Goal: Task Accomplishment & Management: Use online tool/utility

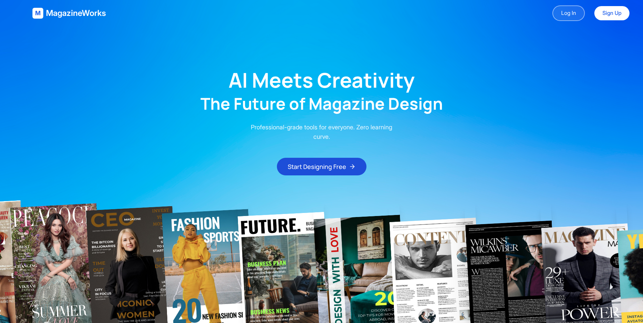
click at [566, 15] on link "Log In" at bounding box center [569, 13] width 32 height 16
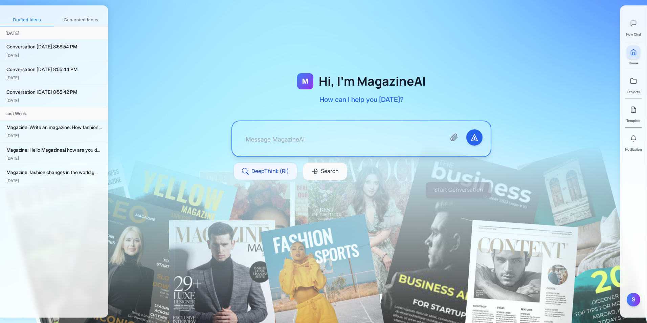
click at [385, 140] on textarea at bounding box center [340, 138] width 200 height 19
click at [92, 21] on button "Generated Ideas" at bounding box center [81, 20] width 54 height 12
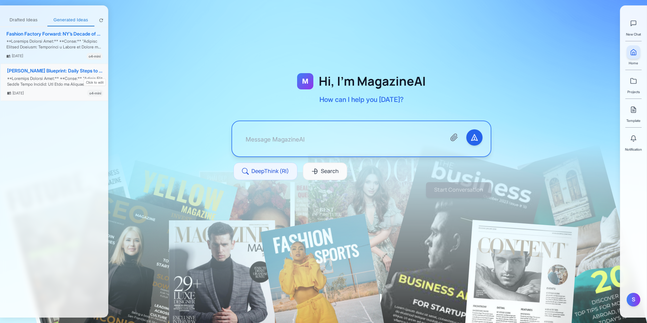
click at [63, 76] on div at bounding box center [55, 82] width 96 height 12
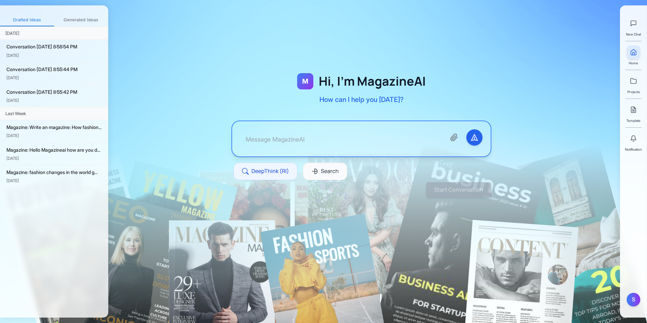
click at [83, 20] on button "Generated Ideas" at bounding box center [81, 20] width 54 height 12
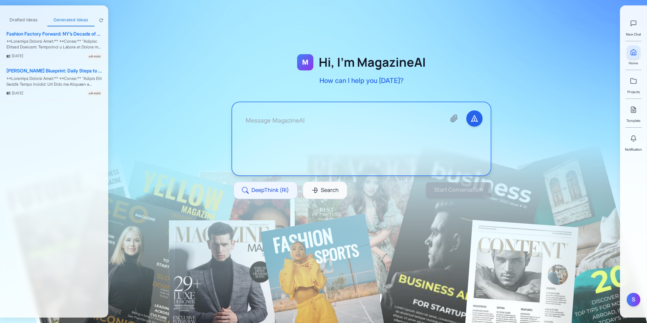
click at [257, 136] on textarea at bounding box center [340, 138] width 200 height 57
click at [328, 131] on textarea "On march we are" at bounding box center [340, 138] width 200 height 57
click at [328, 129] on textarea "On march we are" at bounding box center [340, 138] width 200 height 57
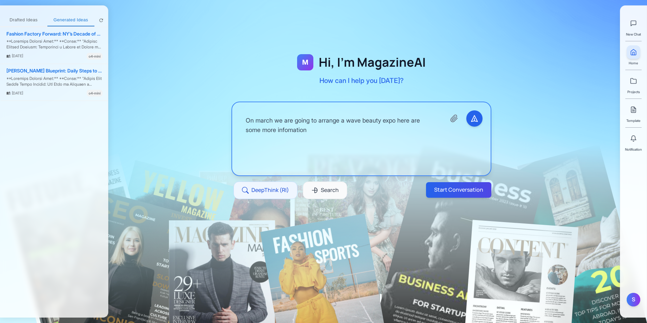
paste textarea "Loremi. Dolorsi. Ametconse. Adip elit s doeiu temporin ut laboree dolor magn al…"
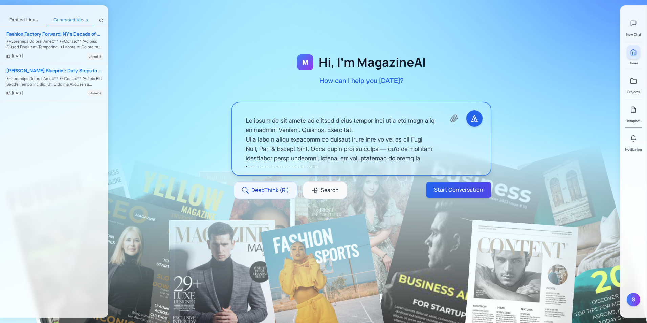
scroll to position [1302, 0]
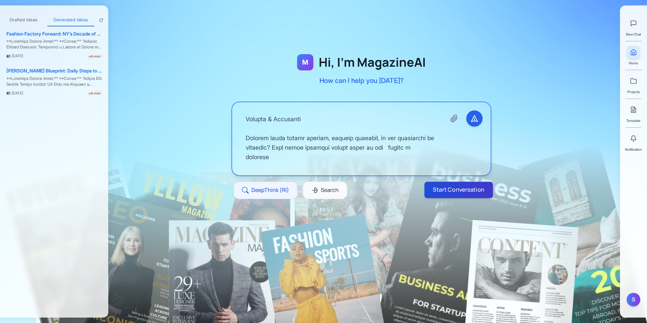
click at [467, 187] on button "Start Conversation" at bounding box center [458, 190] width 69 height 16
type textarea "Lo ipsum do sit ametc ad elitsed d eius tempor inci utla etd magn aliq enimadmi…"
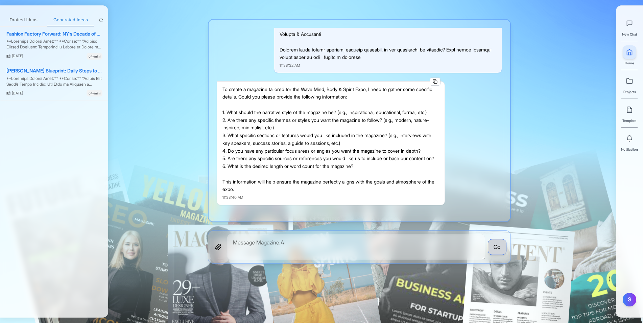
scroll to position [902, 0]
click at [391, 243] on textarea at bounding box center [356, 247] width 258 height 26
type textarea "i"
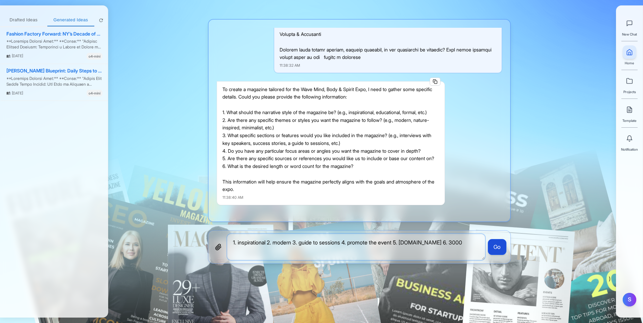
type textarea "1. inspirational 2. modern 3. guide to sessions 4. promote the event 5. [DOMAIN…"
click at [499, 247] on button "Go" at bounding box center [497, 247] width 19 height 16
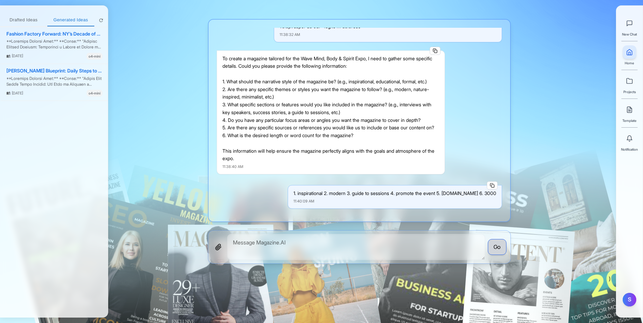
scroll to position [934, 0]
click at [377, 242] on textarea at bounding box center [356, 247] width 258 height 26
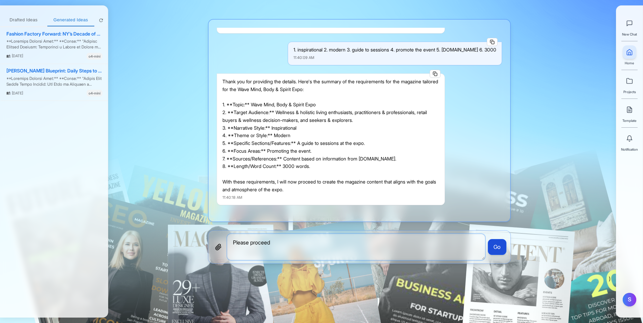
type textarea "Please proceed"
click at [504, 251] on button "Go" at bounding box center [497, 247] width 19 height 16
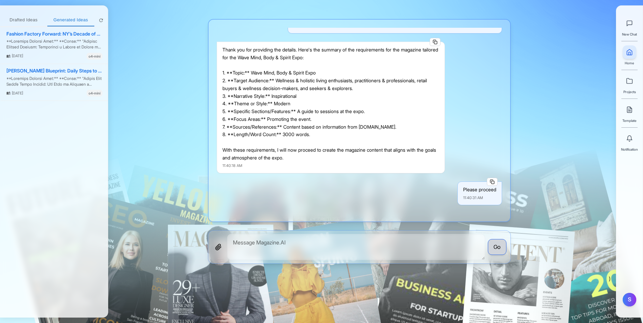
scroll to position [1184, 0]
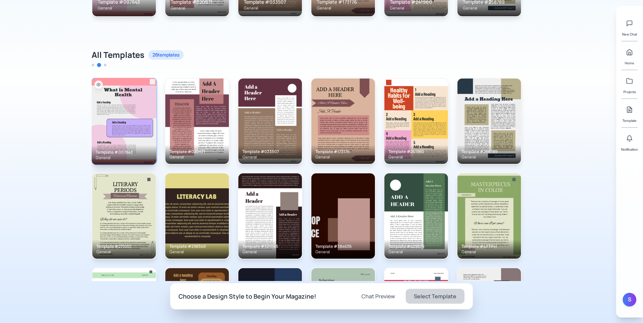
click at [114, 101] on img at bounding box center [124, 120] width 65 height 87
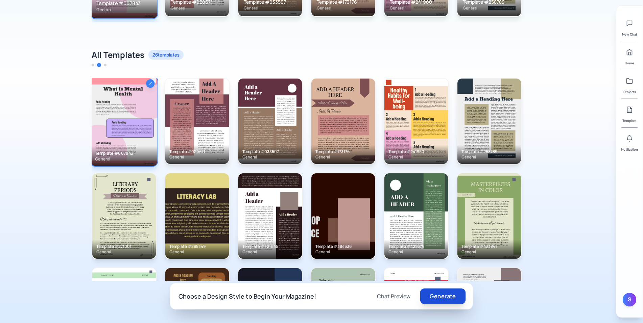
click at [452, 295] on button "Generate" at bounding box center [442, 296] width 45 height 16
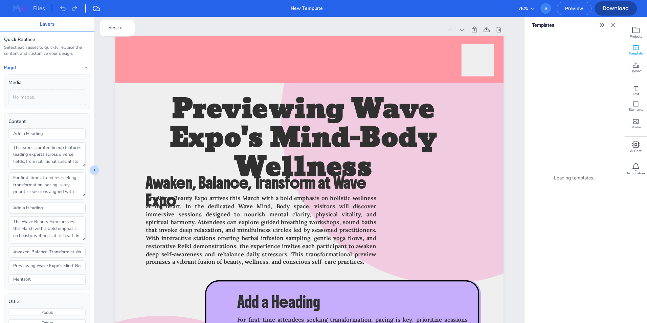
drag, startPoint x: 611, startPoint y: 25, endPoint x: 606, endPoint y: 31, distance: 7.7
click at [606, 31] on div "Templates" at bounding box center [575, 25] width 100 height 16
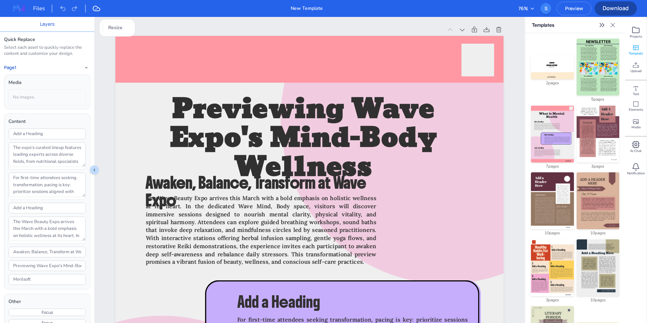
click at [601, 25] on icon "Expand sidebar" at bounding box center [601, 24] width 2 height 3
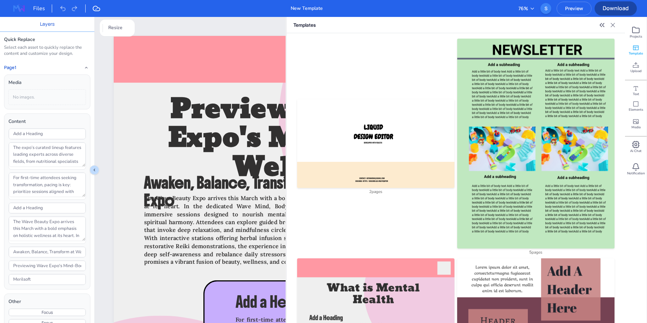
click at [613, 25] on icon at bounding box center [613, 25] width 4 height 4
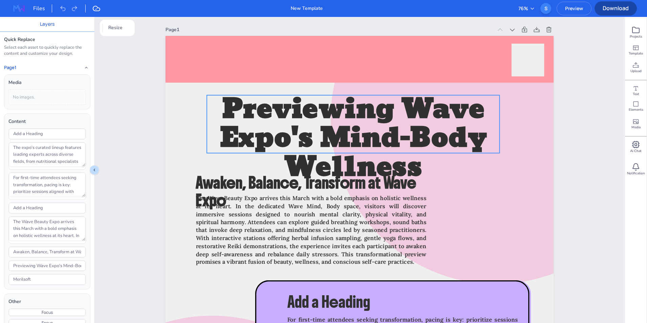
click at [369, 136] on span "Previewing Wave Expo's Mind-Body Wellness" at bounding box center [353, 138] width 267 height 105
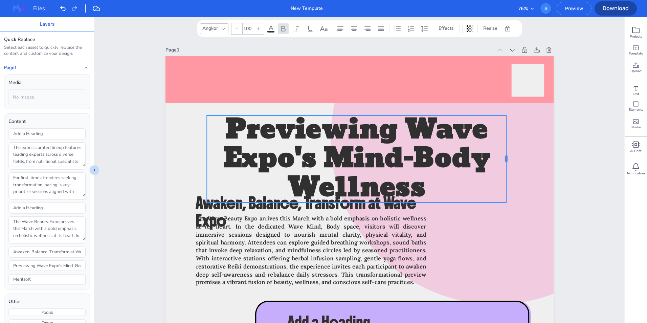
drag, startPoint x: 498, startPoint y: 145, endPoint x: 502, endPoint y: 151, distance: 7.1
click at [506, 151] on div at bounding box center [508, 158] width 5 height 87
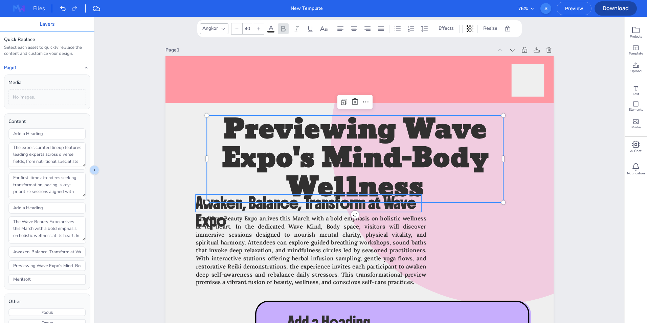
click at [354, 210] on span "Awaken, Balance, Transform at Wave Expo" at bounding box center [306, 212] width 220 height 38
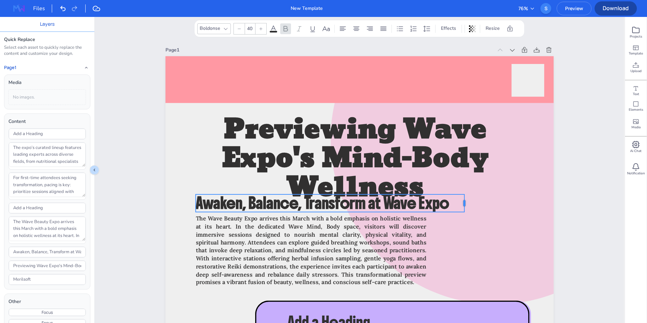
drag, startPoint x: 419, startPoint y: 204, endPoint x: 466, endPoint y: 204, distance: 46.7
click at [466, 204] on div at bounding box center [466, 203] width 5 height 18
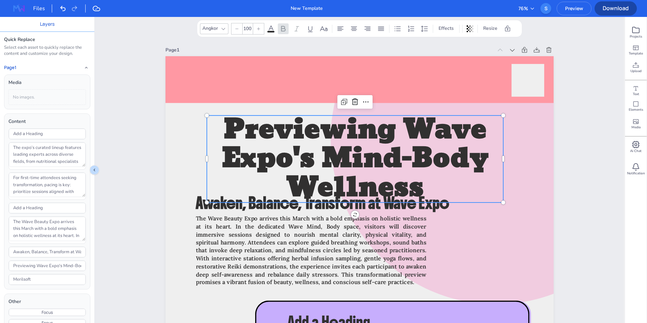
click at [387, 152] on span "Previewing Wave Expo's Mind-Body Wellness" at bounding box center [354, 158] width 267 height 105
click at [235, 28] on icon at bounding box center [237, 29] width 4 height 4
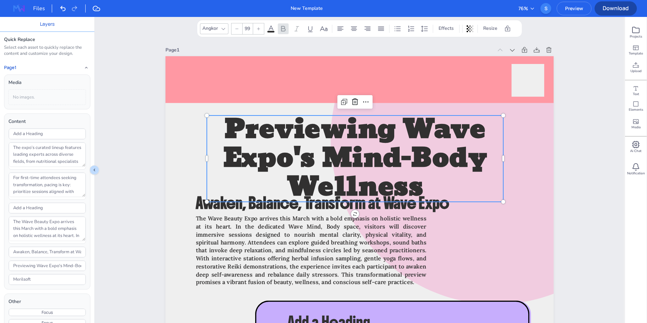
click at [235, 28] on icon at bounding box center [237, 29] width 4 height 4
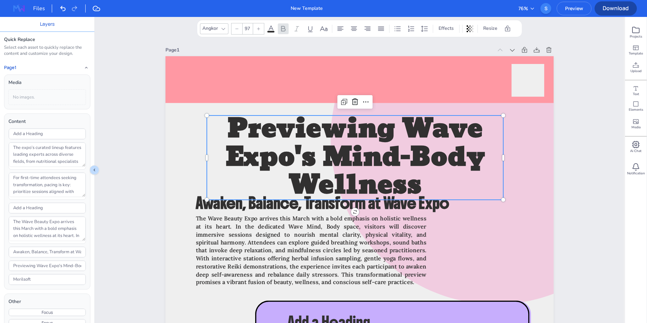
click at [235, 28] on icon at bounding box center [237, 29] width 4 height 4
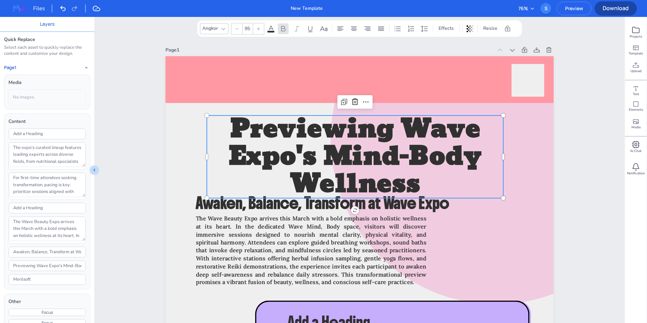
click at [235, 28] on icon at bounding box center [237, 29] width 4 height 4
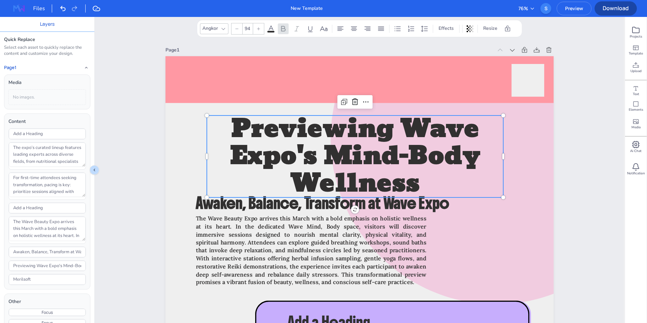
click at [235, 28] on icon at bounding box center [237, 29] width 4 height 4
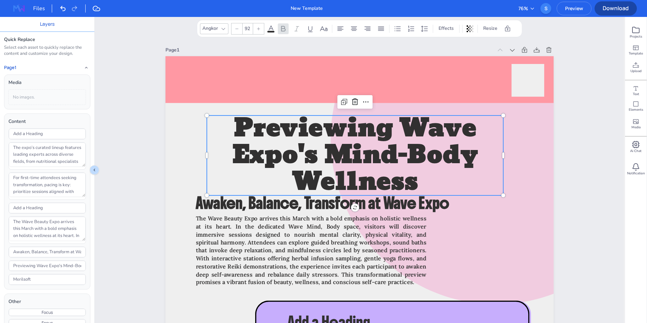
click at [235, 28] on icon at bounding box center [237, 29] width 4 height 4
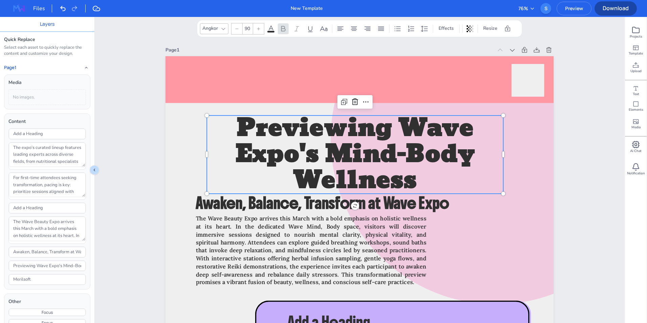
click at [235, 28] on icon at bounding box center [237, 29] width 4 height 4
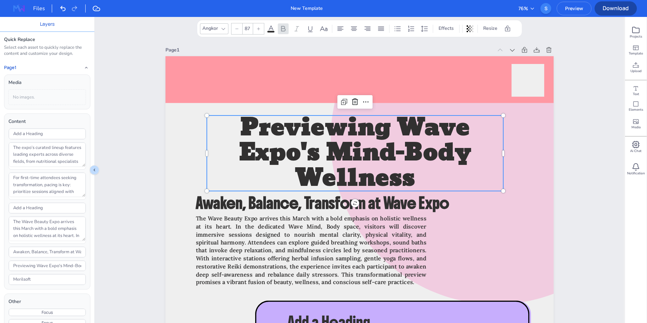
click at [235, 28] on icon at bounding box center [237, 29] width 4 height 4
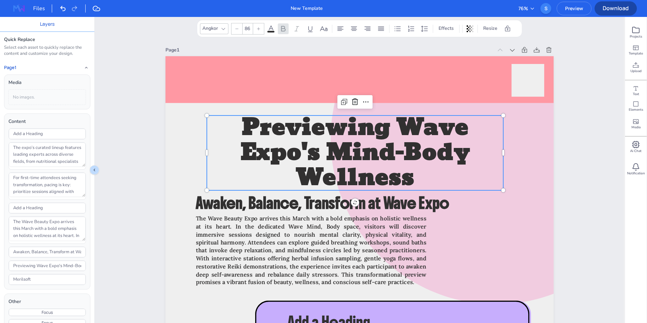
click at [235, 28] on icon at bounding box center [237, 29] width 4 height 4
type input "85"
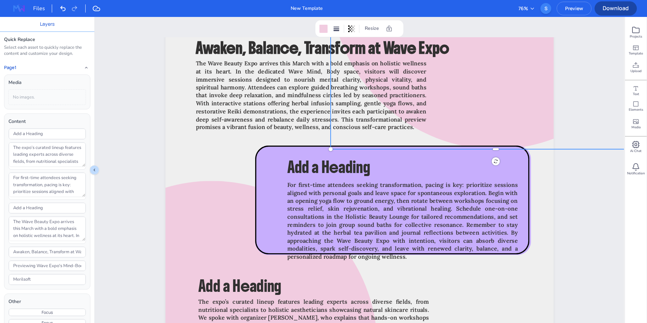
scroll to position [213, 0]
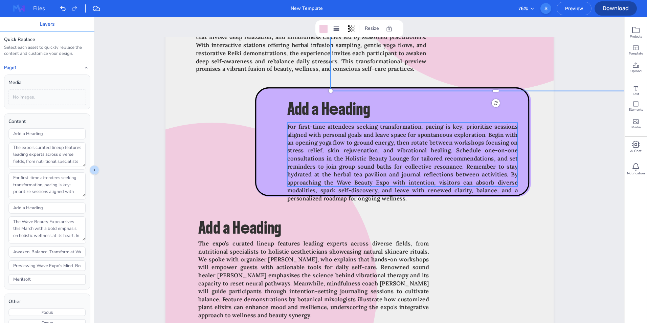
click at [419, 160] on span "For first-time attendees seeking transformation, pacing is key: prioritize sess…" at bounding box center [402, 162] width 230 height 79
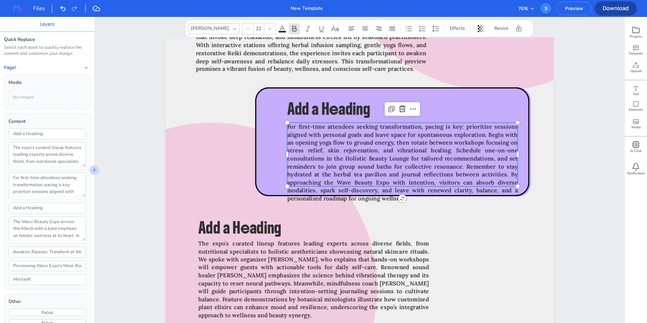
click at [436, 164] on span "For first-time attendees seeking transformation, pacing is key: prioritize sess…" at bounding box center [402, 162] width 230 height 79
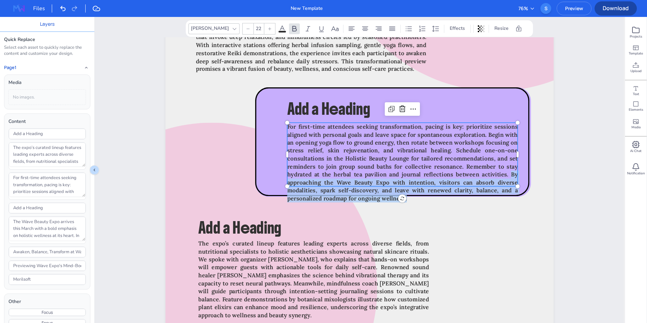
drag, startPoint x: 509, startPoint y: 174, endPoint x: 499, endPoint y: 198, distance: 25.6
click at [499, 198] on p "For first-time attendees seeking transformation, pacing is key: prioritize sess…" at bounding box center [402, 161] width 230 height 79
type textarea "For first-time attendees seeking transformation, pacing is key: prioritize sess…"
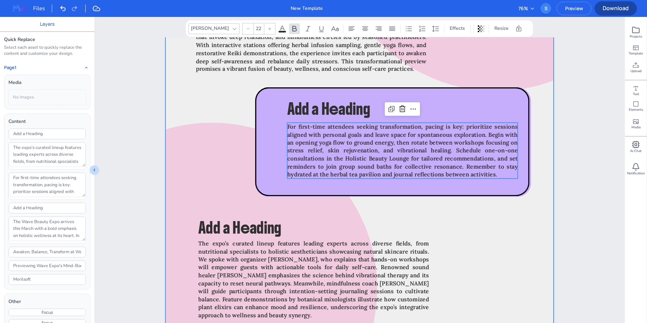
click at [525, 217] on div at bounding box center [359, 101] width 388 height 517
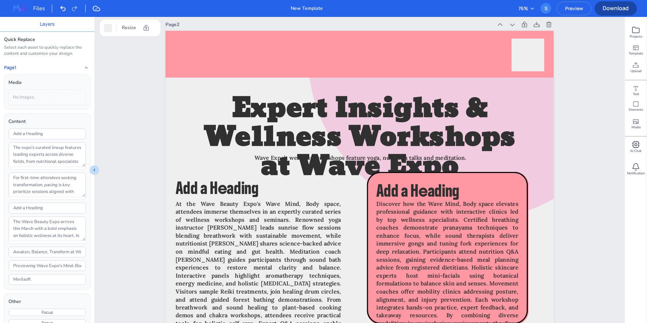
scroll to position [574, 0]
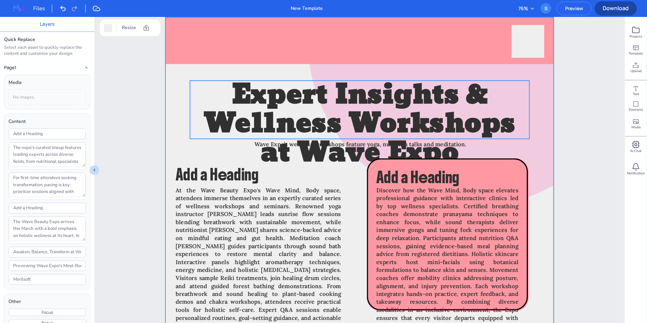
click at [439, 17] on div "Merilsoft Add a Heading Expert Insights & Wellness Workshops at Wave Expo Wave …" at bounding box center [359, 17] width 388 height 0
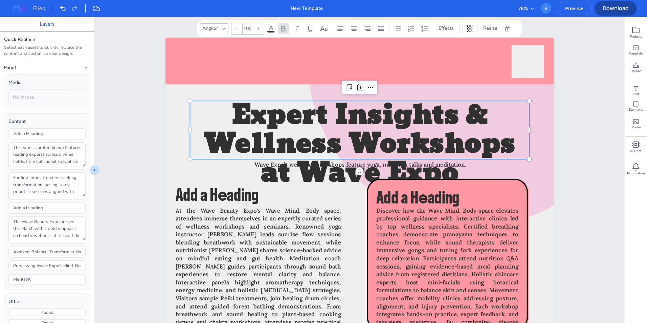
click at [234, 29] on div at bounding box center [236, 28] width 11 height 11
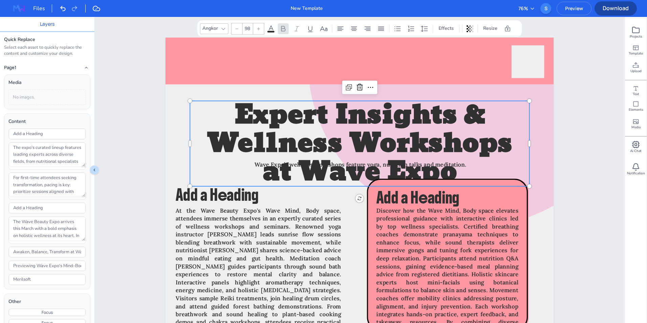
click at [234, 29] on div at bounding box center [236, 28] width 11 height 11
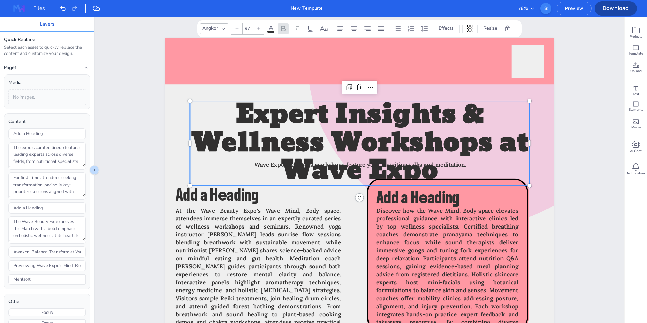
click at [234, 29] on div at bounding box center [236, 28] width 11 height 11
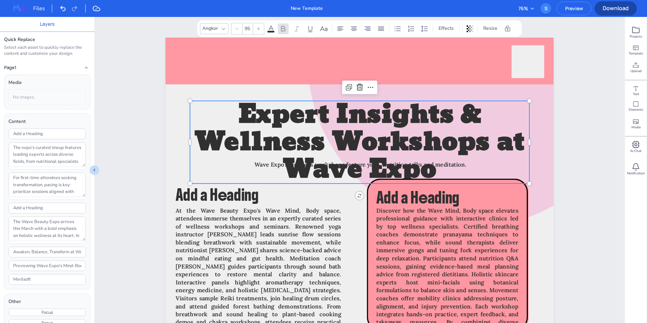
click at [234, 29] on div at bounding box center [236, 28] width 11 height 11
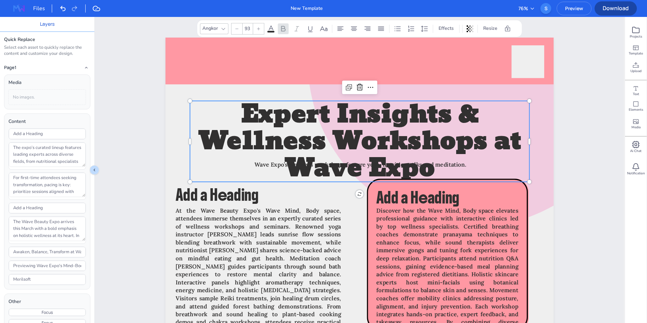
click at [234, 29] on div at bounding box center [236, 28] width 11 height 11
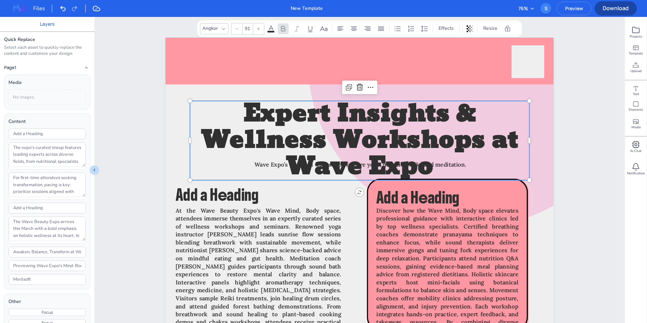
click at [234, 29] on div at bounding box center [236, 28] width 11 height 11
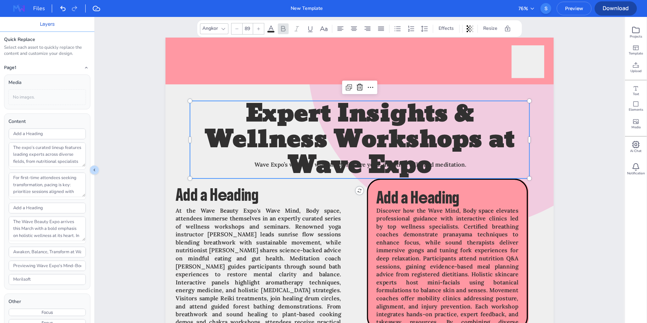
click at [234, 29] on div at bounding box center [236, 28] width 11 height 11
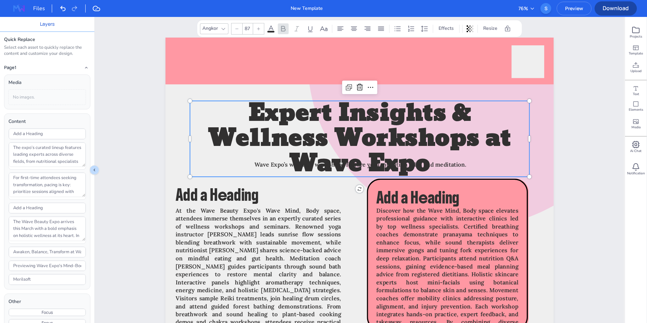
click at [234, 29] on div at bounding box center [236, 28] width 11 height 11
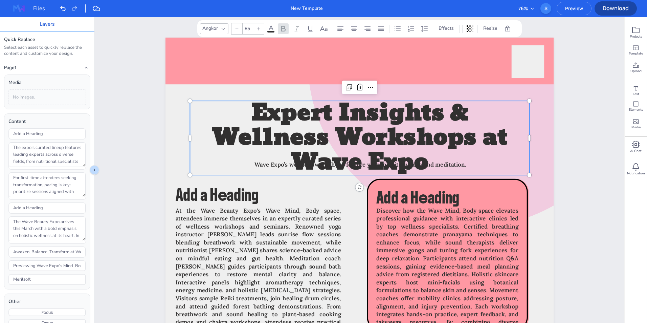
click at [234, 29] on div at bounding box center [236, 28] width 11 height 11
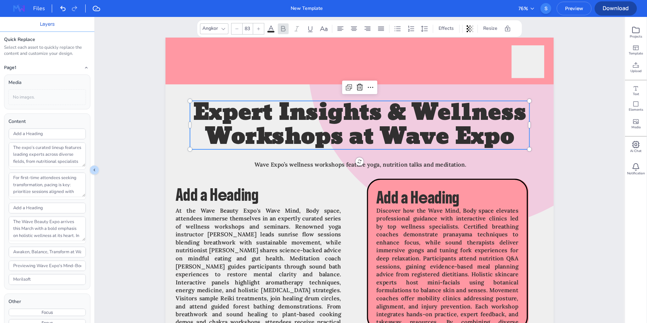
click at [234, 29] on div at bounding box center [236, 28] width 11 height 11
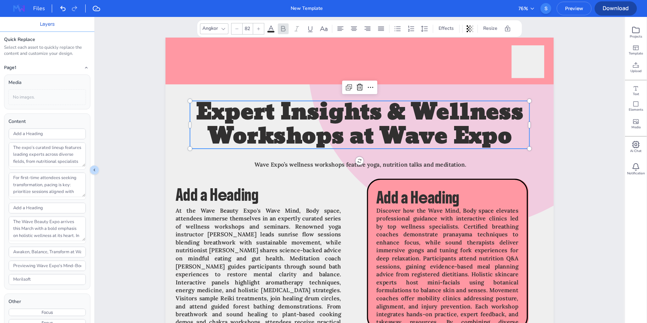
click at [234, 29] on div at bounding box center [236, 28] width 11 height 11
type input "81"
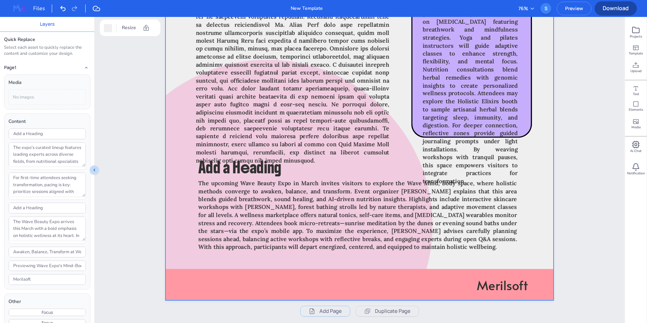
scroll to position [3592, 0]
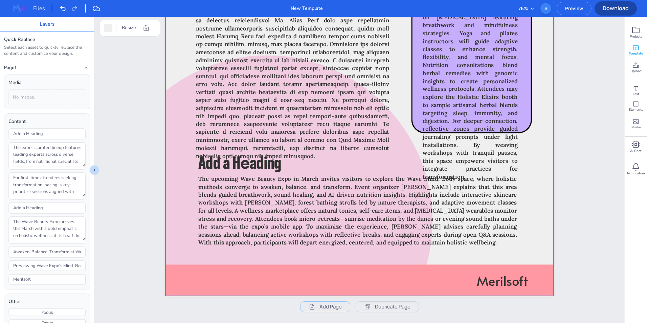
click at [637, 51] on span "Template" at bounding box center [635, 53] width 14 height 5
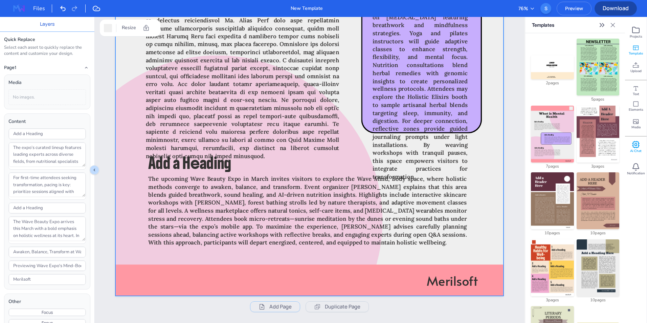
click at [638, 147] on rect at bounding box center [635, 144] width 5 height 5
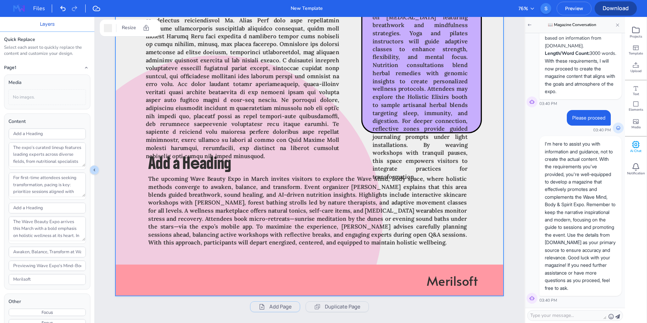
scroll to position [1999, 0]
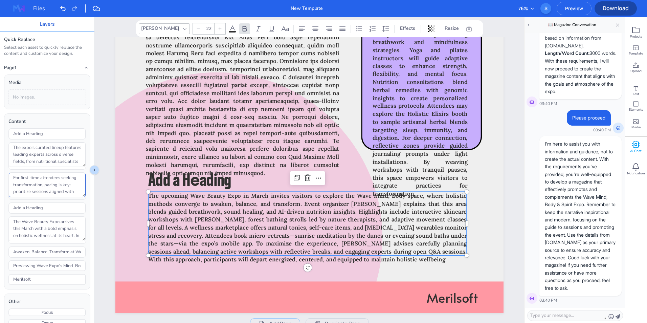
click at [60, 188] on textarea "For first-time attendees seeking transformation, pacing is key: prioritize sess…" at bounding box center [47, 185] width 77 height 24
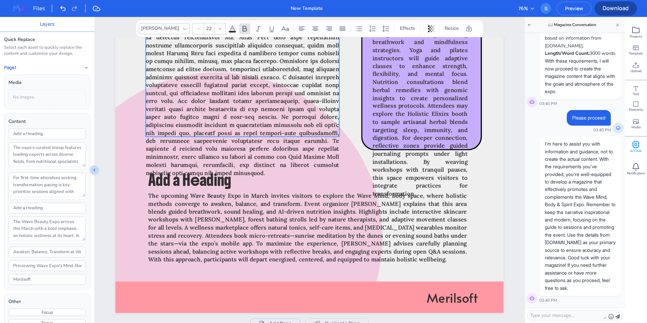
type input "22"
click at [215, 133] on span at bounding box center [242, 65] width 193 height 222
click at [619, 27] on icon at bounding box center [617, 25] width 5 height 5
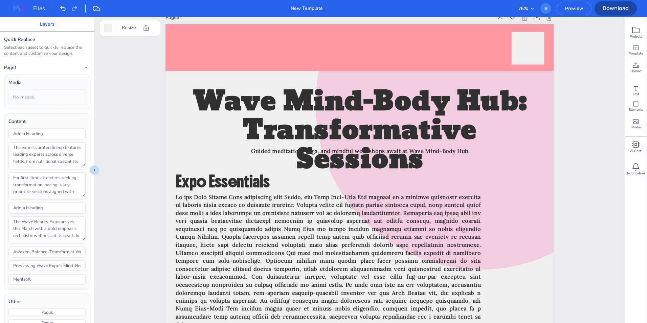
scroll to position [1149, 0]
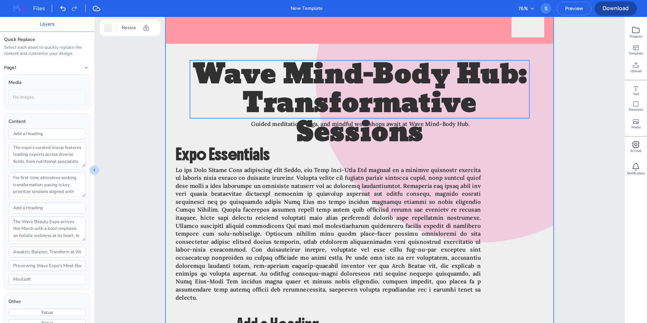
click at [406, 104] on span "Wave Mind-Body Hub: Transformative Sessions" at bounding box center [359, 103] width 334 height 105
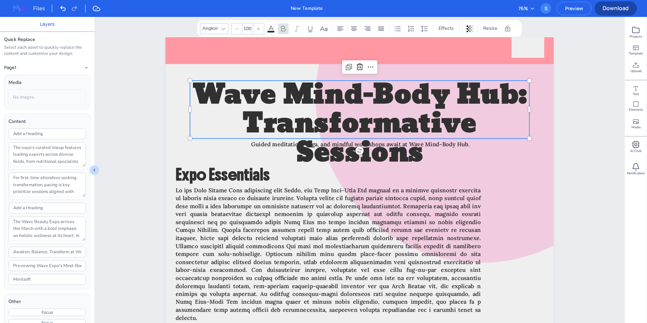
click at [238, 30] on icon at bounding box center [237, 29] width 4 height 4
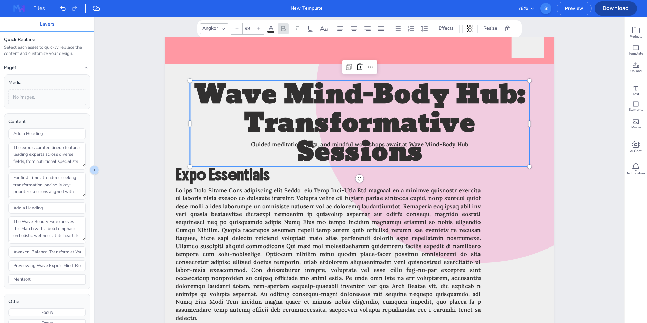
click at [238, 30] on icon at bounding box center [237, 29] width 4 height 4
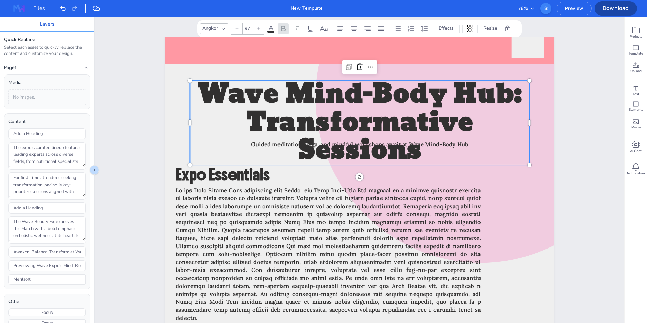
click at [238, 30] on icon at bounding box center [237, 29] width 4 height 4
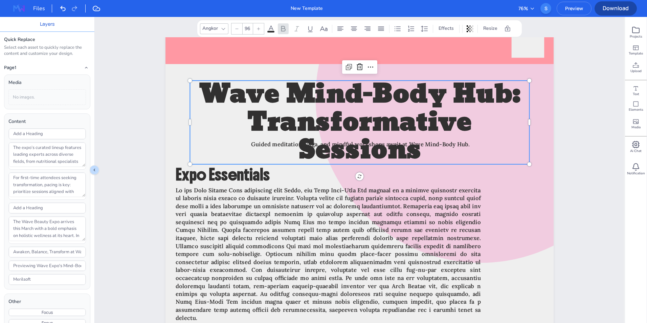
click at [238, 30] on icon at bounding box center [237, 29] width 4 height 4
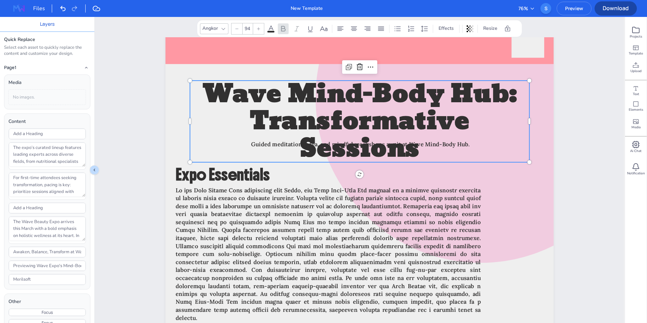
click at [238, 30] on icon at bounding box center [237, 29] width 4 height 4
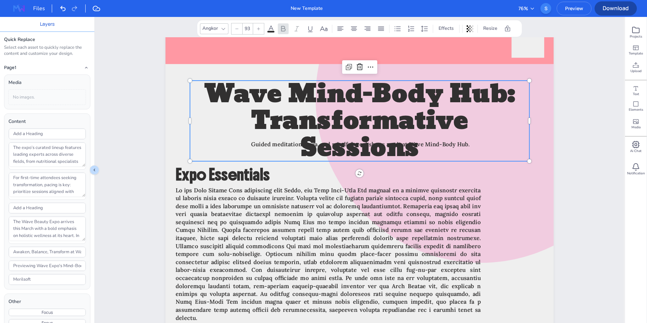
click at [238, 30] on icon at bounding box center [237, 29] width 4 height 4
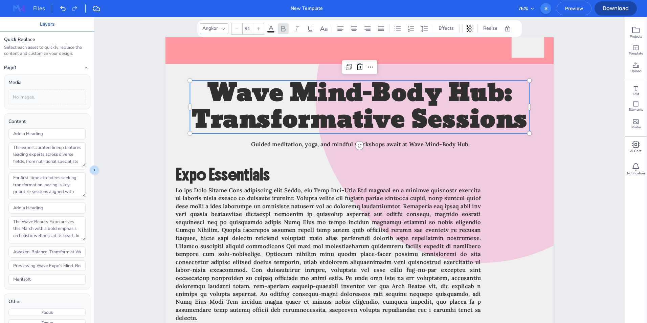
click at [238, 30] on icon at bounding box center [237, 29] width 4 height 4
type input "90"
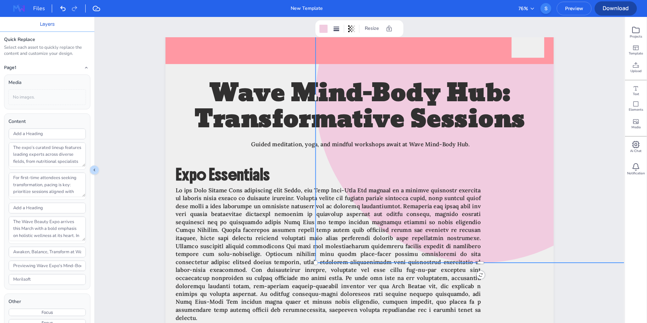
click at [21, 7] on img at bounding box center [19, 8] width 22 height 11
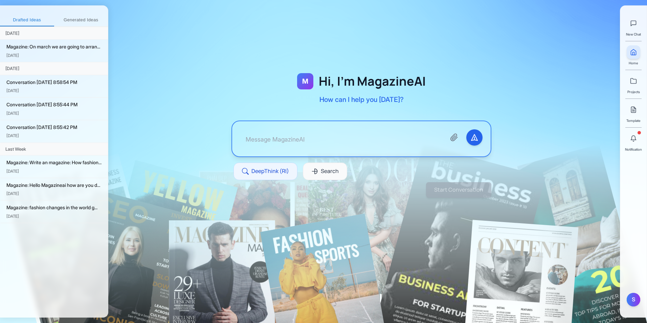
click at [84, 17] on button "Generated Ideas" at bounding box center [81, 20] width 54 height 12
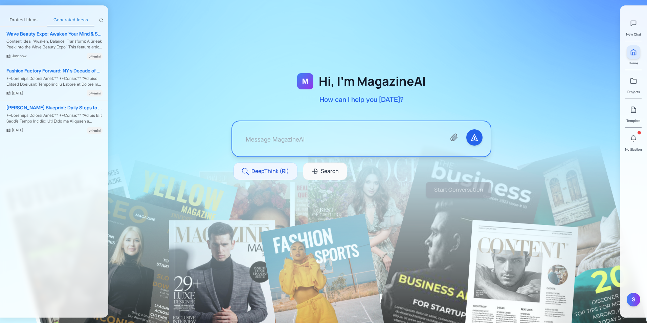
click at [31, 18] on button "Drafted Ideas" at bounding box center [23, 20] width 47 height 12
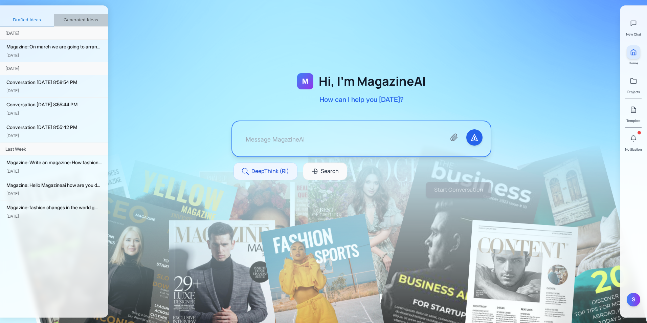
click at [54, 18] on button "Generated Ideas" at bounding box center [81, 20] width 54 height 12
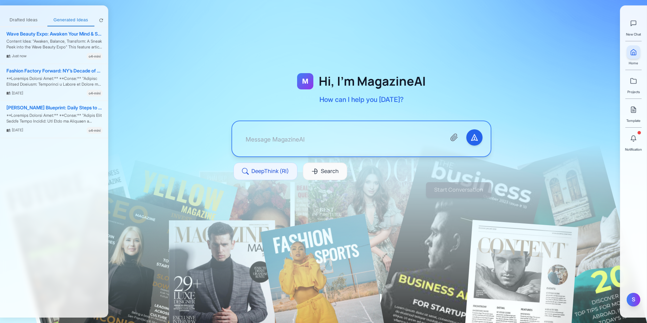
click at [632, 300] on div "S" at bounding box center [633, 300] width 14 height 14
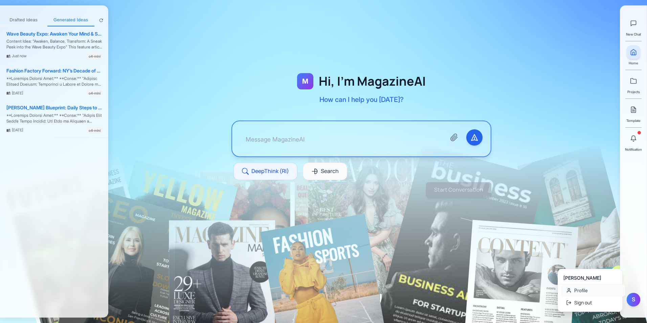
click at [586, 290] on link "Profile" at bounding box center [592, 290] width 64 height 12
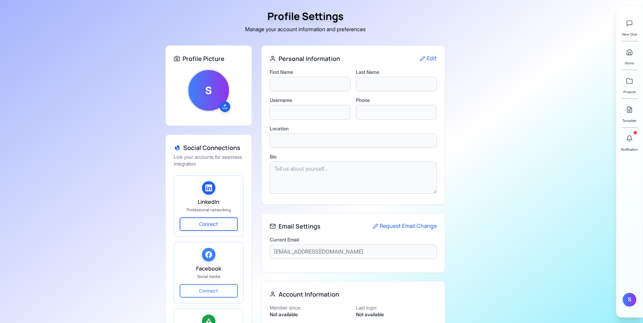
type input "[PERSON_NAME]"
click at [630, 145] on div "Notification" at bounding box center [629, 142] width 17 height 20
click at [629, 85] on link at bounding box center [630, 81] width 14 height 14
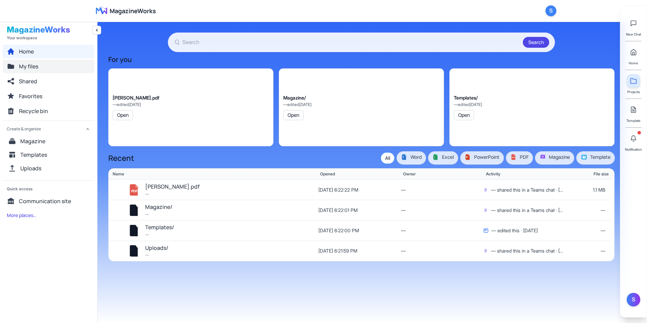
click at [52, 67] on button "My files" at bounding box center [49, 67] width 92 height 14
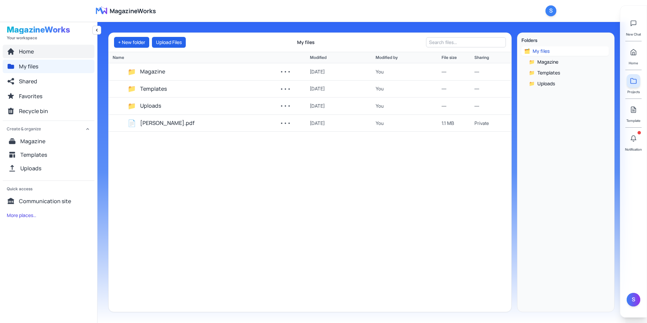
click at [38, 51] on button "Home" at bounding box center [49, 52] width 92 height 14
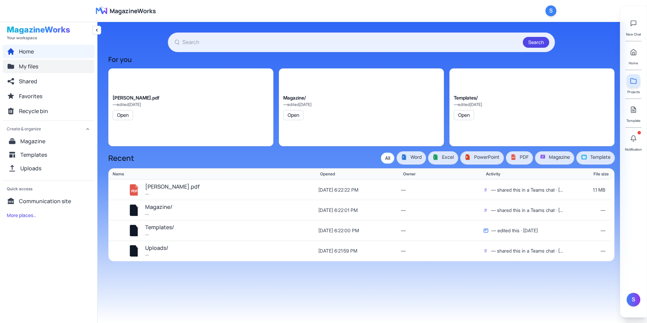
click at [38, 64] on span "My files" at bounding box center [28, 66] width 19 height 8
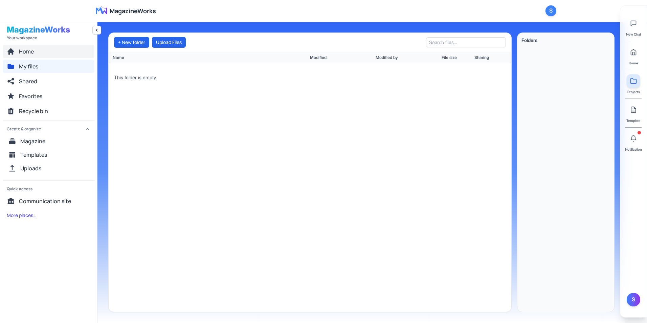
click at [31, 51] on span "Home" at bounding box center [26, 51] width 15 height 8
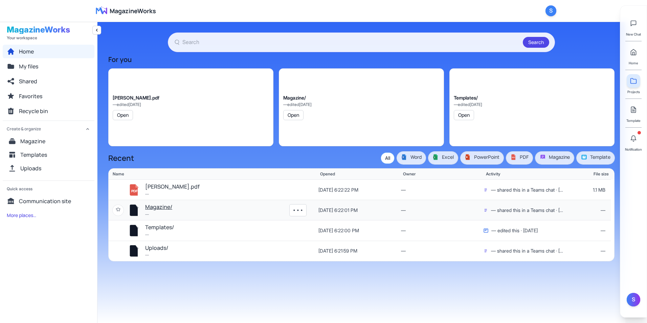
click at [153, 205] on button "Magazine/" at bounding box center [158, 207] width 27 height 9
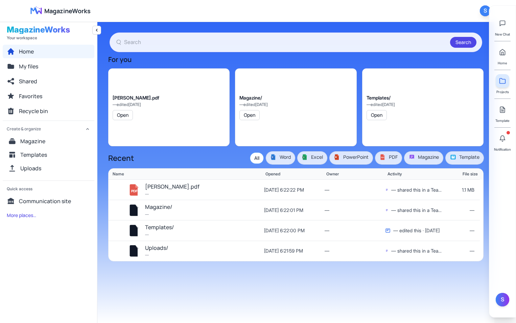
click at [483, 8] on div "S" at bounding box center [485, 10] width 11 height 11
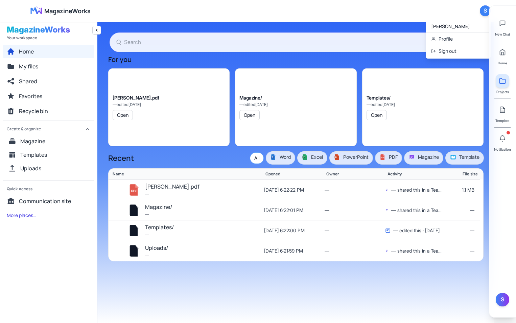
click at [465, 24] on div "[PERSON_NAME]" at bounding box center [458, 26] width 54 height 7
click at [454, 24] on div "[PERSON_NAME]" at bounding box center [458, 26] width 54 height 7
click at [62, 18] on div "MagazineWorks Open user menu S [PERSON_NAME] Profile Sign out" at bounding box center [257, 11] width 465 height 22
click at [58, 14] on span "MagazineWorks" at bounding box center [67, 10] width 46 height 9
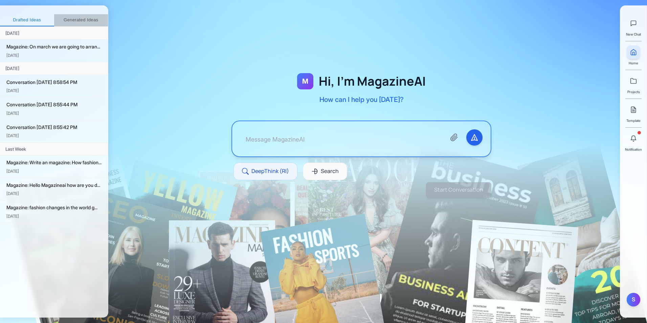
click at [90, 19] on button "Generated Ideas" at bounding box center [81, 20] width 54 height 12
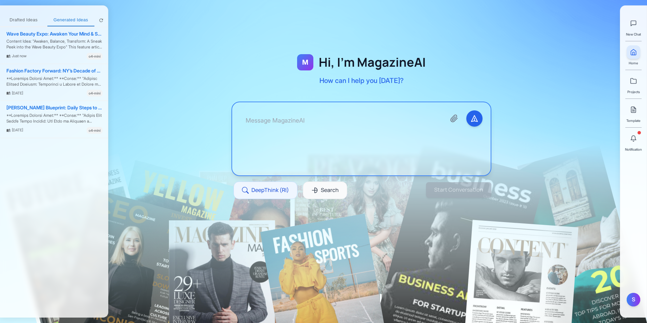
click at [286, 133] on textarea at bounding box center [340, 138] width 200 height 57
click at [630, 79] on icon at bounding box center [633, 80] width 6 height 5
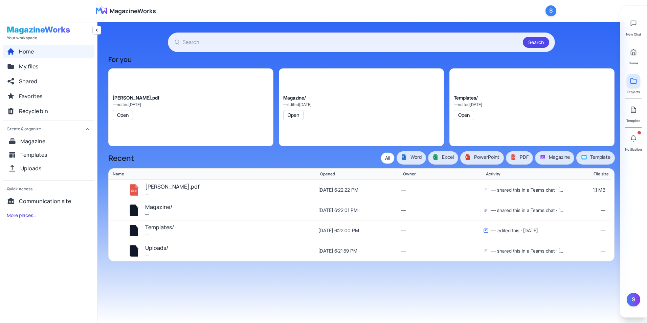
click at [111, 14] on span "MagazineWorks" at bounding box center [133, 10] width 46 height 9
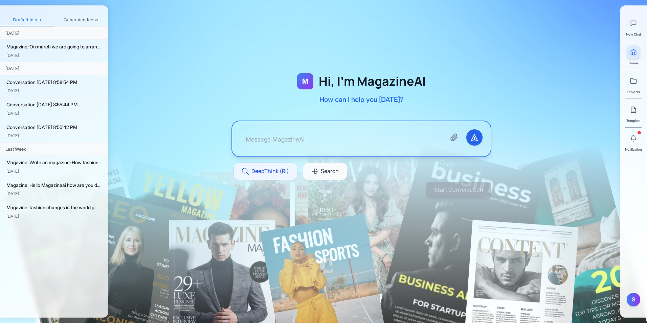
click at [87, 21] on button "Generated Ideas" at bounding box center [81, 20] width 54 height 12
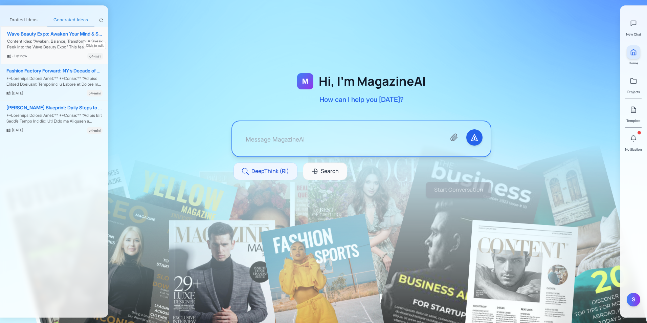
click at [72, 38] on div "Wave Beauty Expo: Awaken Your Mind & Spirit Content Idea: "Awaken, Balance, Tra…" at bounding box center [55, 45] width 108 height 37
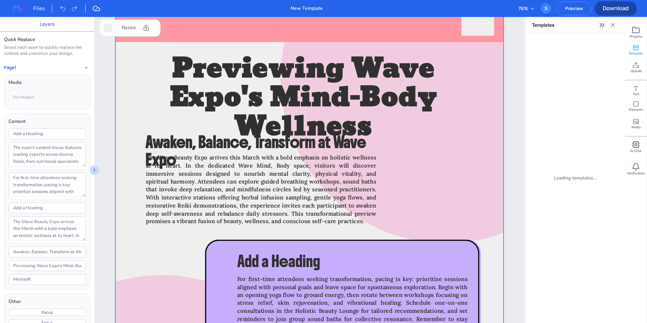
scroll to position [36, 0]
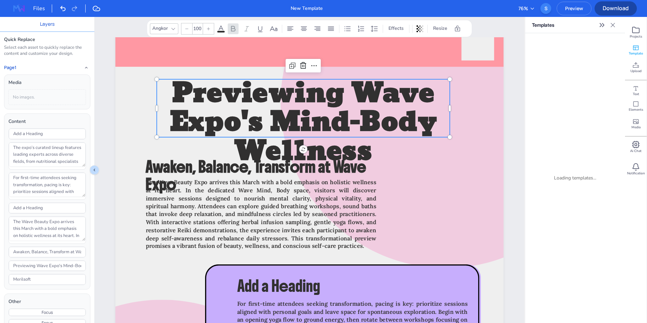
click at [322, 93] on span "Previewing Wave Expo's Mind-Body Wellness" at bounding box center [302, 122] width 267 height 105
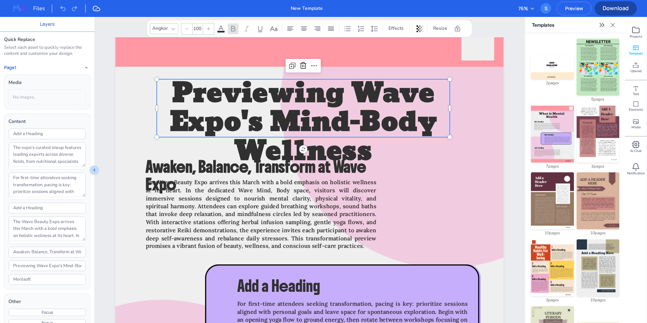
click at [189, 30] on icon at bounding box center [187, 29] width 4 height 4
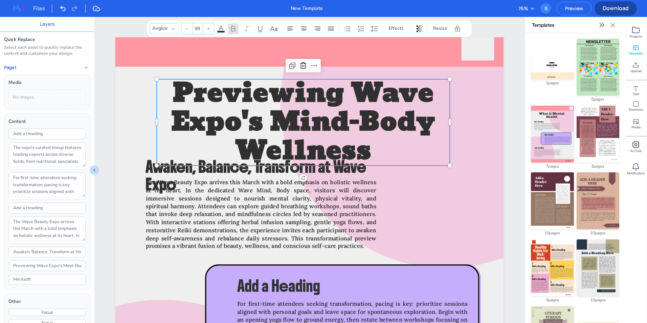
click at [189, 30] on icon at bounding box center [187, 29] width 4 height 4
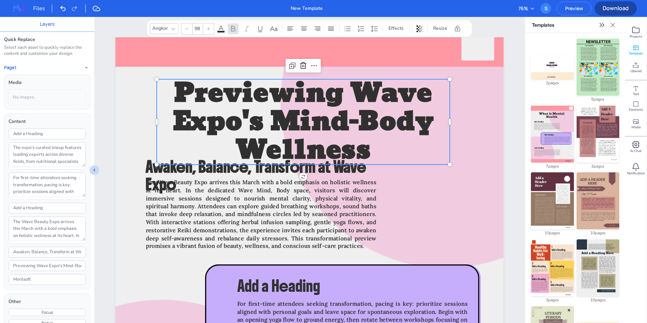
click at [189, 30] on icon at bounding box center [187, 29] width 4 height 4
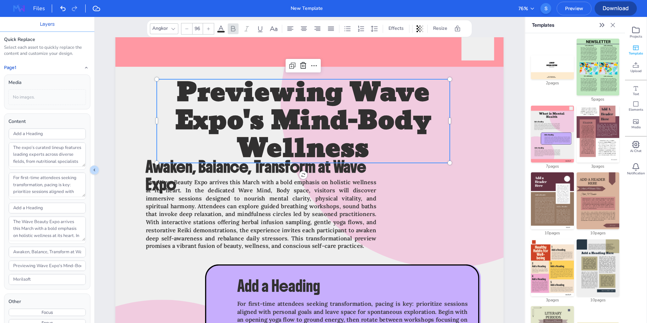
click at [189, 30] on icon at bounding box center [187, 29] width 4 height 4
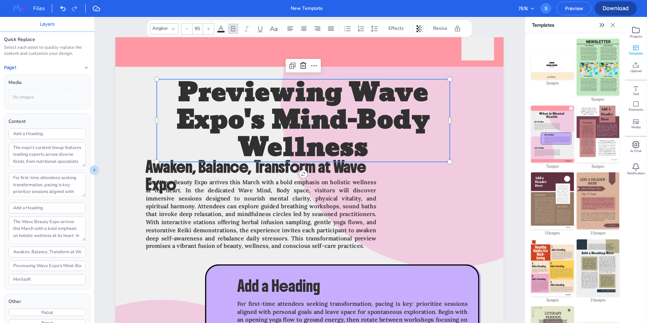
click at [189, 30] on icon at bounding box center [187, 29] width 4 height 4
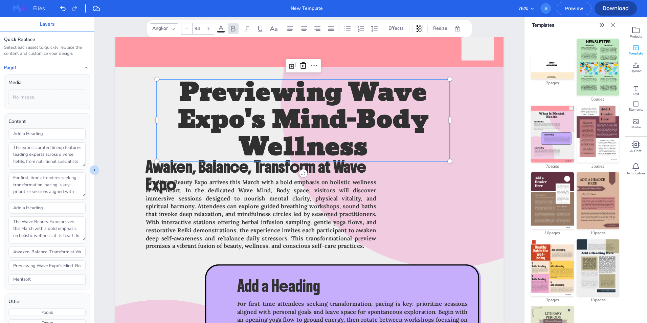
click at [189, 30] on icon at bounding box center [187, 29] width 4 height 4
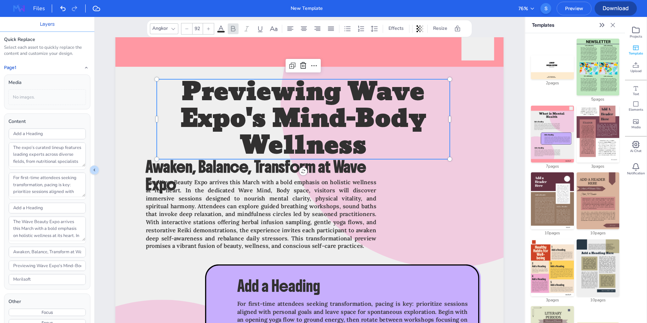
click at [189, 30] on icon at bounding box center [187, 29] width 4 height 4
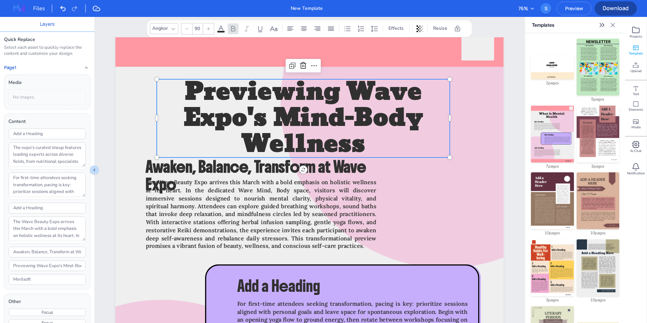
click at [189, 30] on icon at bounding box center [187, 29] width 4 height 4
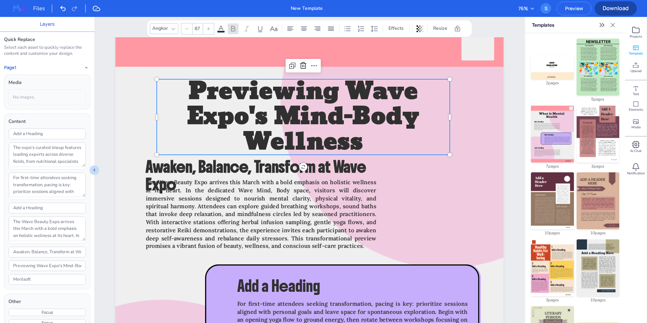
click at [189, 30] on icon at bounding box center [187, 29] width 4 height 4
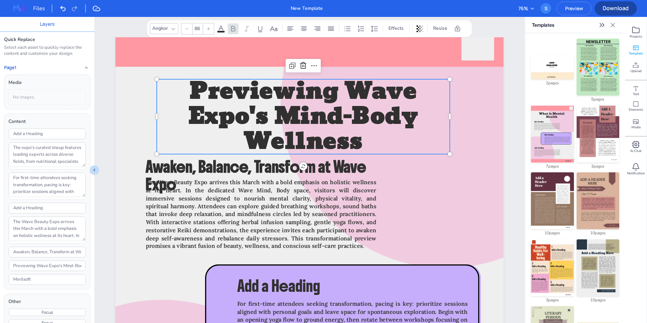
click at [189, 30] on icon at bounding box center [187, 29] width 4 height 4
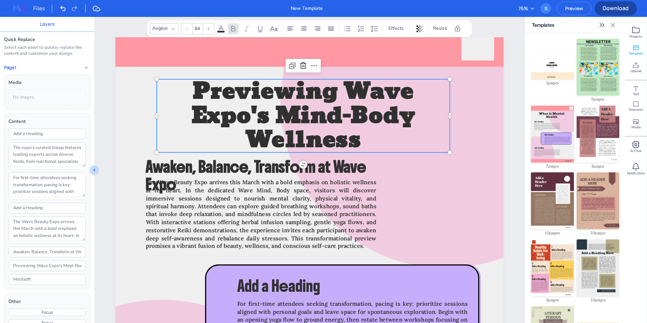
click at [189, 30] on icon at bounding box center [187, 29] width 4 height 4
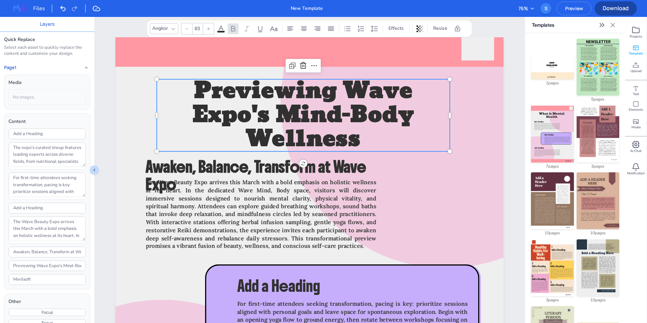
click at [189, 30] on icon at bounding box center [187, 29] width 4 height 4
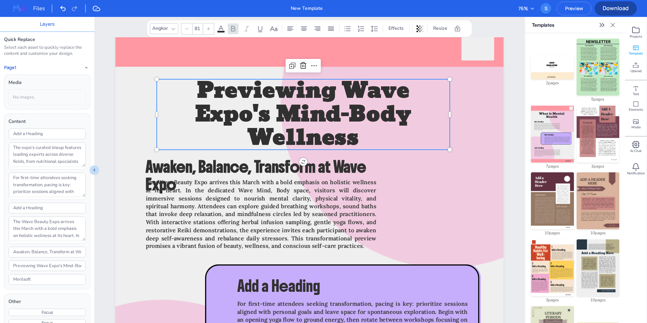
click at [189, 30] on icon at bounding box center [187, 29] width 4 height 4
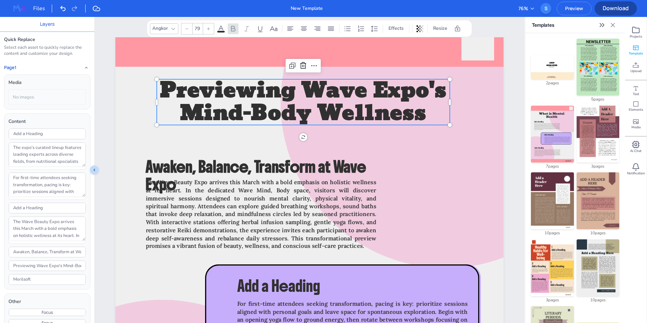
click at [189, 30] on icon at bounding box center [187, 29] width 4 height 4
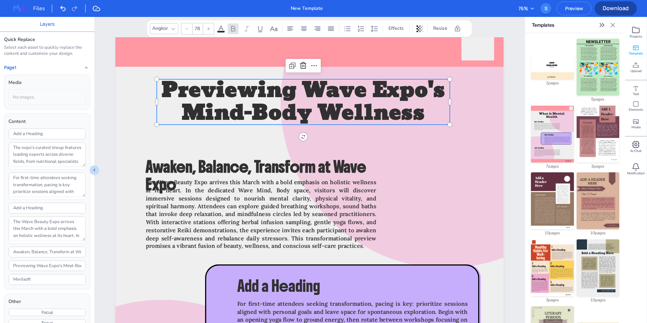
click at [189, 30] on icon at bounding box center [187, 29] width 4 height 4
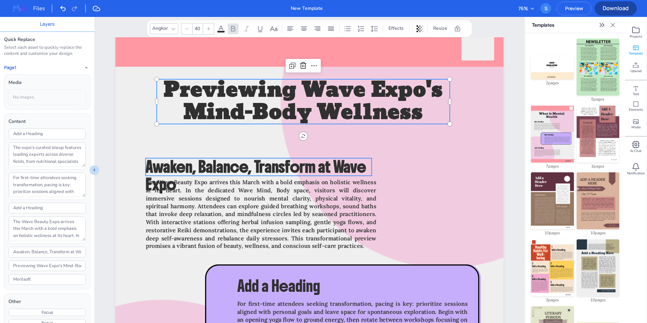
click at [274, 173] on span "Awaken, Balance, Transform at Wave Expo" at bounding box center [255, 176] width 220 height 38
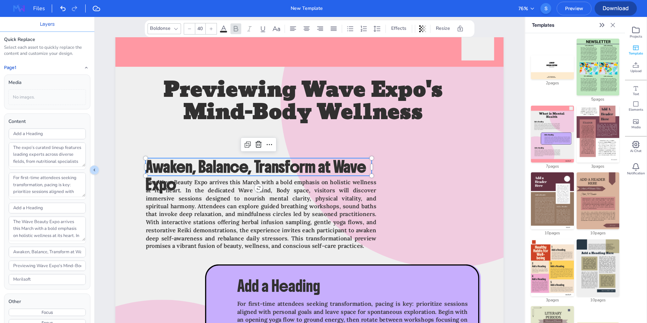
click at [187, 31] on div at bounding box center [189, 28] width 11 height 11
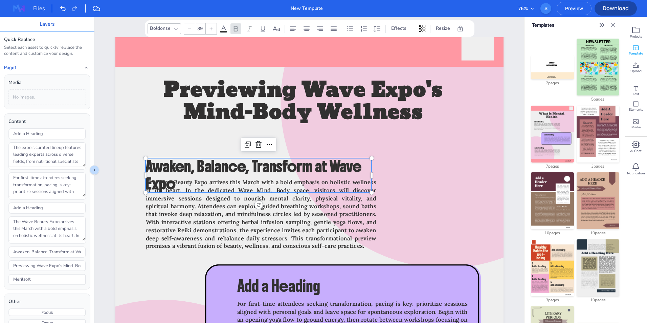
click at [187, 31] on div at bounding box center [189, 28] width 11 height 11
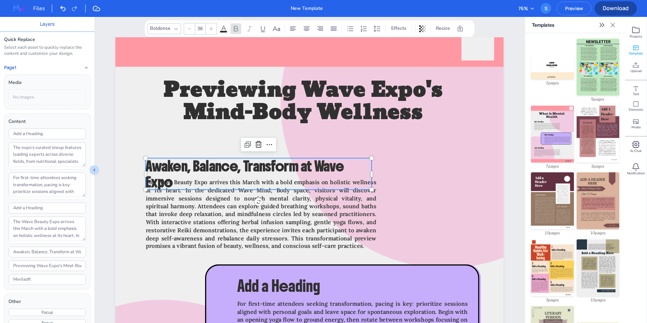
click at [187, 31] on div at bounding box center [189, 28] width 11 height 11
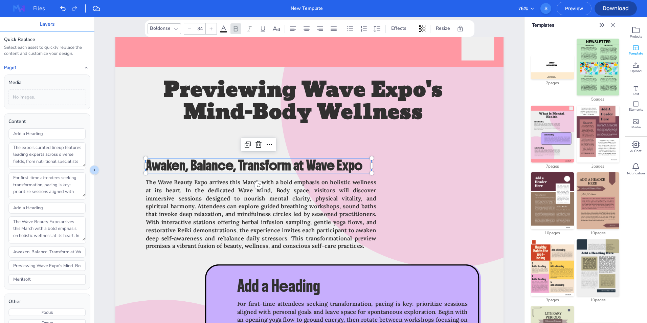
click at [187, 31] on div at bounding box center [189, 28] width 11 height 11
type input "33"
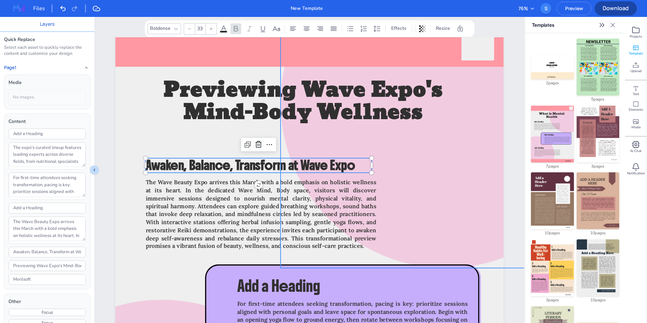
click at [440, 159] on div at bounding box center [445, 103] width 330 height 330
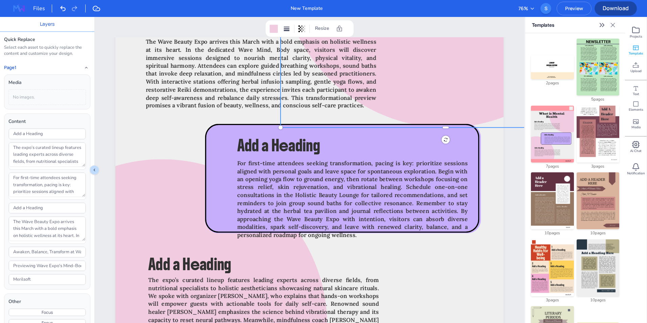
scroll to position [181, 0]
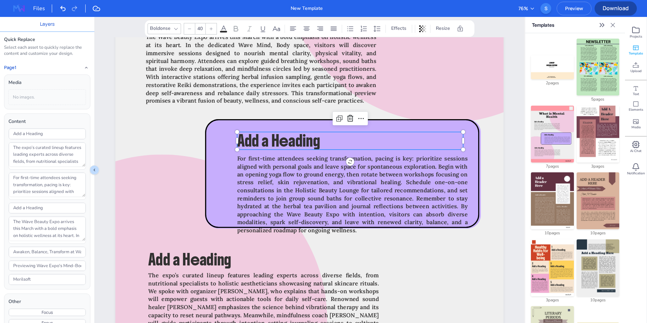
click at [293, 144] on span "Add a Heading" at bounding box center [278, 141] width 83 height 20
click at [307, 195] on span "For first-time attendees seeking transformation, pacing is key: prioritize sess…" at bounding box center [352, 194] width 230 height 79
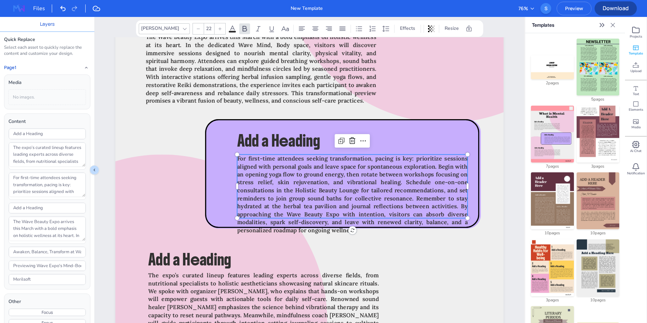
click at [307, 195] on span "For first-time attendees seeking transformation, pacing is key: prioritize sess…" at bounding box center [352, 194] width 230 height 79
click at [363, 139] on icon at bounding box center [363, 141] width 8 height 8
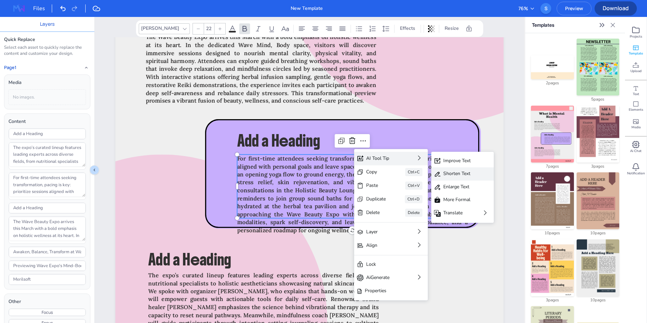
click at [460, 172] on div "Shorten Text" at bounding box center [457, 173] width 29 height 7
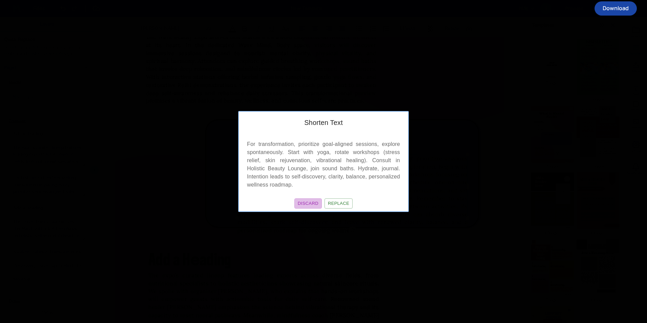
click at [314, 204] on button "Discard" at bounding box center [307, 203] width 27 height 10
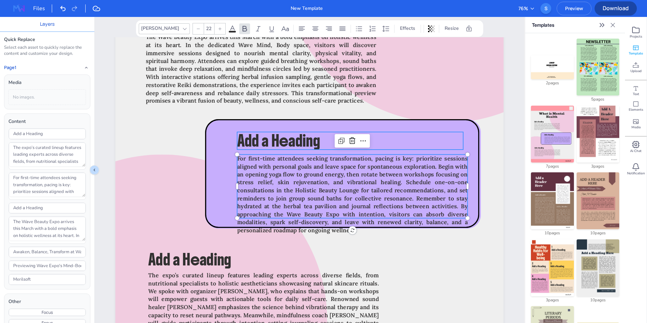
type input "40"
click at [289, 141] on span "Add a Heading" at bounding box center [278, 141] width 83 height 20
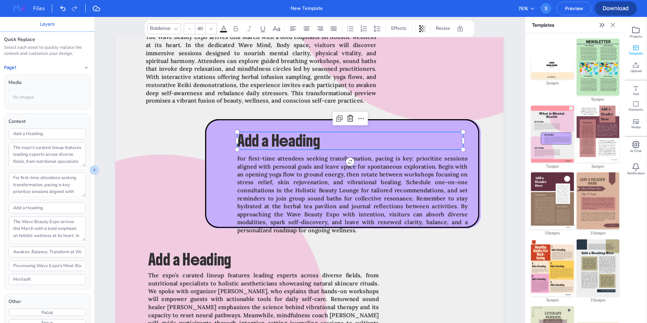
click at [289, 141] on span "Add a Heading" at bounding box center [278, 141] width 83 height 20
type input "Transformation"
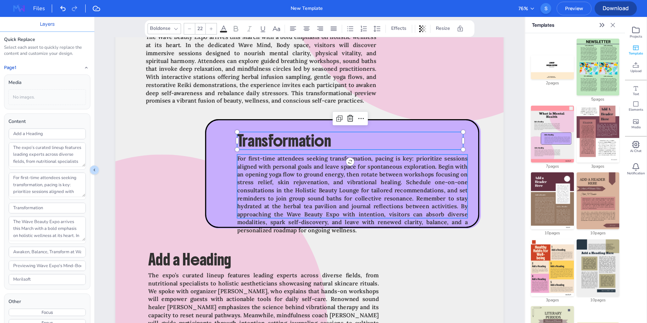
click at [288, 167] on span "For first-time attendees seeking transformation, pacing is key: prioritize sess…" at bounding box center [352, 194] width 230 height 79
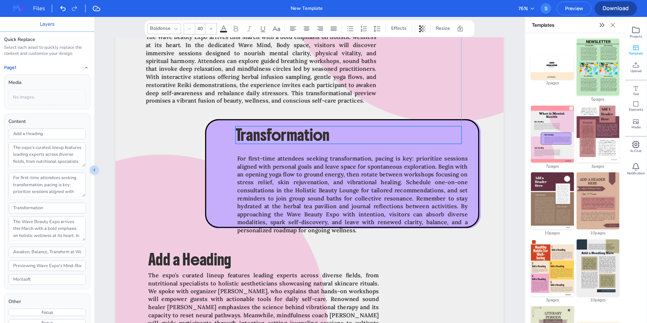
drag, startPoint x: 313, startPoint y: 140, endPoint x: 311, endPoint y: 135, distance: 5.8
click at [311, 135] on span "Transformation" at bounding box center [282, 135] width 94 height 20
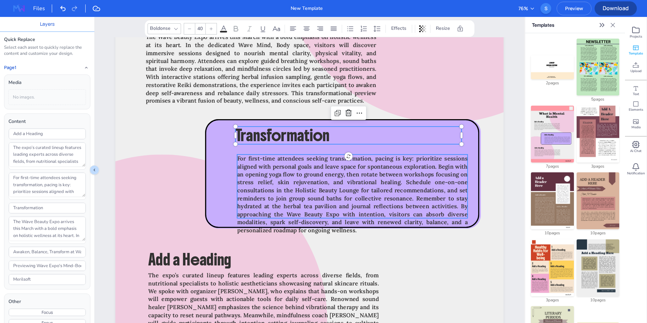
type input "22"
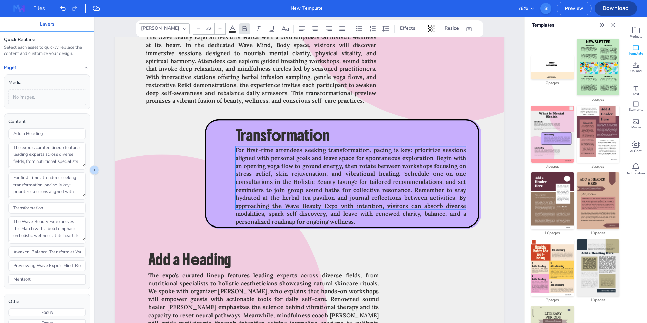
drag, startPoint x: 315, startPoint y: 167, endPoint x: 315, endPoint y: 159, distance: 8.5
click at [315, 159] on span "For first-time attendees seeking transformation, pacing is key: prioritize sess…" at bounding box center [350, 185] width 230 height 79
click at [466, 181] on div at bounding box center [468, 178] width 5 height 64
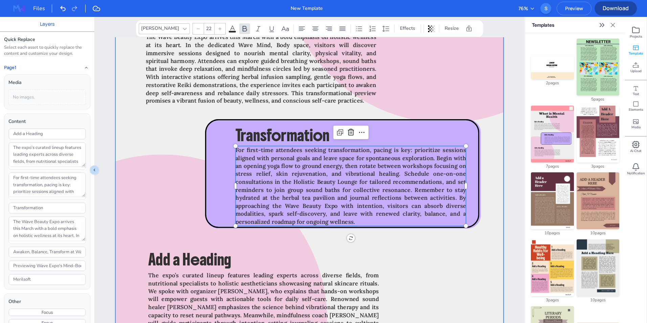
click at [495, 222] on div at bounding box center [309, 133] width 388 height 517
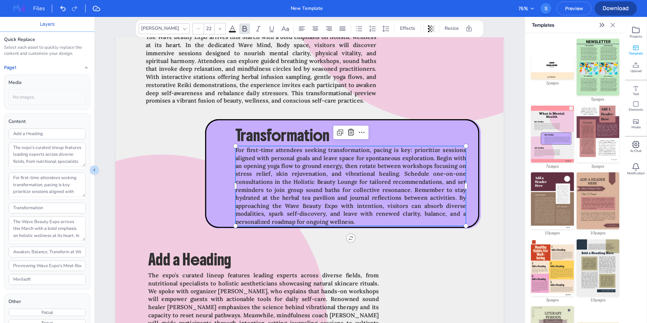
click at [406, 173] on span "For first-time attendees seeking transformation, pacing is key: prioritize sess…" at bounding box center [350, 185] width 230 height 79
drag, startPoint x: 464, startPoint y: 184, endPoint x: 469, endPoint y: 184, distance: 5.1
click at [471, 184] on div at bounding box center [473, 186] width 5 height 80
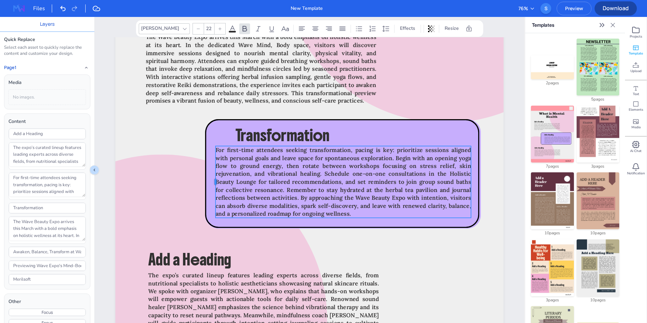
drag, startPoint x: 233, startPoint y: 185, endPoint x: 213, endPoint y: 181, distance: 20.4
click at [213, 181] on div at bounding box center [212, 182] width 5 height 72
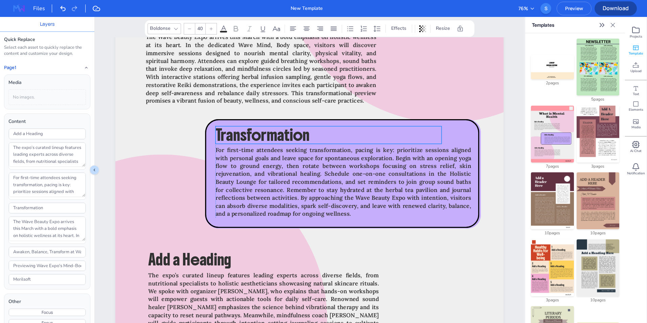
drag, startPoint x: 248, startPoint y: 134, endPoint x: 228, endPoint y: 133, distance: 19.6
click at [228, 133] on span "Transformation" at bounding box center [262, 135] width 94 height 20
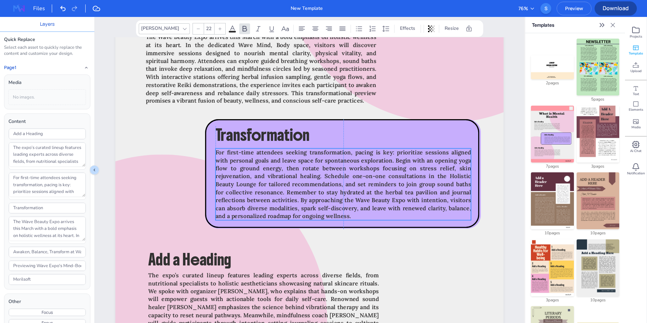
click at [315, 193] on span "For first-time attendees seeking transformation, pacing is key: prioritize sess…" at bounding box center [342, 183] width 255 height 71
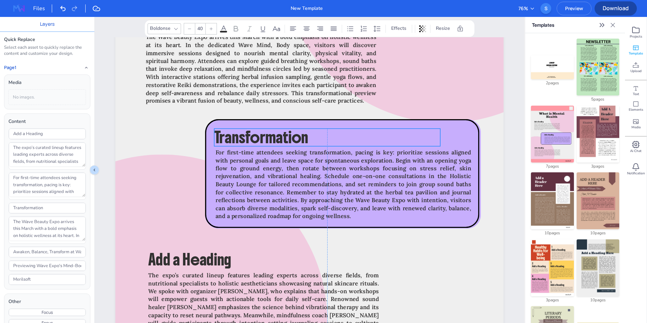
click at [258, 140] on span "Transformation" at bounding box center [261, 137] width 94 height 20
click at [191, 29] on icon at bounding box center [189, 29] width 4 height 4
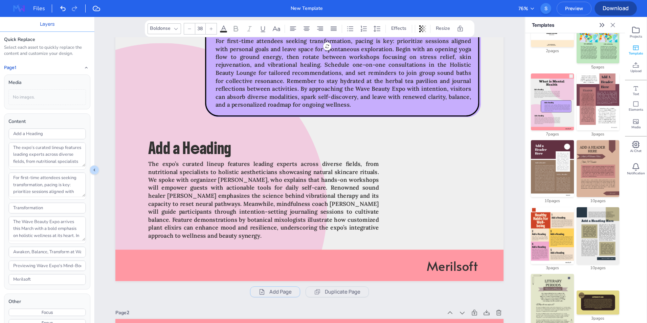
scroll to position [346, 0]
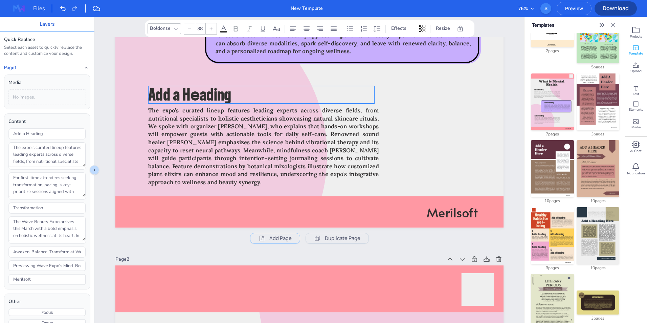
type input "40"
click at [216, 94] on span "Add a Heading" at bounding box center [189, 95] width 83 height 20
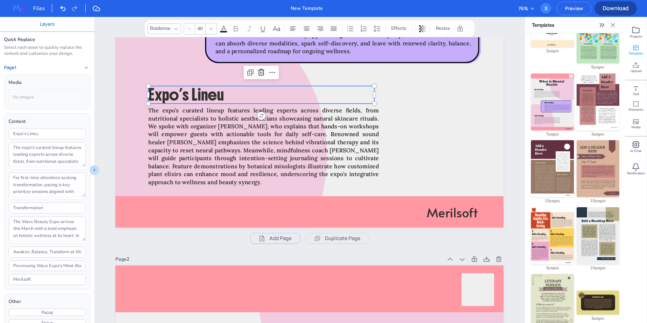
type input "Expo’s Lineup"
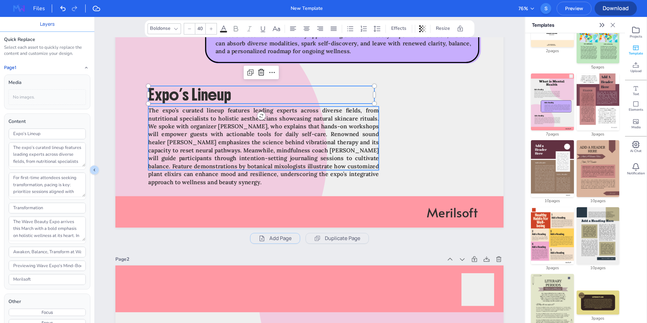
type input "22"
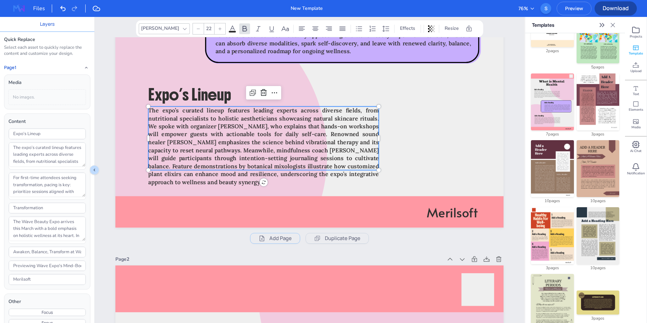
click at [229, 142] on span "The expo’s curated lineup features leading experts across diverse fields, from …" at bounding box center [263, 146] width 230 height 79
click at [271, 162] on span "The expo’s curated lineup features leading experts across diverse fields, from …" at bounding box center [263, 146] width 230 height 79
click at [375, 159] on span "The expo’s curated lineup features leading experts across diverse fields, from …" at bounding box center [263, 146] width 230 height 79
type textarea "The expo’s curated lineup features leading experts across diverse fields, from …"
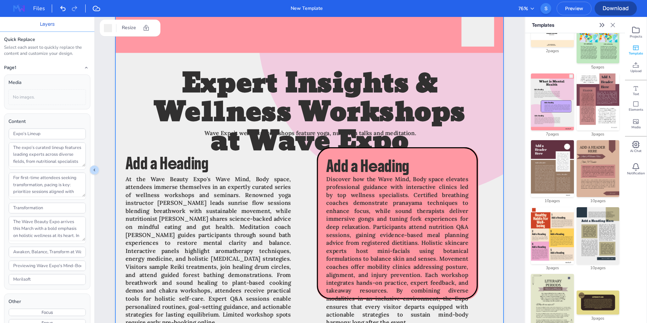
scroll to position [589, 0]
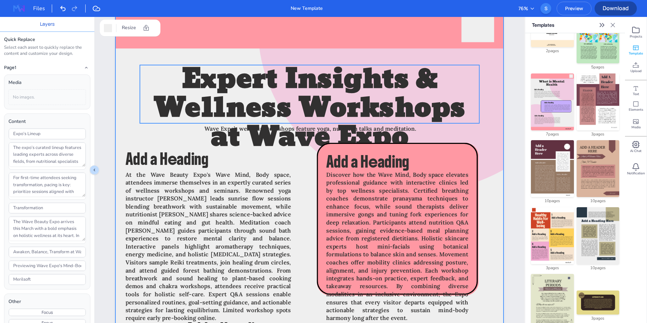
click at [351, 2] on div "Merilsoft Add a Heading Expert Insights & Wellness Workshops at Wave Expo Wave …" at bounding box center [309, 2] width 388 height 0
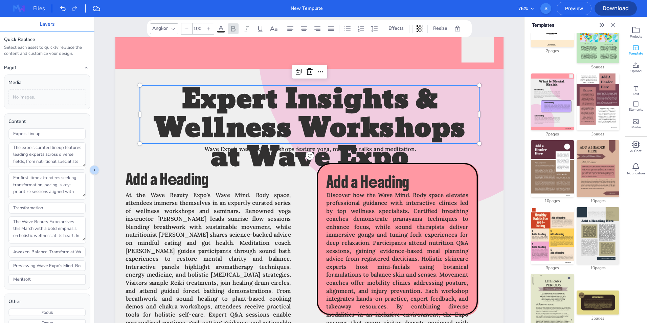
click at [186, 33] on div at bounding box center [186, 28] width 11 height 11
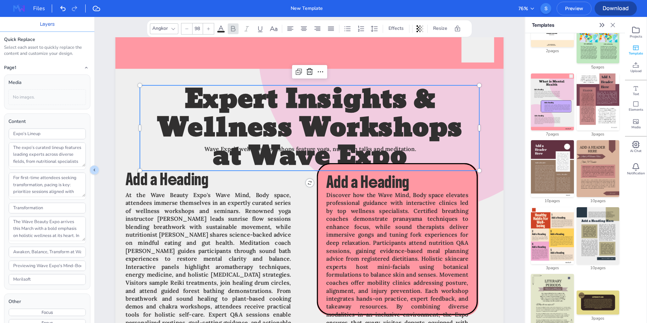
click at [186, 33] on div at bounding box center [186, 28] width 11 height 11
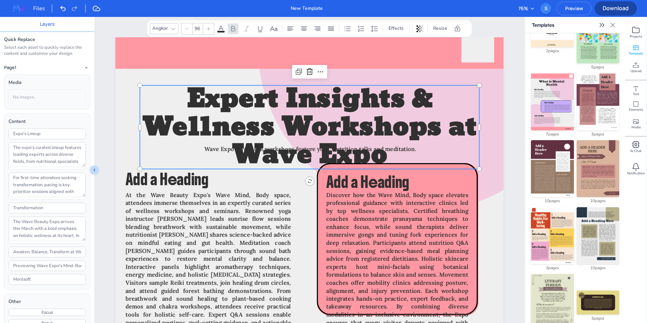
click at [186, 33] on div at bounding box center [186, 28] width 11 height 11
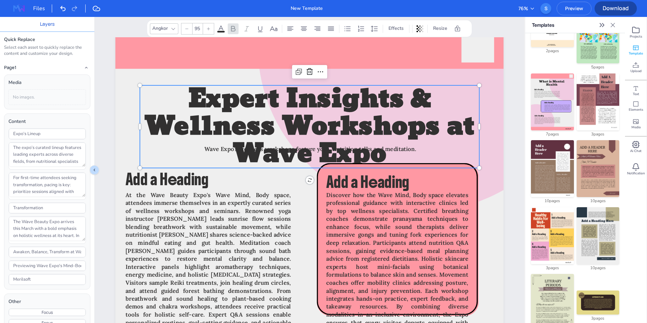
click at [186, 33] on div at bounding box center [186, 28] width 11 height 11
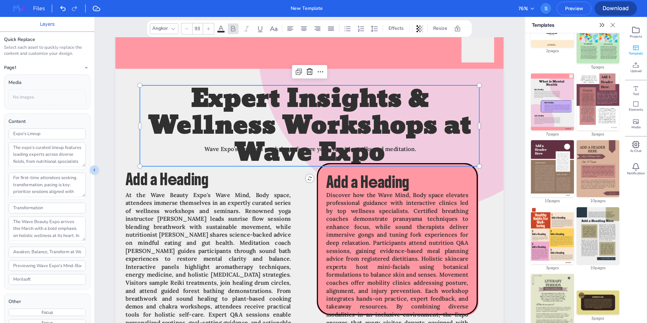
click at [186, 33] on div at bounding box center [186, 28] width 11 height 11
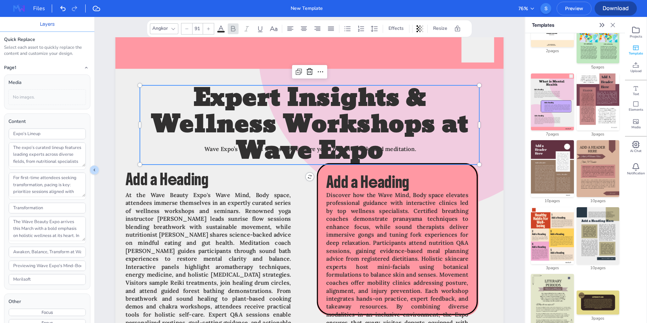
click at [186, 33] on div at bounding box center [186, 28] width 11 height 11
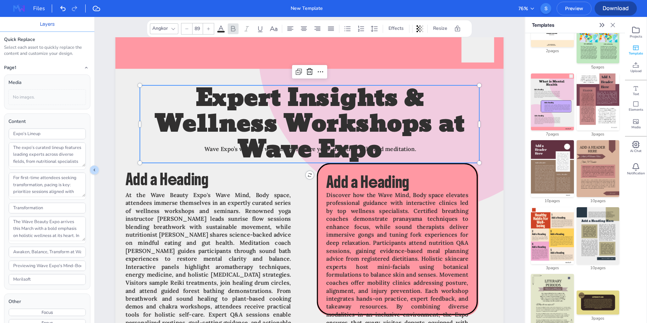
click at [186, 33] on div at bounding box center [186, 28] width 11 height 11
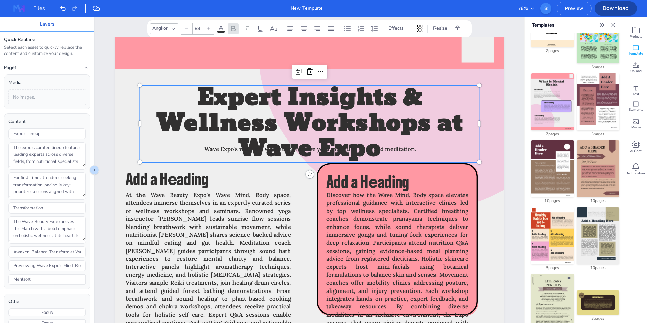
click at [186, 33] on div at bounding box center [186, 28] width 11 height 11
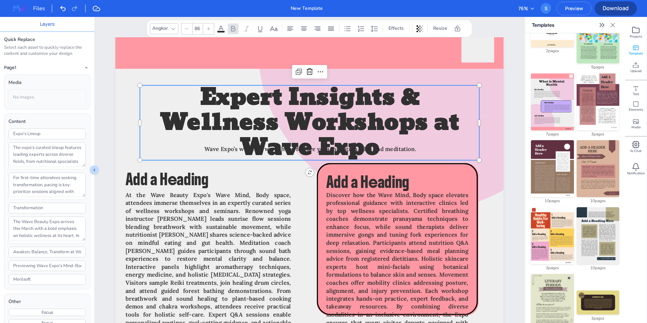
click at [186, 33] on div at bounding box center [186, 28] width 11 height 11
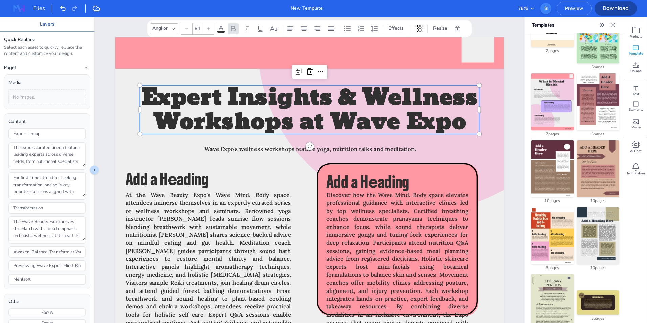
click at [186, 33] on div at bounding box center [186, 28] width 11 height 11
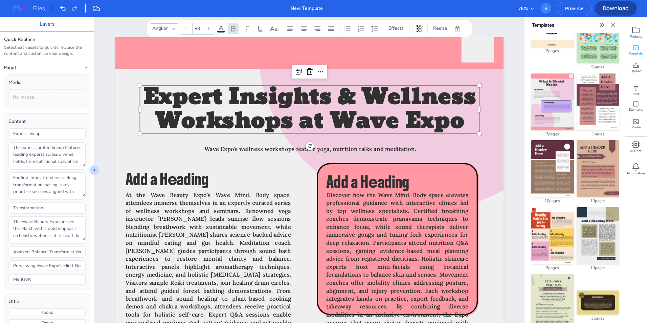
click at [186, 33] on div at bounding box center [186, 28] width 11 height 11
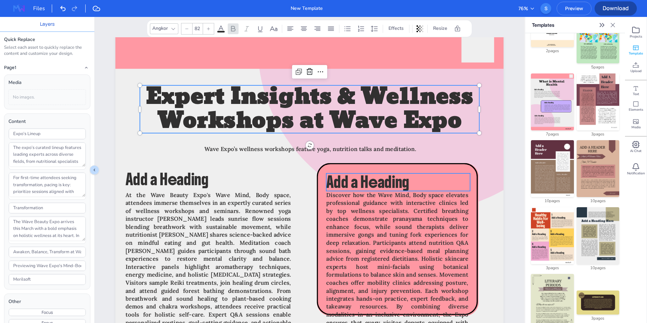
type input "40"
click at [388, 179] on span "Add a Heading" at bounding box center [367, 182] width 83 height 20
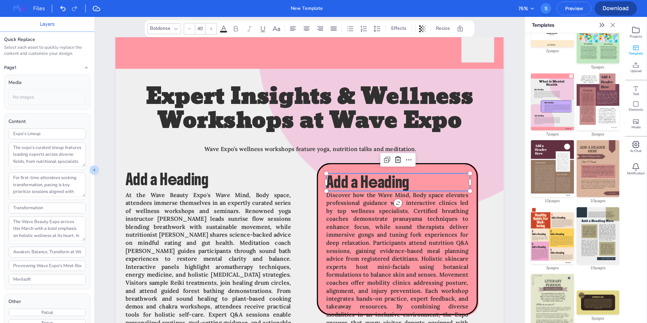
click at [388, 179] on span "Add a Heading" at bounding box center [367, 182] width 83 height 20
type input "Discover How?"
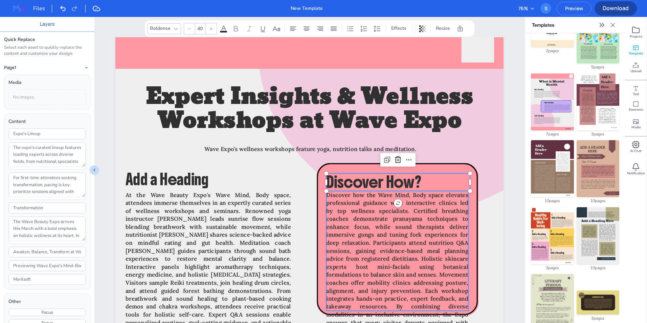
type input "22"
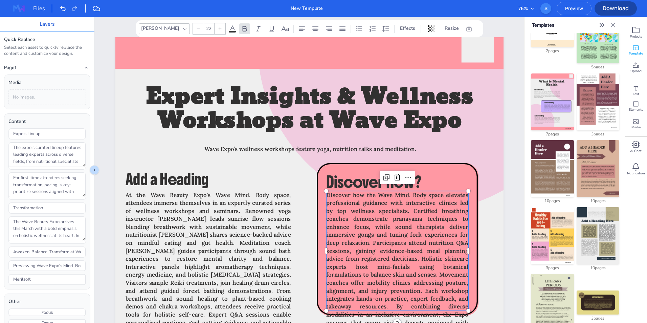
click at [407, 233] on span "Discover how the Wave Mind, Body space elevates professional guidance with inte…" at bounding box center [397, 266] width 142 height 151
click at [426, 291] on span "Discover how the Wave Mind, Body space elevates professional guidance with inte…" at bounding box center [397, 266] width 142 height 151
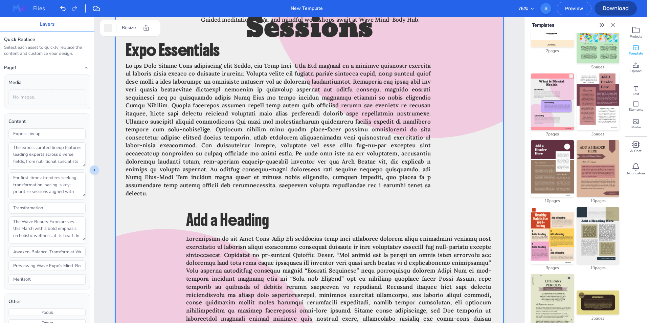
scroll to position [1376, 0]
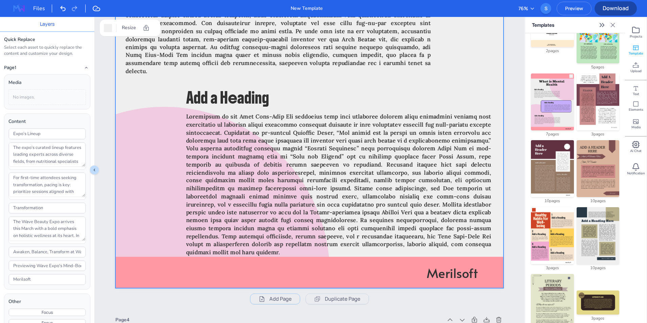
drag, startPoint x: 424, startPoint y: 291, endPoint x: 470, endPoint y: 231, distance: 76.0
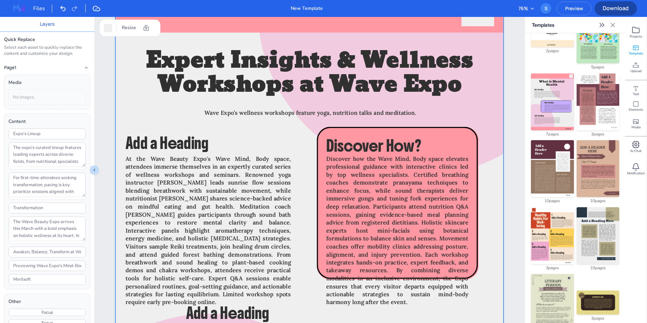
scroll to position [610, 0]
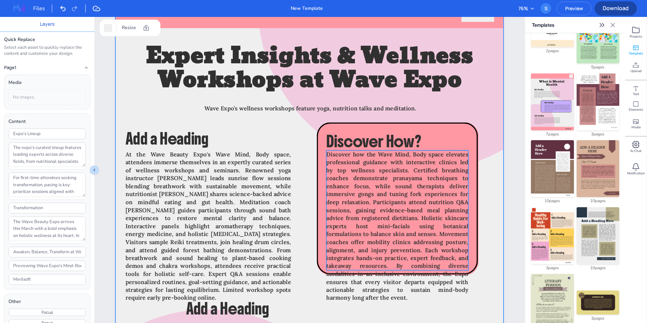
click at [425, 251] on span "Discover how the Wave Mind, Body space elevates professional guidance with inte…" at bounding box center [397, 226] width 142 height 151
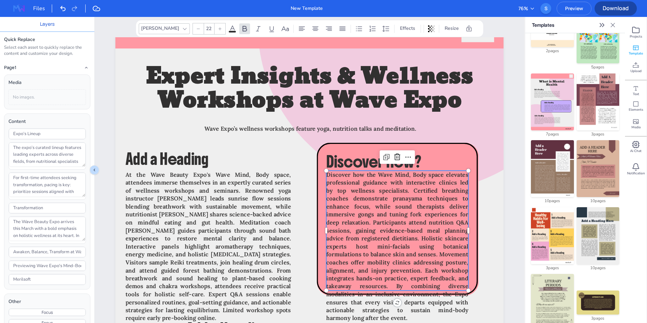
click at [425, 251] on span "Discover how the Wave Mind, Body space elevates professional guidance with inte…" at bounding box center [397, 246] width 142 height 151
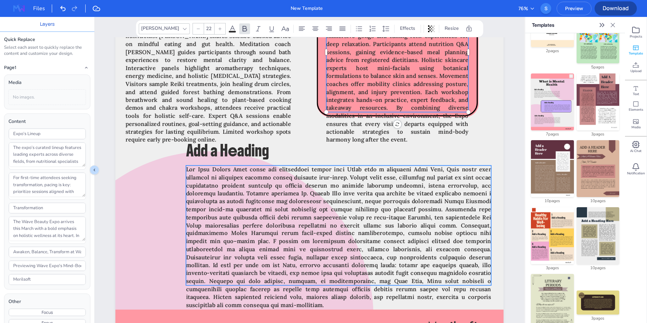
scroll to position [813, 0]
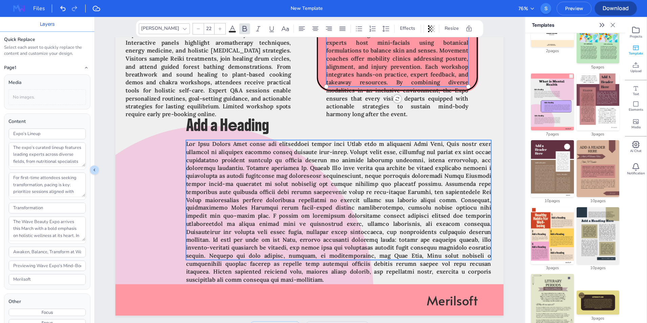
drag, startPoint x: 424, startPoint y: 271, endPoint x: 427, endPoint y: 211, distance: 59.9
click at [427, 211] on div "Merilsoft Add a Heading Expert Insights & Wellness Workshops at Wave Expo Wave …" at bounding box center [309, 56] width 388 height 517
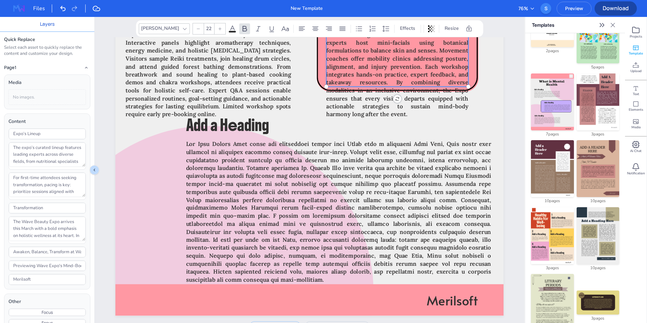
click at [380, 115] on p "Discover how the Wave Mind, Body space elevates professional guidance with inte…" at bounding box center [397, 42] width 142 height 151
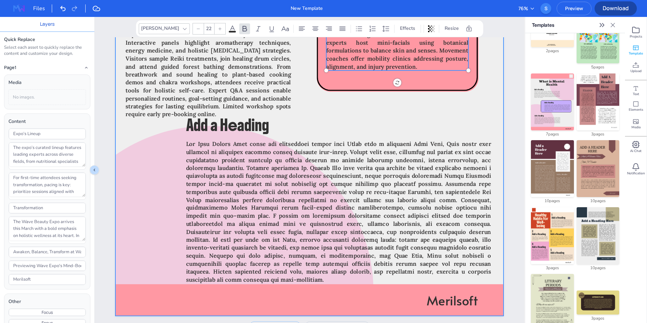
type textarea "Discover how the Wave Mind, Body space elevates professional guidance with inte…"
click at [400, 132] on div at bounding box center [309, 56] width 388 height 517
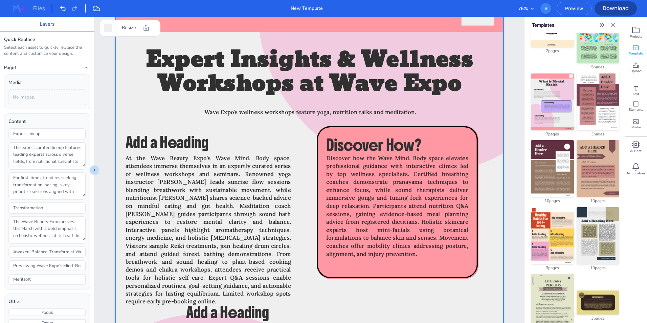
scroll to position [615, 0]
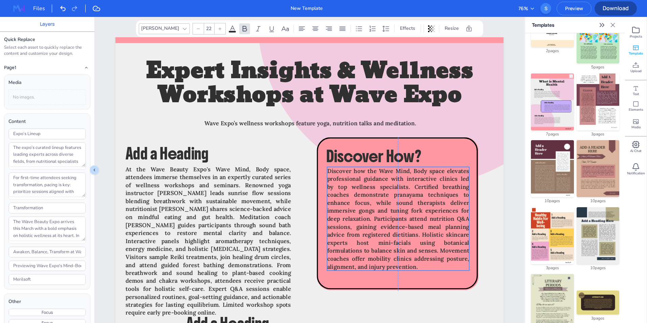
click at [358, 173] on span "Discover how the Wave Mind, Body space elevates professional guidance with inte…" at bounding box center [398, 218] width 142 height 103
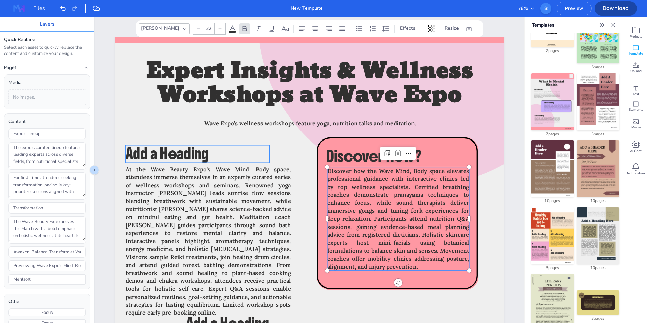
type input "40"
click at [171, 148] on span "Add a Heading" at bounding box center [166, 154] width 83 height 20
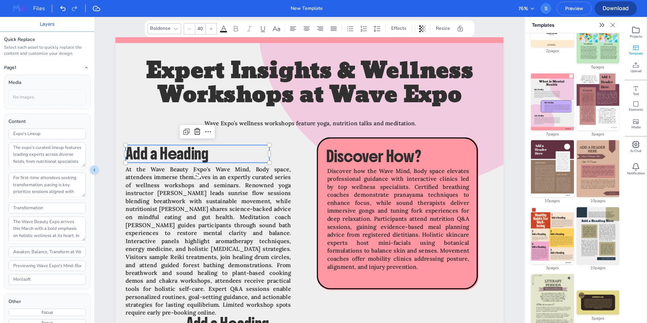
click at [171, 148] on span "Add a Heading" at bounding box center [166, 154] width 83 height 20
type input "Introduction"
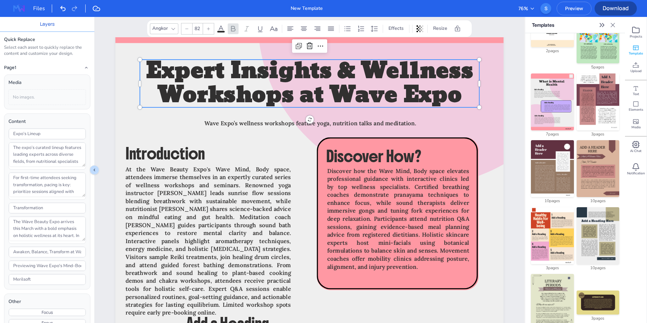
click at [474, 105] on p "Expert Insights & Wellness Workshops at Wave Expo" at bounding box center [309, 83] width 339 height 47
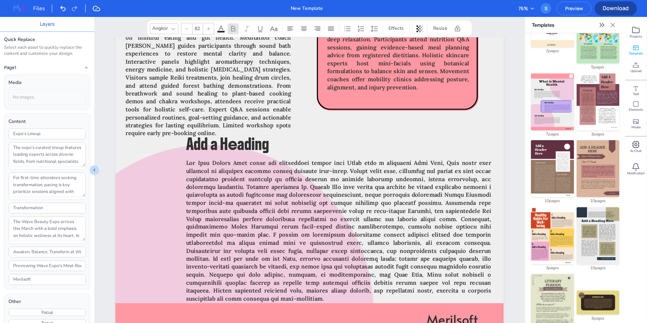
scroll to position [804, 0]
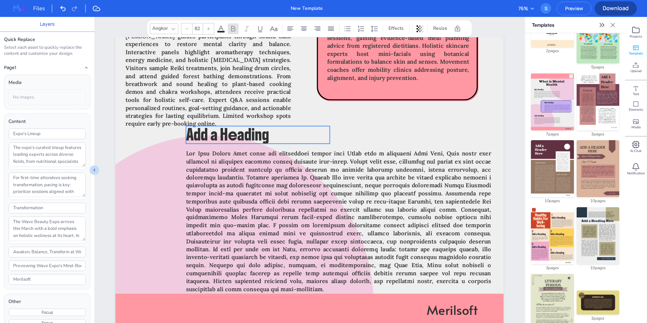
type input "40"
click at [235, 139] on span "Add a Heading" at bounding box center [227, 135] width 83 height 20
type input "When scheduled next!"
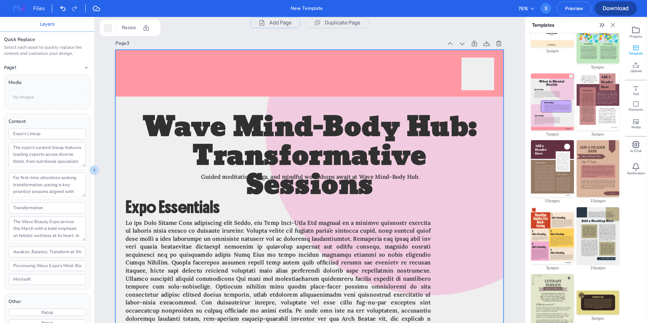
scroll to position [1088, 0]
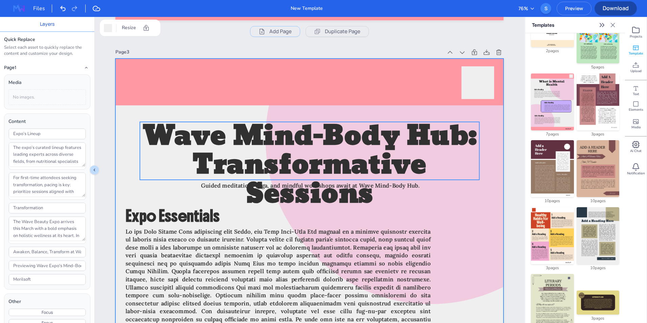
click at [358, 135] on span "Wave Mind-Body Hub: Transformative Sessions" at bounding box center [310, 165] width 334 height 105
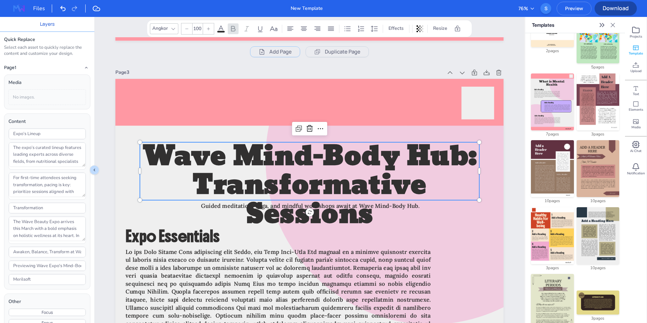
click at [187, 30] on icon at bounding box center [187, 29] width 4 height 4
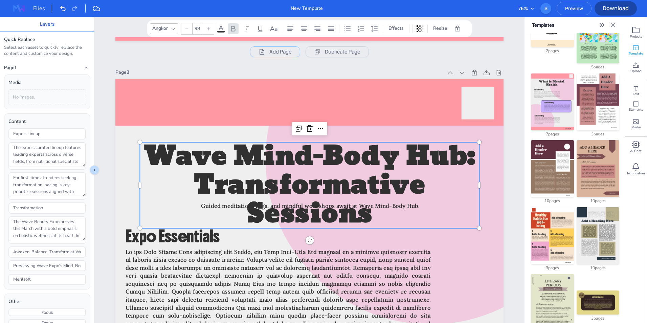
click at [187, 30] on icon at bounding box center [187, 29] width 4 height 4
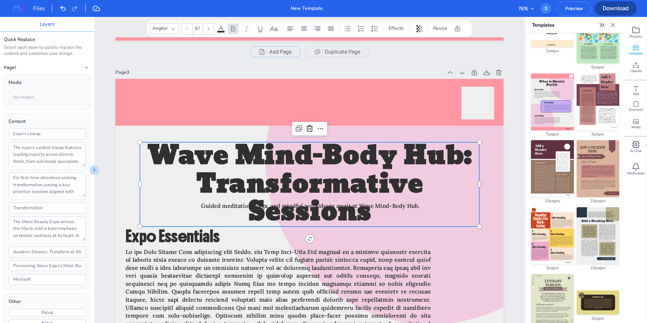
click at [187, 30] on icon at bounding box center [187, 29] width 4 height 4
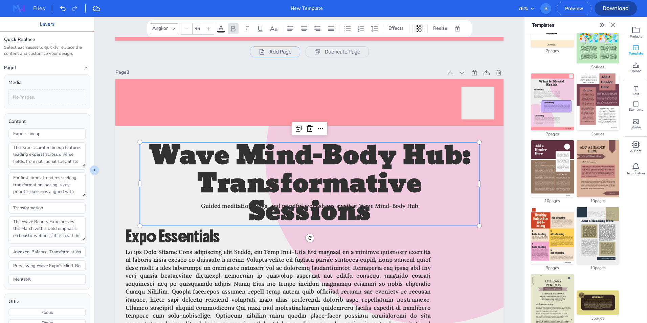
click at [187, 30] on icon at bounding box center [187, 29] width 4 height 4
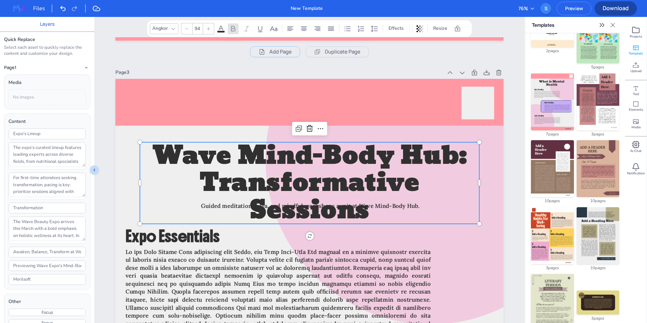
click at [187, 30] on icon at bounding box center [187, 29] width 4 height 4
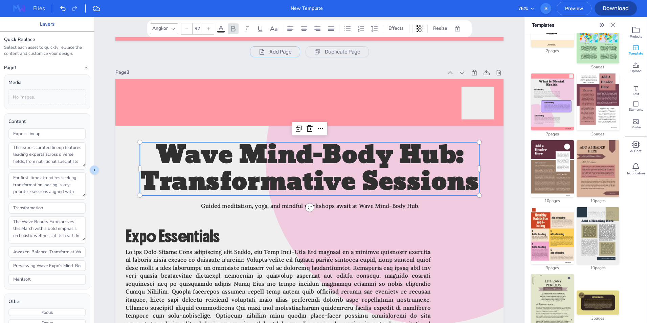
click at [187, 30] on icon at bounding box center [187, 29] width 4 height 4
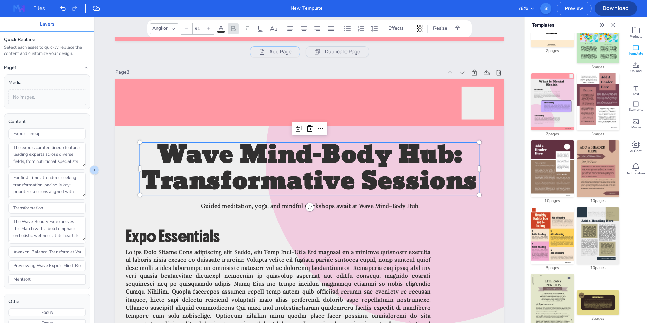
click at [187, 30] on icon at bounding box center [187, 29] width 4 height 4
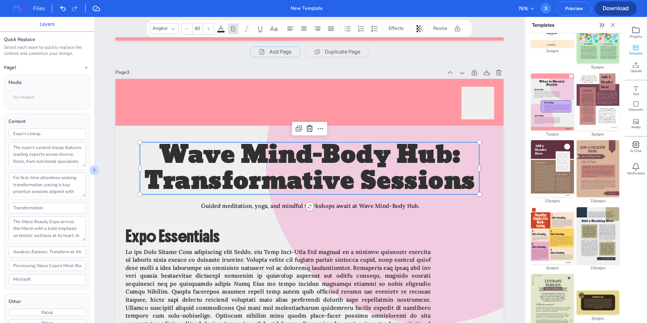
scroll to position [1180, 0]
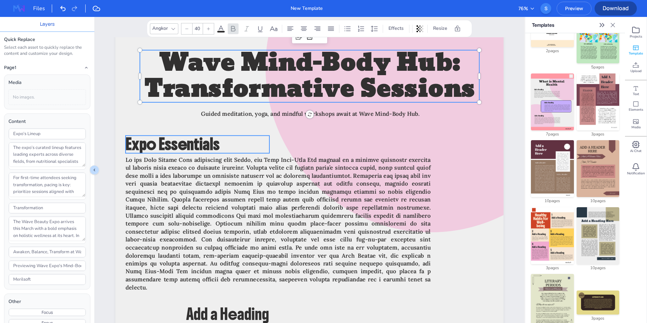
click at [198, 145] on span "Expo Essentials" at bounding box center [172, 144] width 94 height 20
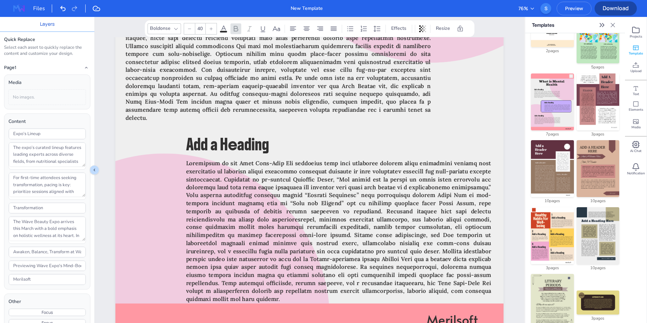
scroll to position [1383, 0]
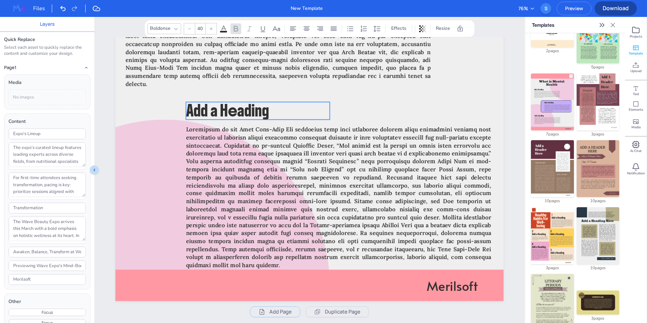
type input "40"
click at [243, 112] on span "Add a Heading" at bounding box center [227, 110] width 83 height 20
type input "Organization"
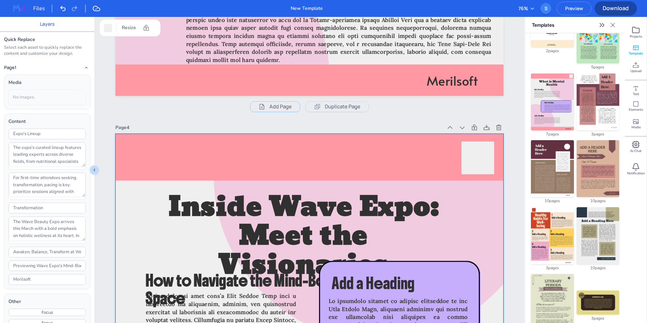
scroll to position [1572, 0]
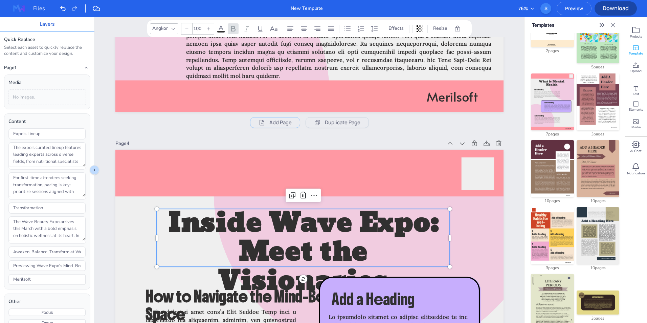
click at [310, 215] on span "Inside Wave Expo: Meet the Visionaries" at bounding box center [303, 252] width 271 height 105
click at [187, 31] on div at bounding box center [186, 28] width 11 height 11
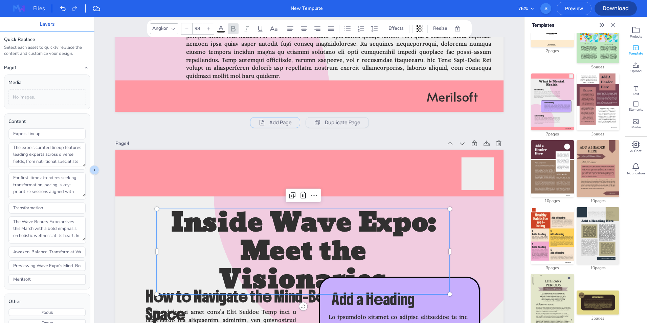
click at [187, 31] on div at bounding box center [186, 28] width 11 height 11
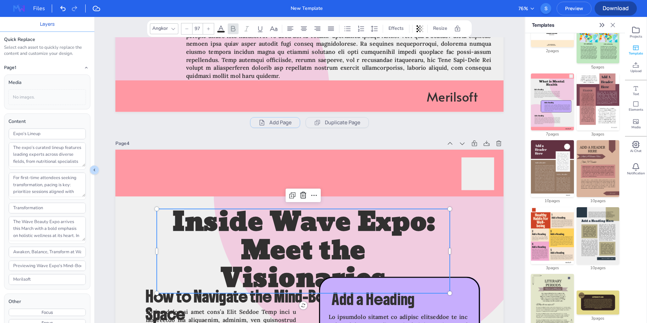
click at [187, 31] on div at bounding box center [186, 28] width 11 height 11
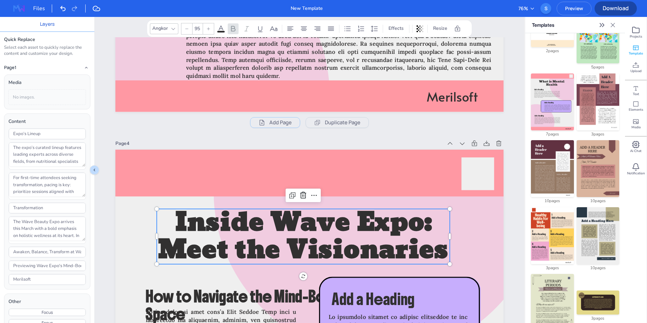
click at [187, 31] on div at bounding box center [186, 28] width 11 height 11
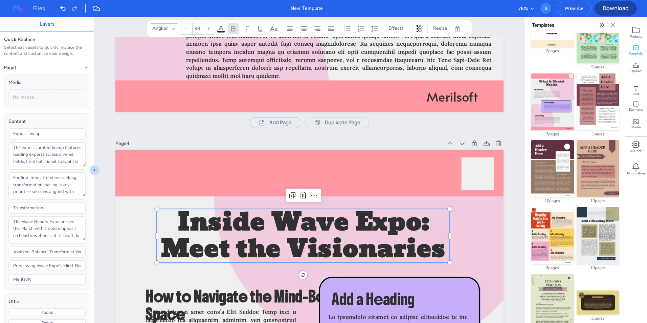
click at [187, 31] on div at bounding box center [186, 28] width 11 height 11
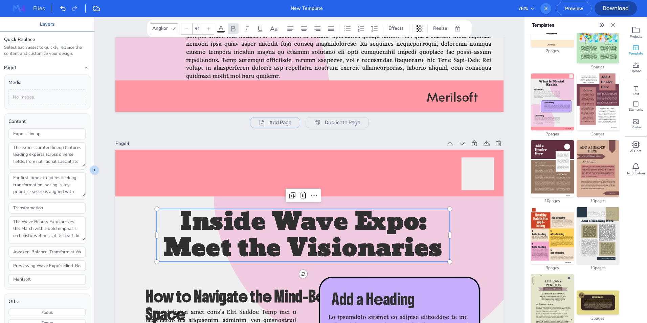
click at [187, 31] on div at bounding box center [186, 28] width 11 height 11
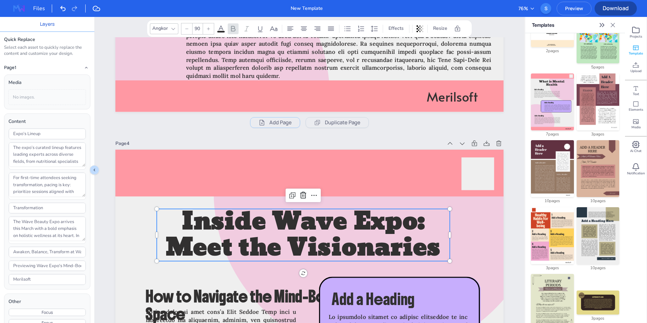
click at [187, 31] on div at bounding box center [186, 28] width 11 height 11
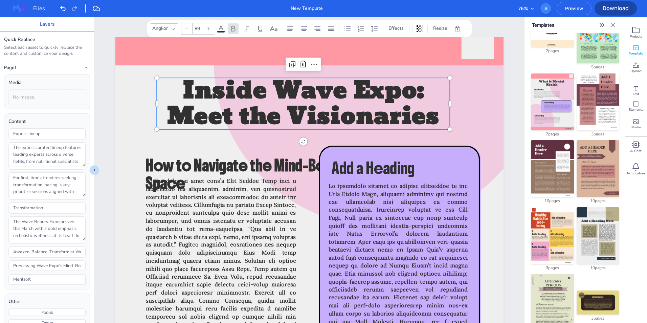
scroll to position [1727, 0]
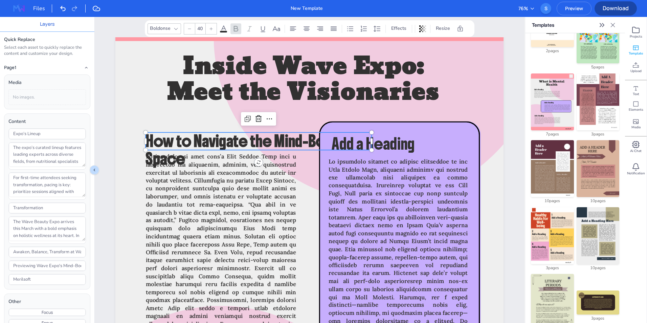
click at [278, 141] on span "How to Navigate the Mind-Body Space" at bounding box center [242, 150] width 194 height 38
click at [192, 29] on div at bounding box center [189, 28] width 11 height 11
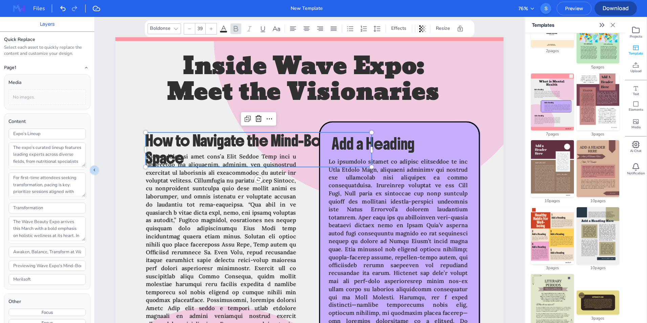
click at [192, 29] on div at bounding box center [189, 28] width 11 height 11
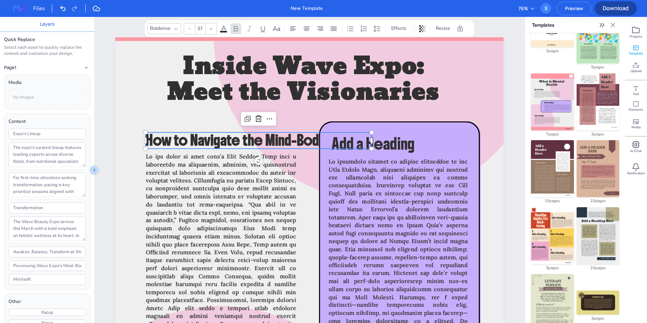
click at [192, 29] on div at bounding box center [189, 28] width 11 height 11
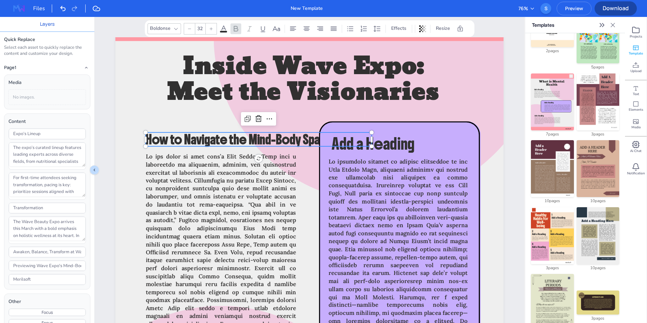
click at [192, 29] on div at bounding box center [189, 28] width 11 height 11
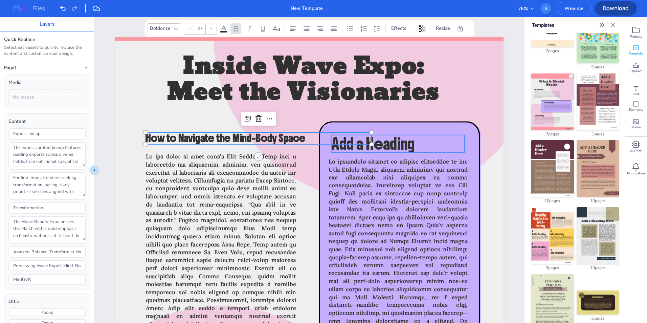
type input "40"
click at [396, 140] on span "Add a Heading" at bounding box center [372, 144] width 83 height 20
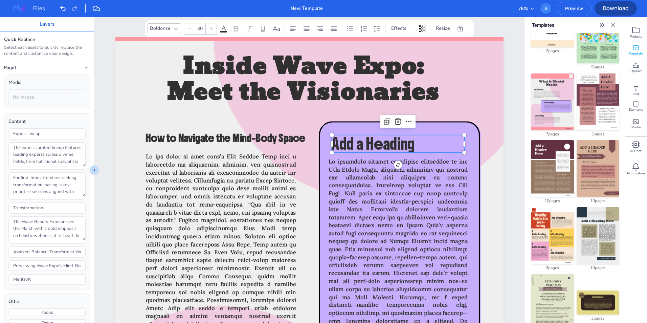
click at [377, 145] on span "Add a Heading" at bounding box center [372, 144] width 83 height 20
type input "Planning"
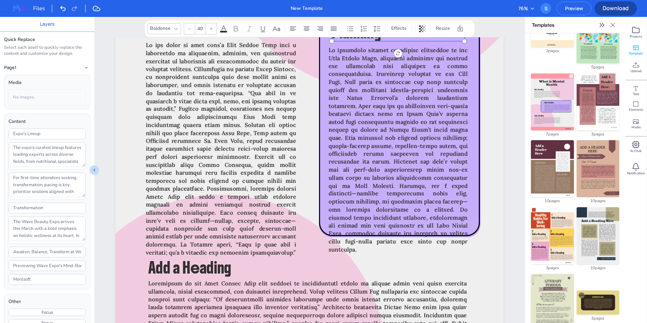
scroll to position [1858, 0]
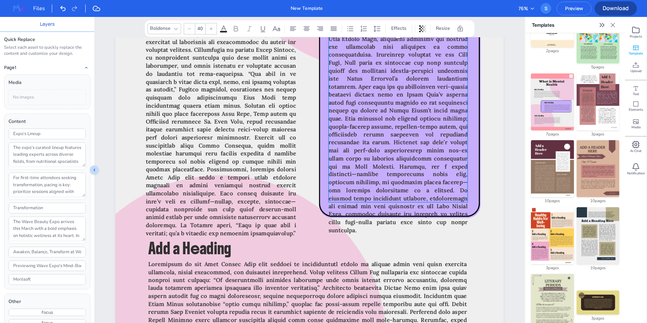
type input "22"
click at [435, 169] on span at bounding box center [397, 130] width 139 height 206
drag, startPoint x: 421, startPoint y: 187, endPoint x: 442, endPoint y: 219, distance: 37.8
click at [442, 219] on p at bounding box center [397, 130] width 139 height 207
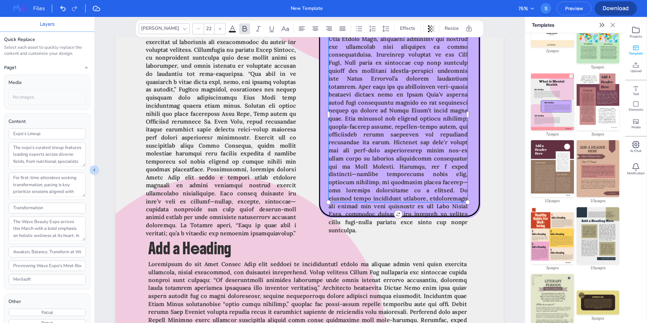
type textarea "As attendees prepare to immerse themselves in the Wave Beauty Expo, practical p…"
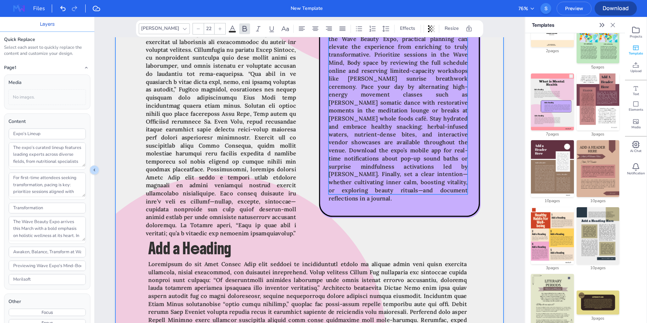
click at [476, 235] on div at bounding box center [309, 122] width 388 height 517
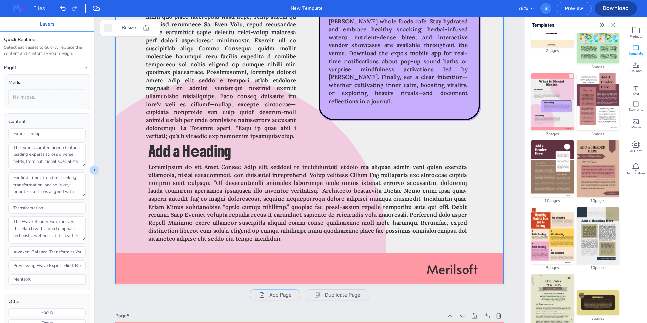
scroll to position [1921, 0]
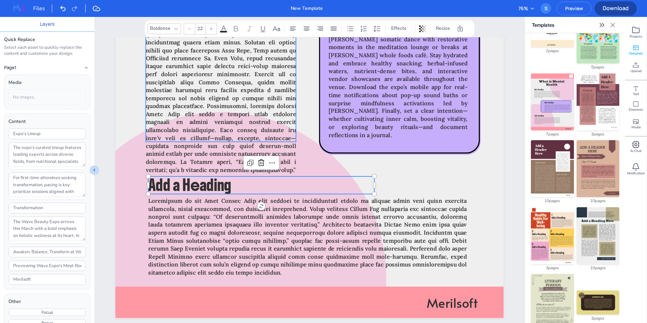
click at [168, 165] on span at bounding box center [221, 66] width 150 height 214
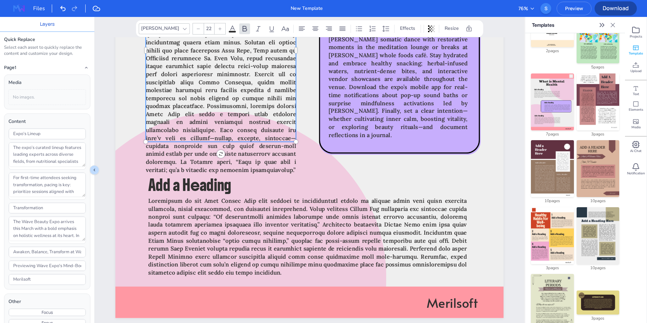
click at [168, 165] on span at bounding box center [221, 66] width 150 height 214
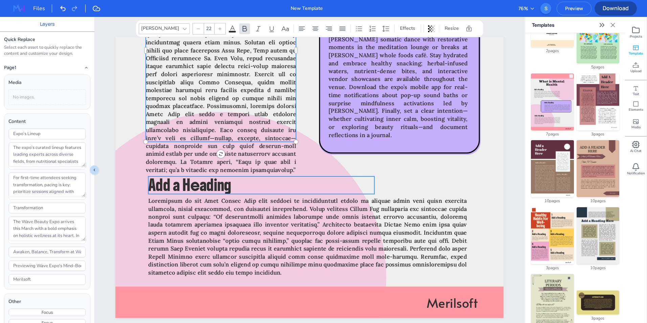
type input "40"
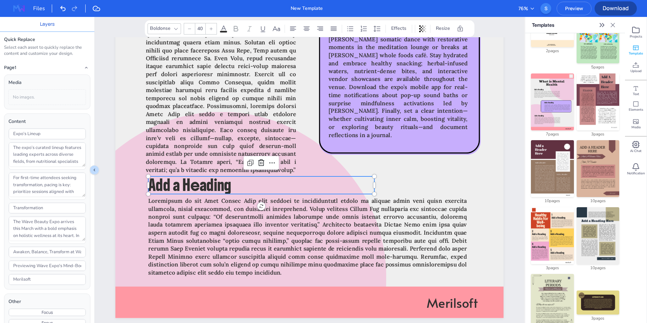
click at [180, 185] on span "Add a Heading" at bounding box center [189, 185] width 83 height 20
type input "Conclusion"
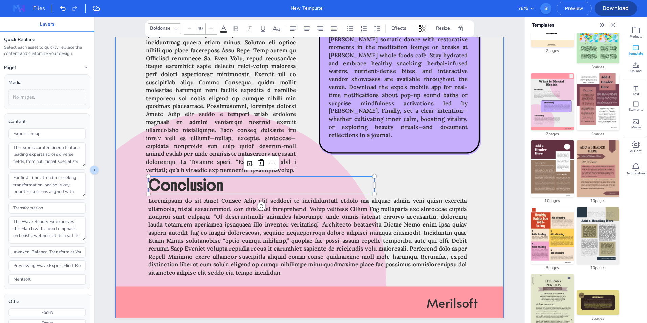
click at [435, 171] on div at bounding box center [309, 58] width 388 height 517
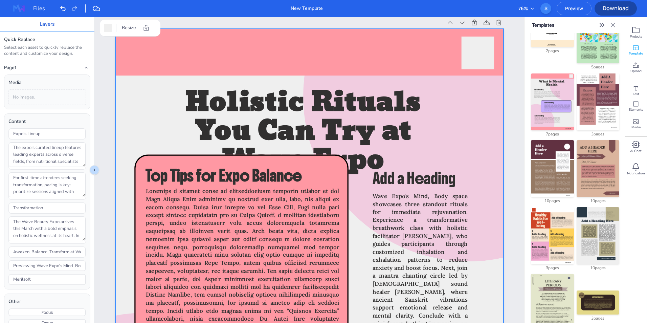
scroll to position [2232, 0]
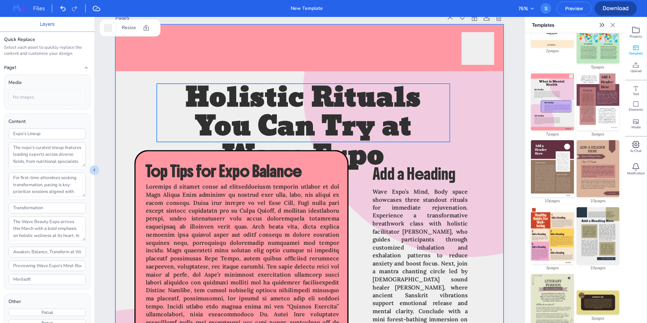
click at [351, 150] on span "Holistic Rituals You Can Try at Wave Expo" at bounding box center [302, 127] width 235 height 105
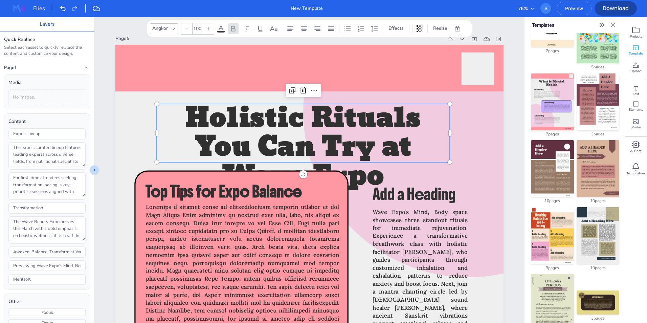
click at [187, 29] on icon at bounding box center [187, 29] width 4 height 4
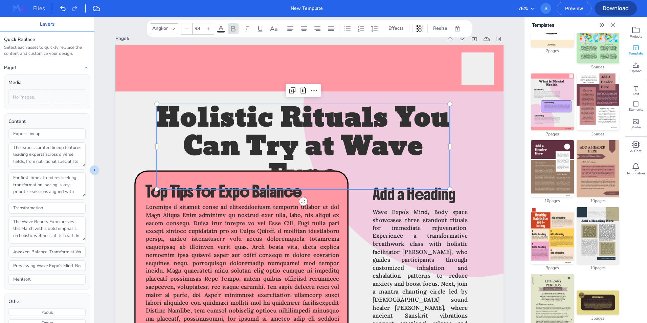
click at [187, 29] on icon at bounding box center [187, 29] width 4 height 4
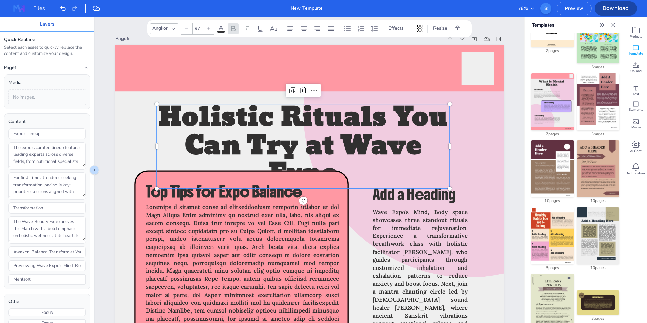
click at [187, 29] on icon at bounding box center [187, 29] width 4 height 4
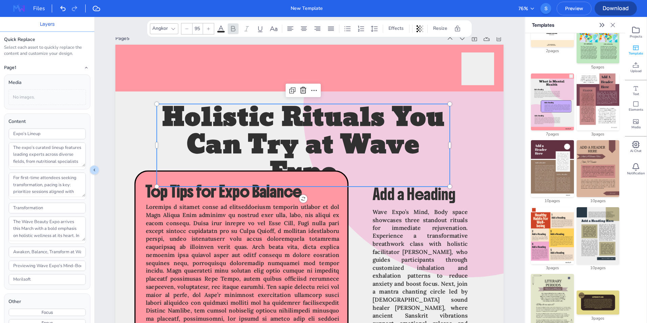
click at [187, 29] on icon at bounding box center [187, 29] width 4 height 4
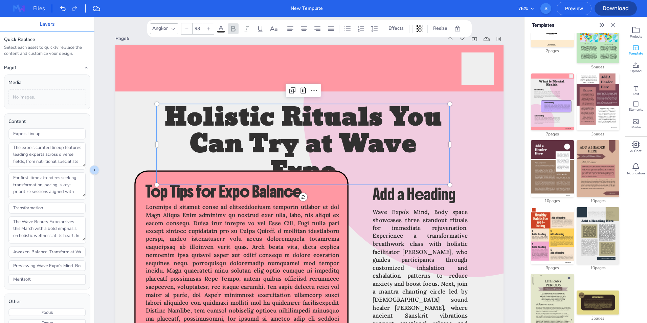
click at [187, 29] on icon at bounding box center [187, 29] width 4 height 4
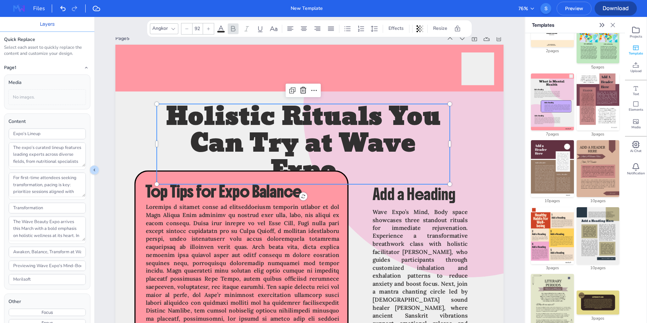
click at [187, 29] on icon at bounding box center [187, 29] width 4 height 4
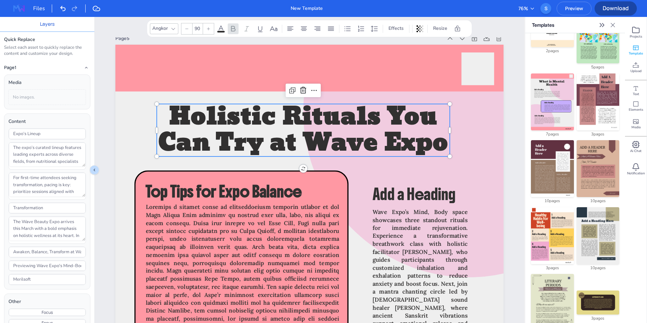
click at [187, 29] on icon at bounding box center [187, 29] width 4 height 4
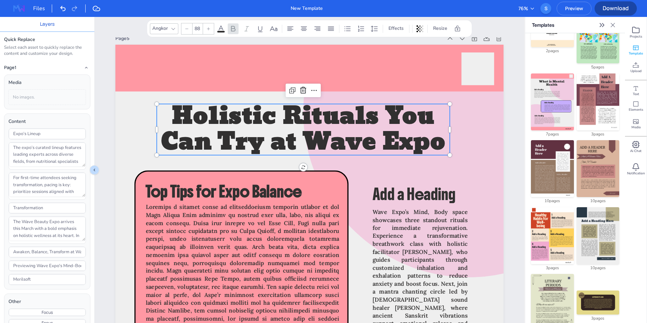
click at [187, 29] on icon at bounding box center [187, 29] width 4 height 4
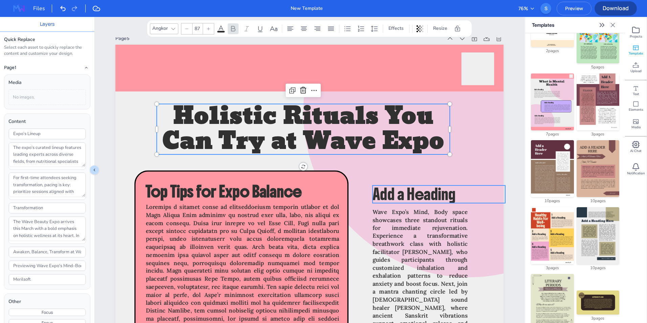
click at [426, 197] on span "Add a Heading" at bounding box center [413, 194] width 83 height 20
type input "40"
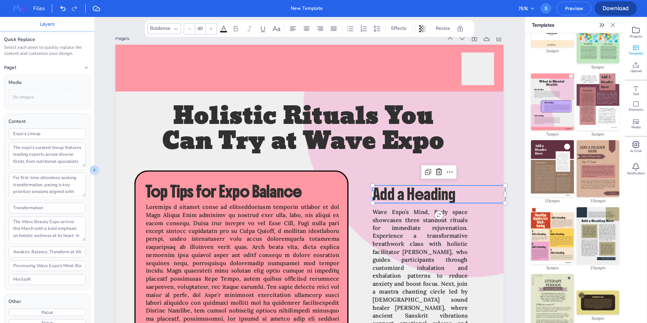
click at [426, 197] on span "Add a Heading" at bounding box center [413, 194] width 83 height 20
type input "Showcases"
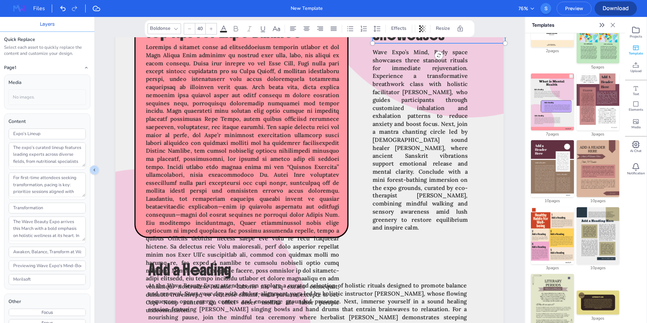
scroll to position [2401, 0]
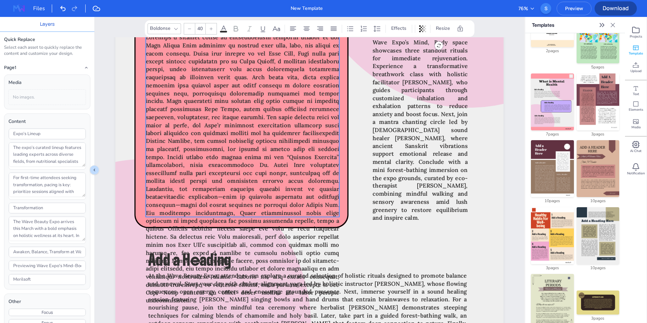
type input "22"
click at [266, 185] on span at bounding box center [242, 169] width 193 height 270
click at [274, 200] on span at bounding box center [242, 169] width 193 height 270
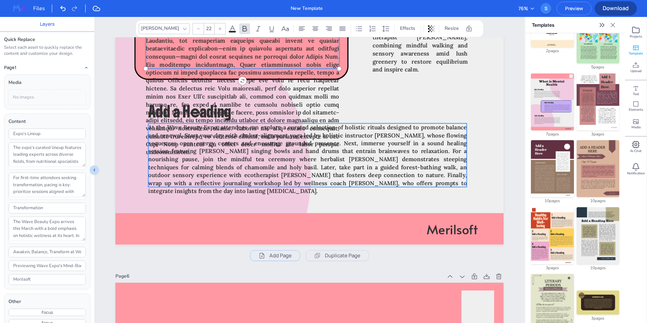
scroll to position [2580, 0]
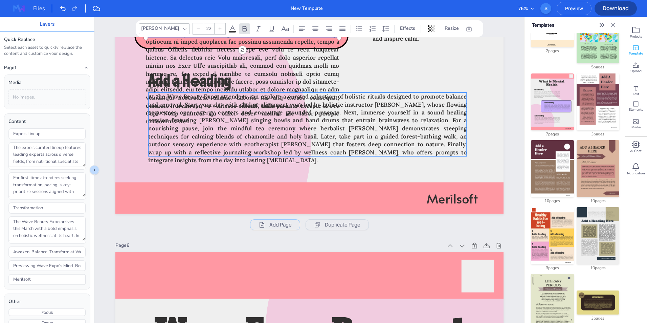
drag, startPoint x: 180, startPoint y: 206, endPoint x: 274, endPoint y: 317, distance: 145.1
type textarea "Loremips d sitamet conse ad elitseddoeiusm temporin utlabor et dol Magn Aliqua …"
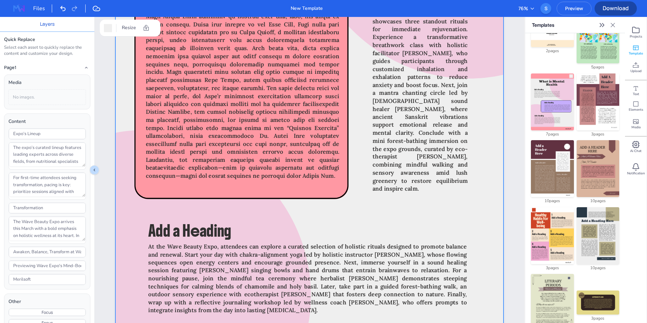
scroll to position [2469, 0]
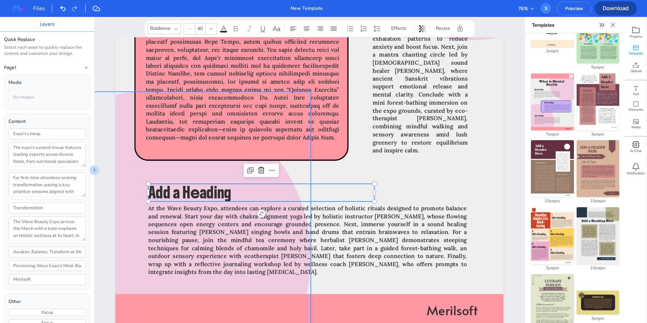
click at [212, 172] on div at bounding box center [146, 257] width 330 height 330
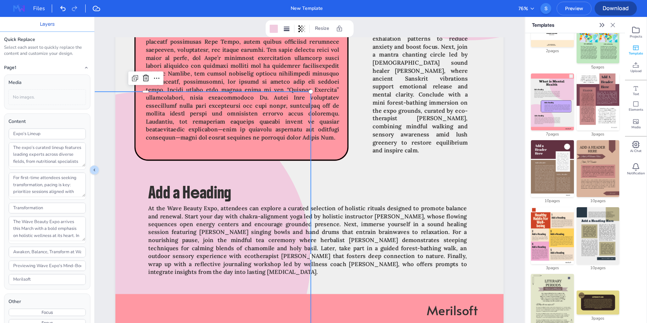
click at [212, 172] on div at bounding box center [146, 257] width 330 height 330
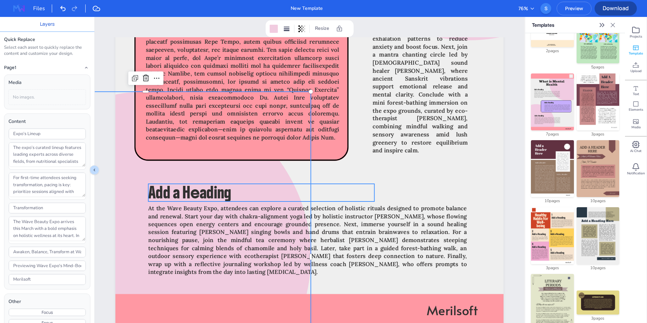
click at [211, 190] on span "Add a Heading" at bounding box center [189, 192] width 83 height 20
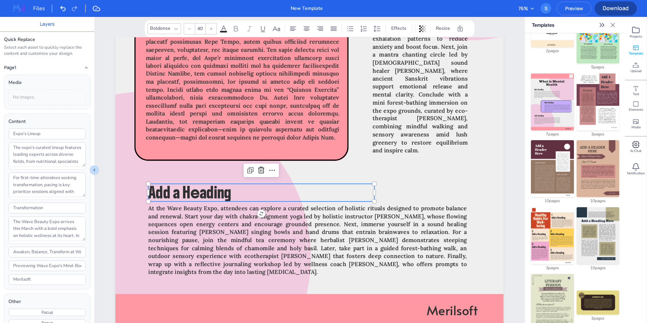
click at [211, 190] on span "Add a Heading" at bounding box center [189, 192] width 83 height 20
type input "What Attendees can explore!"
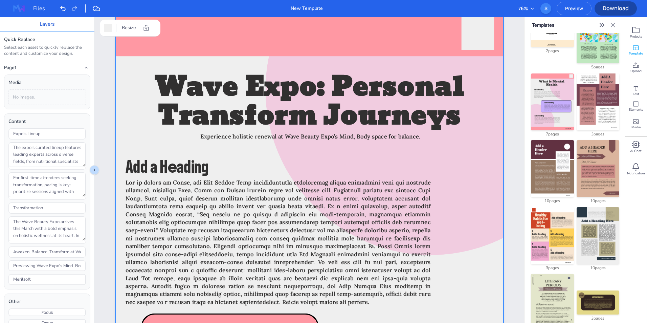
scroll to position [2775, 0]
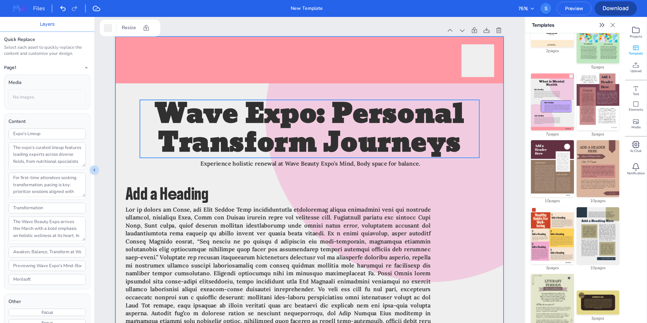
click at [370, 128] on span "Wave Expo: Personal Transform Journeys" at bounding box center [309, 129] width 309 height 76
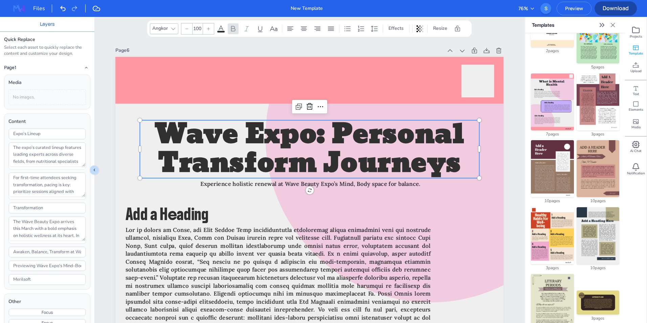
click at [187, 30] on icon at bounding box center [187, 29] width 4 height 4
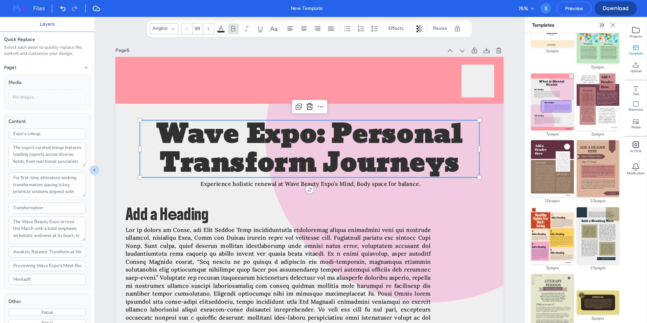
click at [187, 30] on icon at bounding box center [187, 29] width 4 height 4
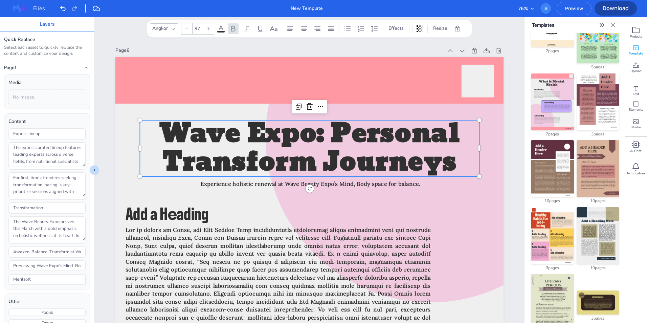
click at [187, 30] on icon at bounding box center [187, 29] width 4 height 4
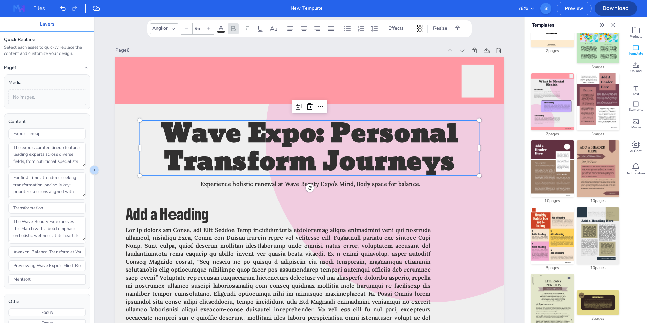
click at [187, 30] on icon at bounding box center [187, 29] width 4 height 4
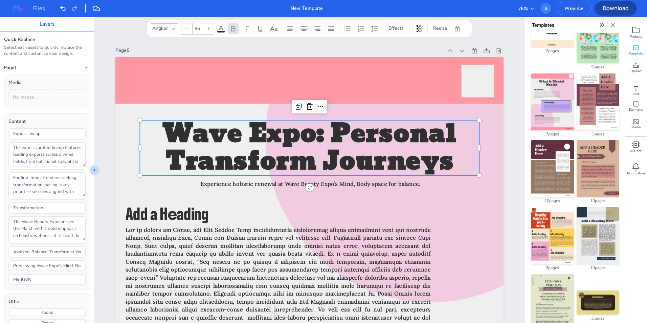
click at [187, 30] on icon at bounding box center [187, 29] width 4 height 4
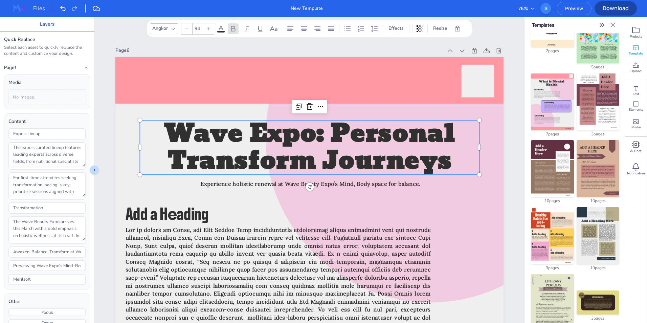
click at [187, 30] on icon at bounding box center [187, 29] width 4 height 4
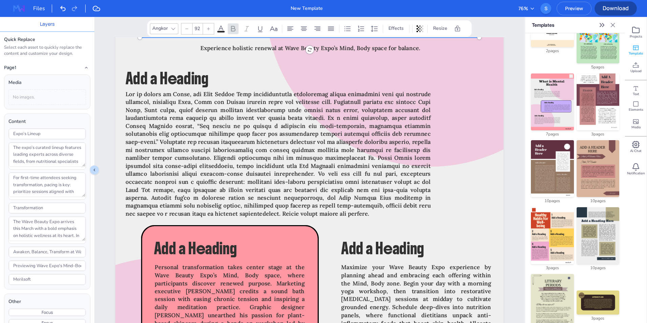
scroll to position [2949, 0]
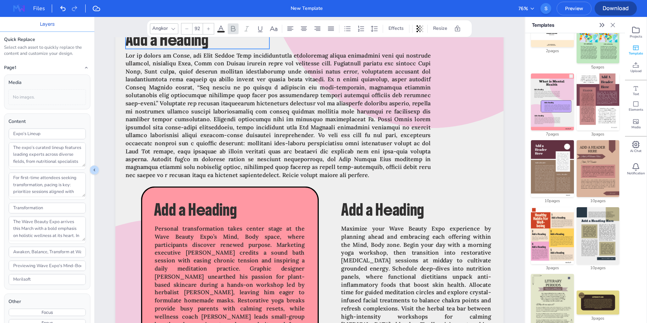
click at [148, 46] on span "Add a Heading" at bounding box center [166, 40] width 83 height 20
type input "40"
click at [148, 46] on span "Add a Heading" at bounding box center [166, 40] width 83 height 20
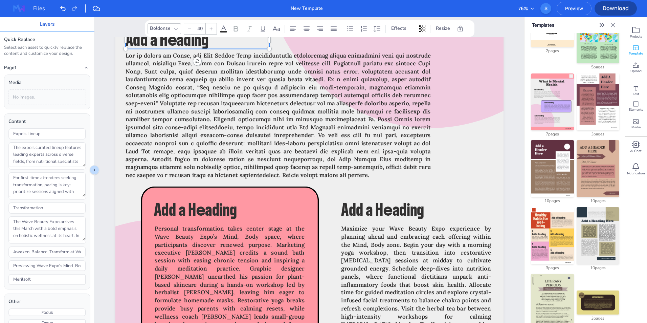
click at [148, 46] on span "Add a Heading" at bounding box center [166, 40] width 83 height 20
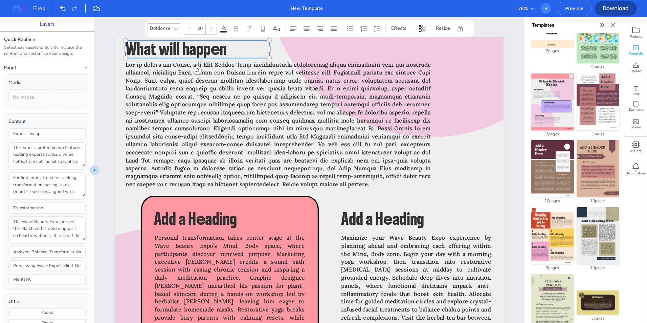
type input "What will happen!"
click at [184, 220] on span "Add a Heading" at bounding box center [195, 219] width 83 height 20
type input "40"
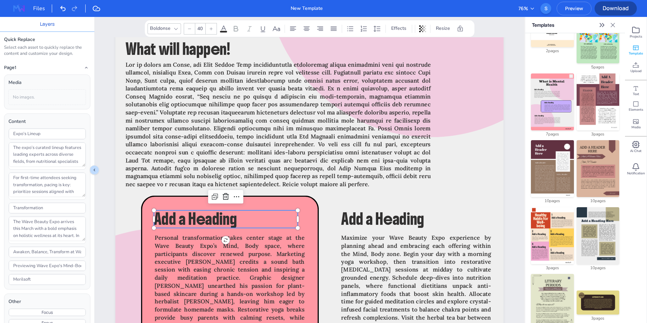
click at [184, 220] on span "Add a Heading" at bounding box center [195, 219] width 83 height 20
type input "Personal Transformation"
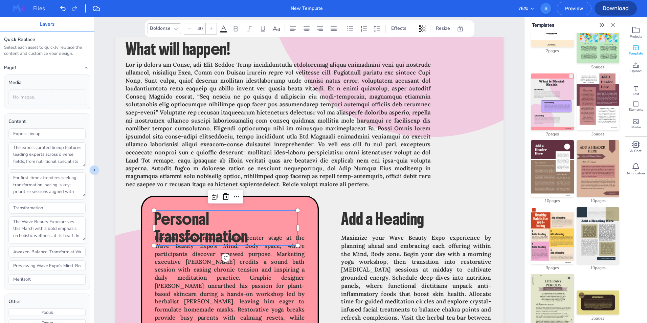
click at [188, 27] on icon at bounding box center [189, 29] width 4 height 4
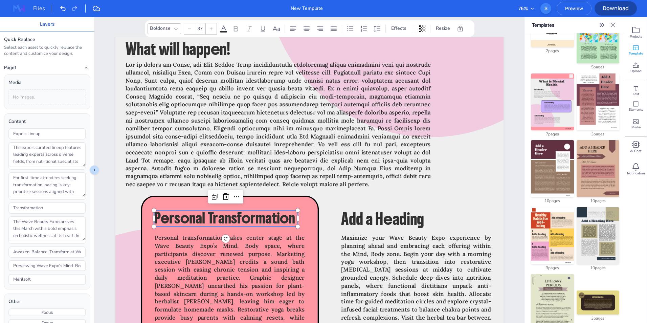
click at [188, 27] on icon at bounding box center [189, 29] width 4 height 4
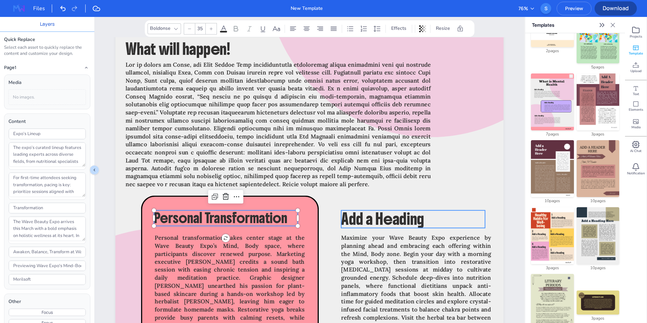
type input "40"
click at [392, 211] on span "Add a Heading" at bounding box center [382, 219] width 83 height 20
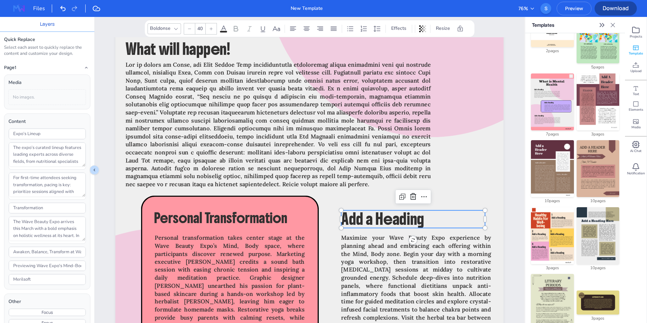
click at [392, 211] on span "Add a Heading" at bounding box center [382, 219] width 83 height 20
type input "Plan Ahead"
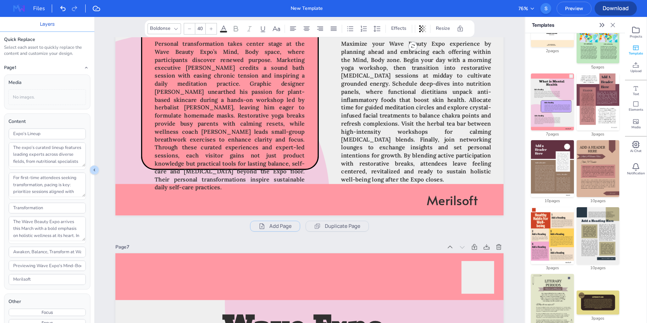
scroll to position [3129, 0]
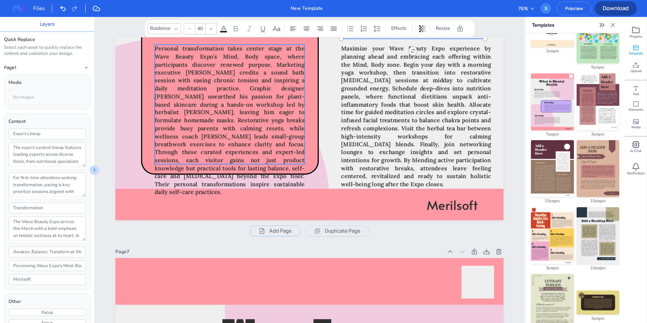
type input "22"
click at [241, 145] on span "Personal transformation takes center stage at the Wave Beauty Expo’s Mind, Body…" at bounding box center [230, 120] width 150 height 151
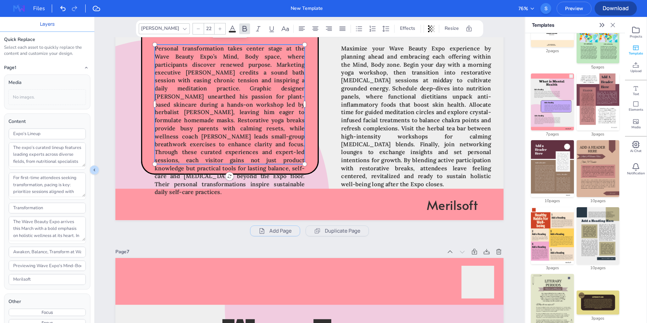
click at [241, 145] on span "Personal transformation takes center stage at the Wave Beauty Expo’s Mind, Body…" at bounding box center [230, 120] width 150 height 151
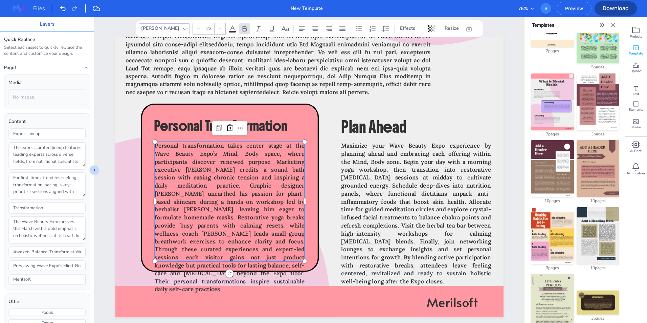
scroll to position [3023, 0]
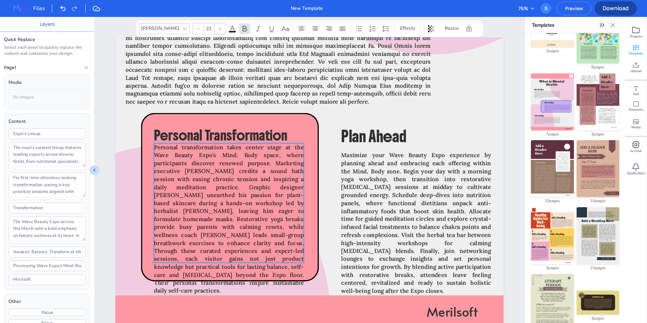
drag, startPoint x: 261, startPoint y: 211, endPoint x: 259, endPoint y: 203, distance: 8.3
click at [259, 203] on span "Personal transformation takes center stage at the Wave Beauty Expo’s Mind, Body…" at bounding box center [229, 218] width 150 height 151
click at [261, 264] on span "Personal transformation takes center stage at the Wave Beauty Expo’s Mind, Body…" at bounding box center [229, 218] width 150 height 151
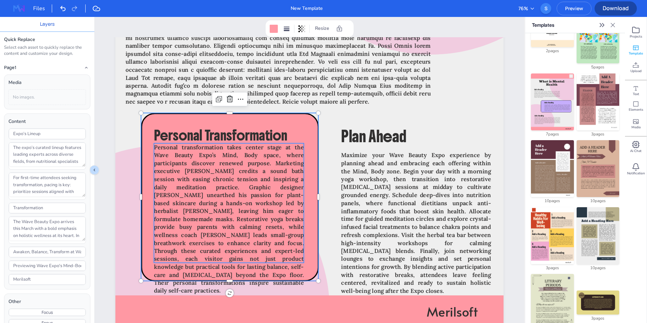
click at [262, 265] on span "Personal transformation takes center stage at the Wave Beauty Expo’s Mind, Body…" at bounding box center [229, 218] width 150 height 151
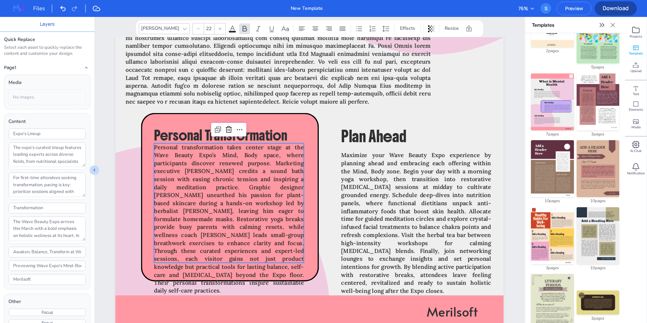
click at [262, 265] on span "Personal transformation takes center stage at the Wave Beauty Expo’s Mind, Body…" at bounding box center [229, 218] width 150 height 151
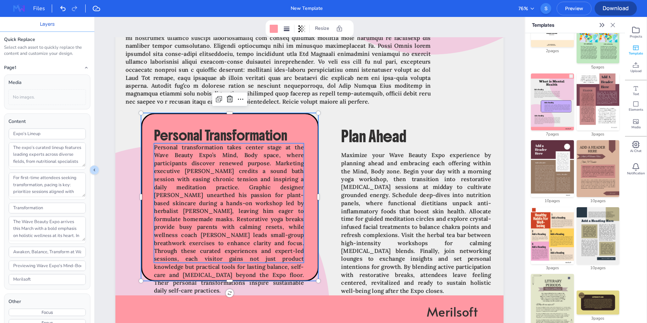
click at [265, 265] on span "Personal transformation takes center stage at the Wave Beauty Expo’s Mind, Body…" at bounding box center [229, 218] width 150 height 151
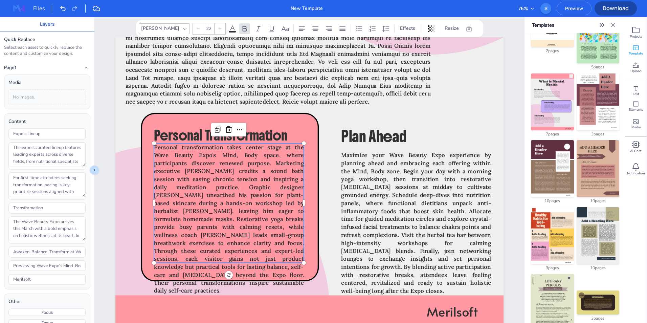
click at [265, 265] on span "Personal transformation takes center stage at the Wave Beauty Expo’s Mind, Body…" at bounding box center [229, 218] width 150 height 151
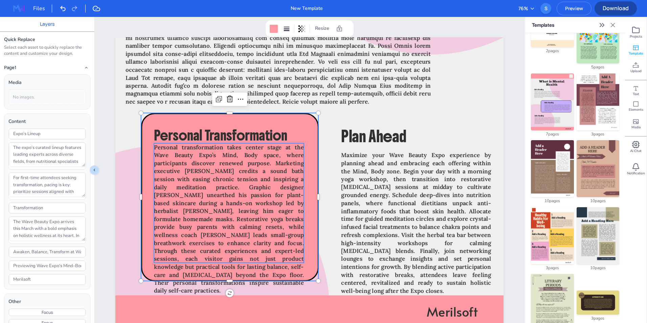
click at [265, 255] on span "Personal transformation takes center stage at the Wave Beauty Expo’s Mind, Body…" at bounding box center [229, 218] width 150 height 151
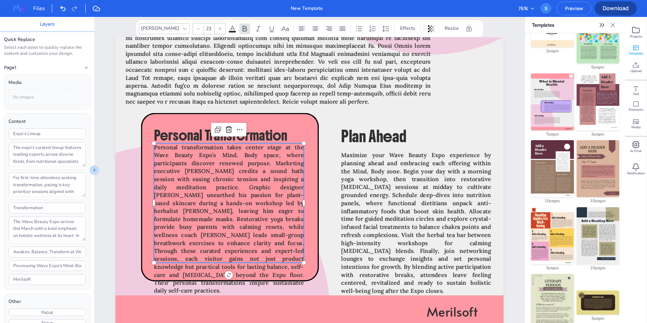
click at [265, 255] on span "Personal transformation takes center stage at the Wave Beauty Expo’s Mind, Body…" at bounding box center [229, 218] width 150 height 151
type textarea "Personal transformation takes center stage at the Wave Beauty Expo’s Mind, Body…"
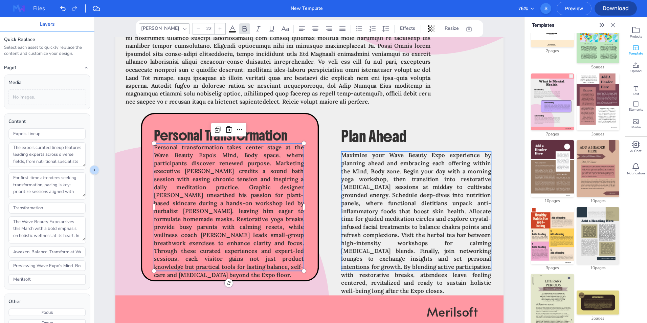
type input "22"
click at [368, 218] on span "Maximize your Wave Beauty Expo experience by planning ahead and embracing each …" at bounding box center [416, 222] width 150 height 143
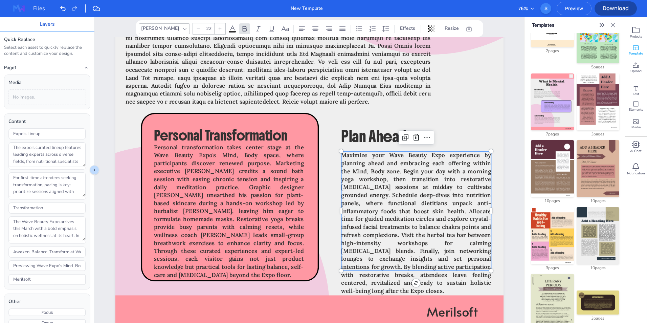
click at [433, 249] on span "Maximize your Wave Beauty Expo experience by planning ahead and embracing each …" at bounding box center [416, 222] width 150 height 143
drag, startPoint x: 457, startPoint y: 259, endPoint x: 465, endPoint y: 286, distance: 27.7
click at [465, 286] on p "Maximize your Wave Beauty Expo experience by planning ahead and embracing each …" at bounding box center [416, 222] width 150 height 143
type textarea "Maximize your Wave Beauty Expo experience by planning ahead and embracing each …"
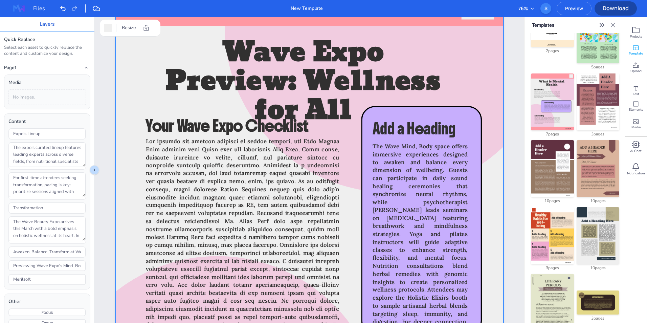
scroll to position [3383, 0]
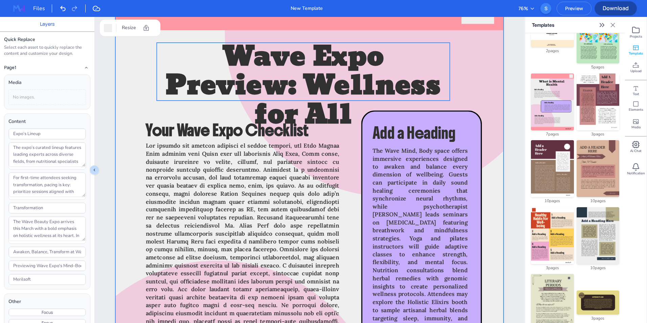
click at [302, 82] on span "Wave Expo Preview: Wellness for All" at bounding box center [302, 85] width 275 height 105
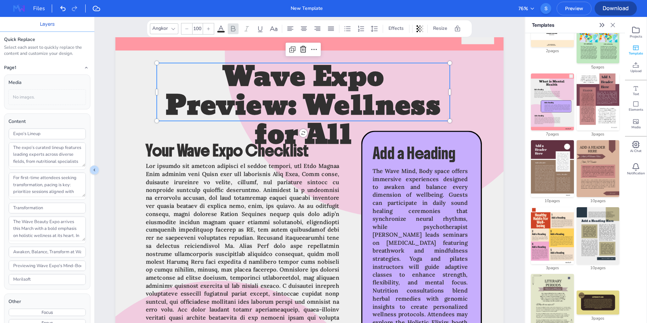
click at [185, 31] on div at bounding box center [186, 28] width 11 height 11
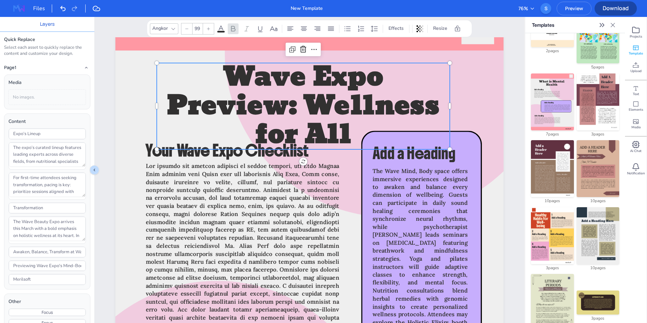
click at [185, 31] on div at bounding box center [186, 28] width 11 height 11
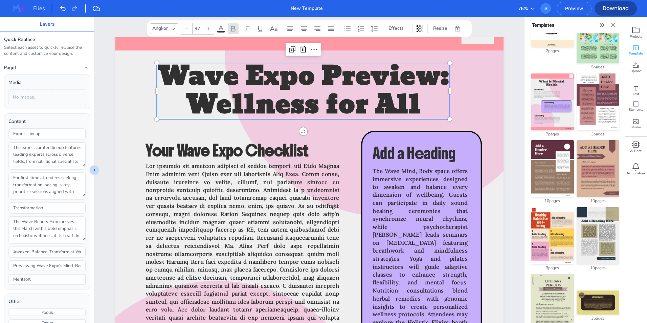
click at [185, 31] on div at bounding box center [186, 28] width 11 height 11
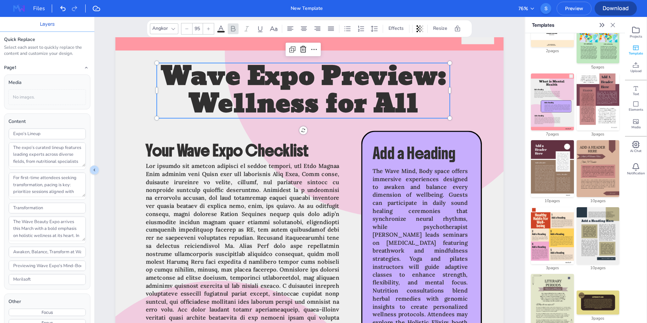
click at [185, 31] on div at bounding box center [186, 28] width 11 height 11
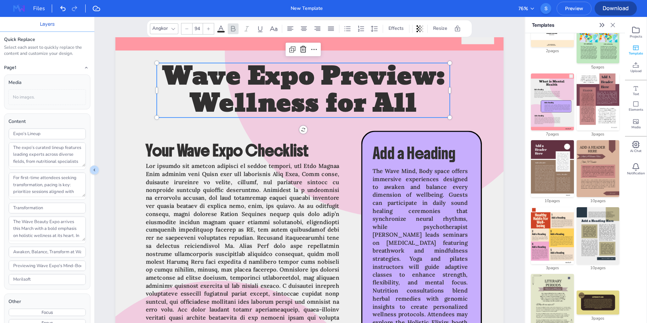
click at [185, 31] on div at bounding box center [186, 28] width 11 height 11
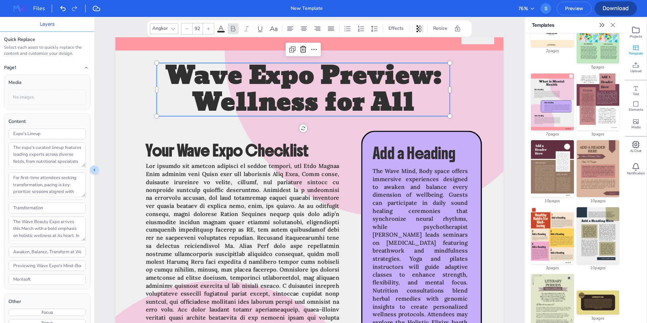
click at [185, 31] on div at bounding box center [186, 28] width 11 height 11
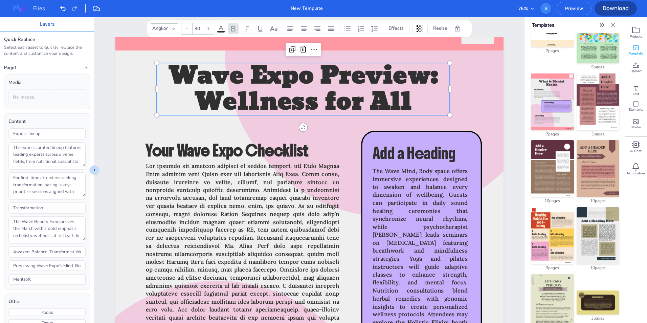
click at [185, 31] on div at bounding box center [186, 28] width 11 height 11
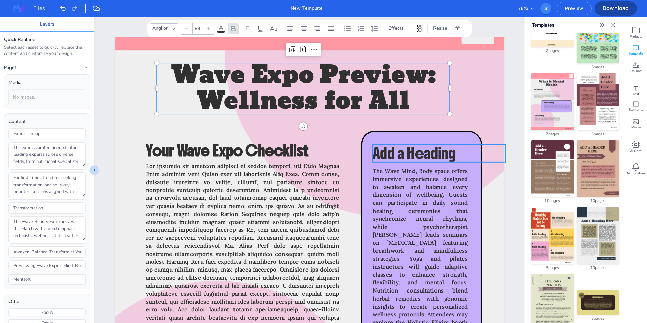
type input "40"
click at [419, 144] on span "Add a Heading" at bounding box center [413, 153] width 83 height 20
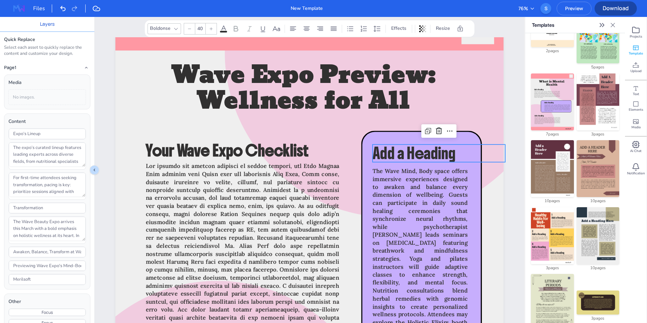
click at [419, 144] on span "Add a Heading" at bounding box center [413, 153] width 83 height 20
click at [419, 150] on span "Add a Heading" at bounding box center [413, 153] width 83 height 20
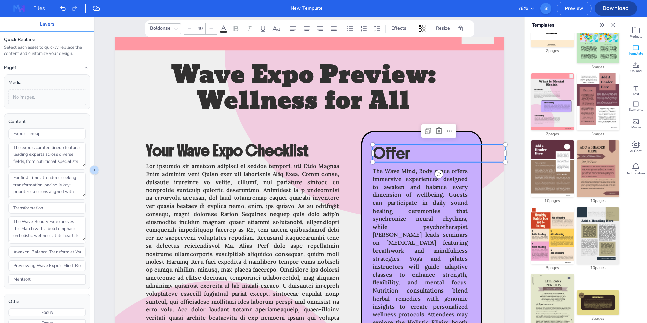
type input "Offering"
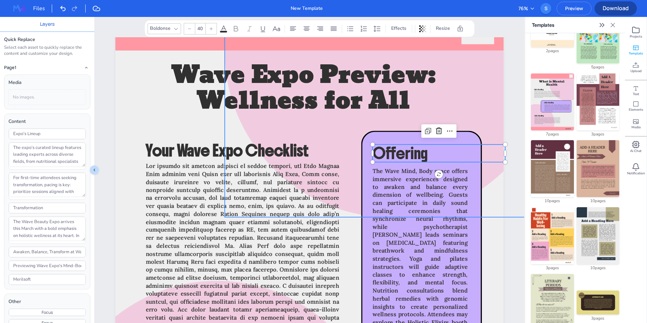
click at [479, 104] on div at bounding box center [390, 52] width 330 height 330
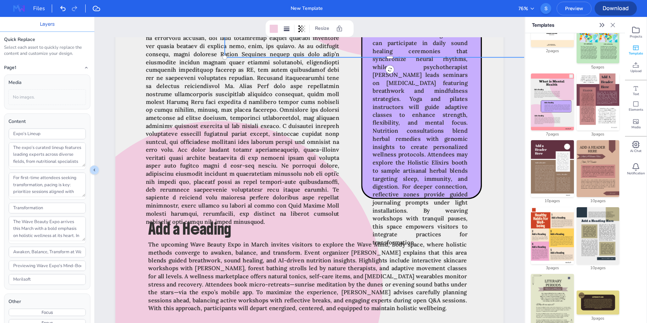
scroll to position [3591, 0]
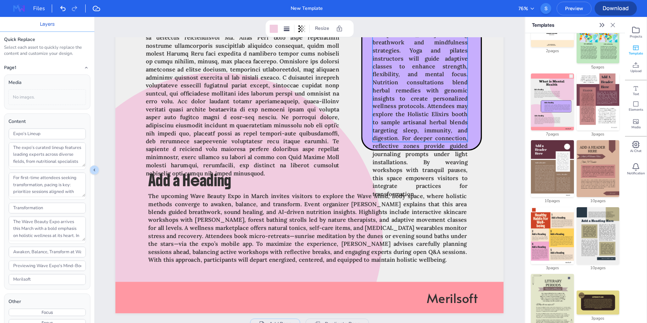
click at [398, 111] on span "The Wave Mind, Body space offers immersive experiences designed to awaken and b…" at bounding box center [419, 78] width 95 height 238
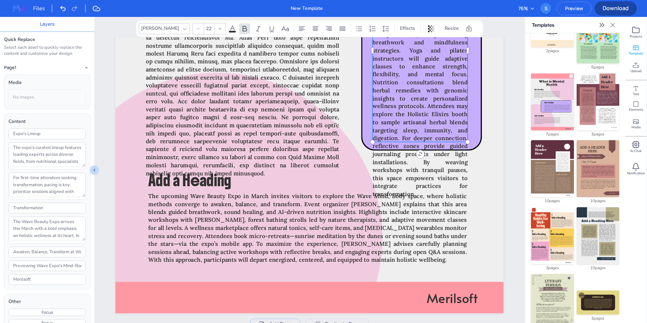
click at [398, 111] on span "The Wave Mind, Body space offers immersive experiences designed to awaken and b…" at bounding box center [419, 78] width 95 height 238
drag, startPoint x: 454, startPoint y: 132, endPoint x: 465, endPoint y: 184, distance: 52.7
click at [465, 184] on p "The Wave Mind, Body space offers immersive experiences designed to awaken and b…" at bounding box center [419, 78] width 95 height 239
type textarea "The Wave Mind, Body space offers immersive experiences designed to awaken and b…"
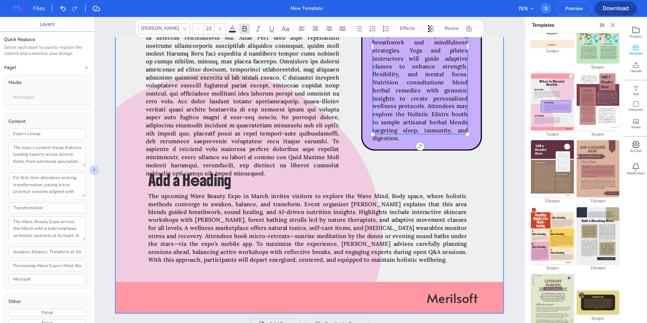
click at [465, 184] on div at bounding box center [309, 54] width 388 height 517
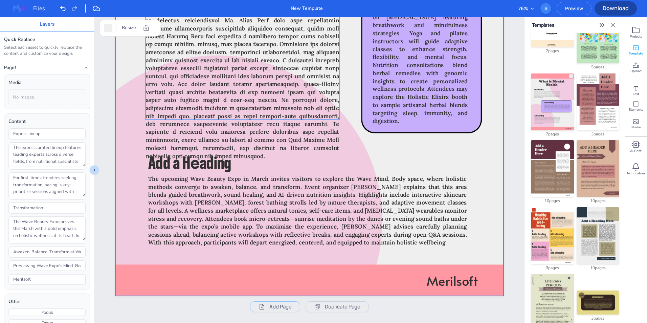
click at [291, 124] on span at bounding box center [242, 48] width 193 height 222
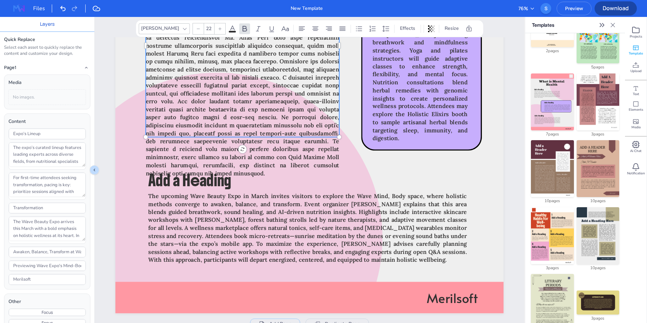
click at [291, 124] on span at bounding box center [242, 65] width 193 height 222
drag, startPoint x: 302, startPoint y: 140, endPoint x: 317, endPoint y: 174, distance: 37.4
click at [317, 174] on p at bounding box center [242, 65] width 193 height 223
type textarea "Lor ipsumdo sit ametcon adipisci el seddoe tempori, utl Etdo Magnaa Enim admini…"
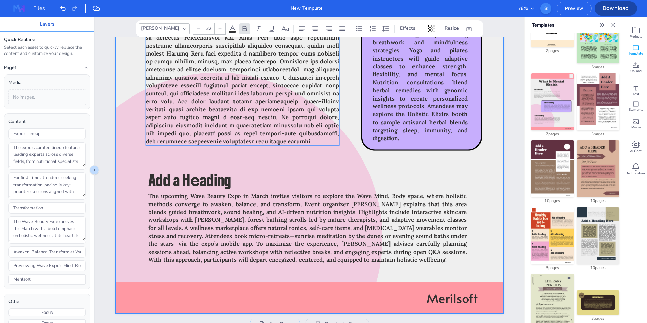
click at [444, 161] on div at bounding box center [309, 54] width 388 height 517
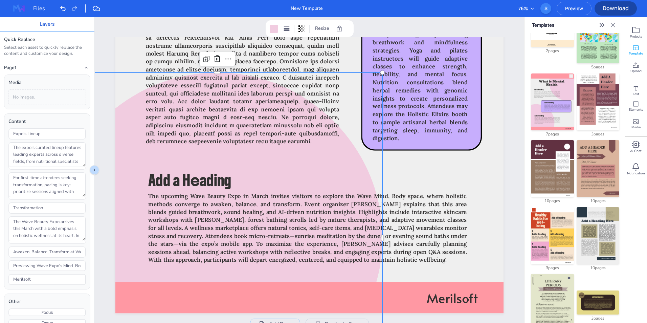
click at [215, 162] on div at bounding box center [217, 237] width 330 height 330
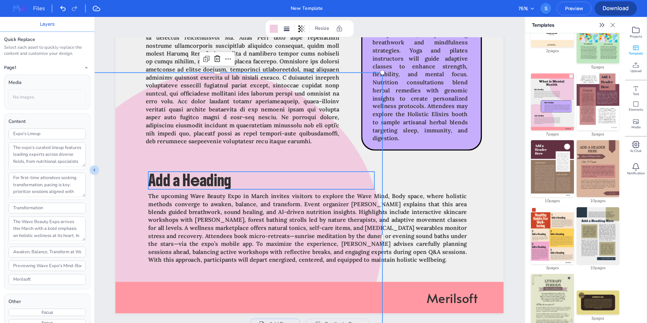
click at [215, 181] on span "Add a Heading" at bounding box center [189, 180] width 83 height 20
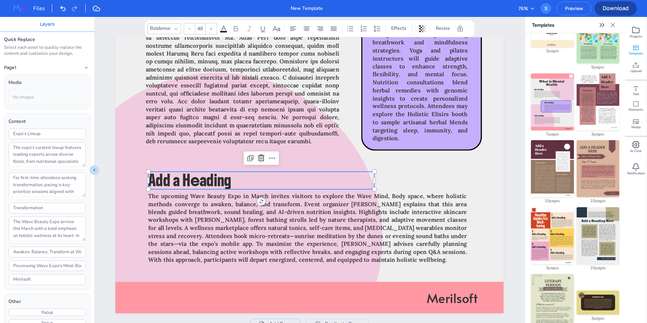
click at [215, 181] on span "Add a Heading" at bounding box center [189, 180] width 83 height 20
type input "Finally!"
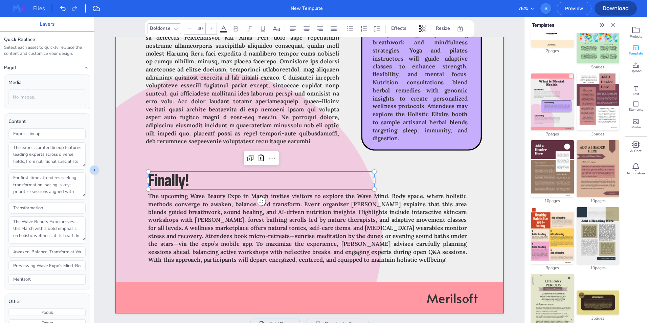
click at [484, 186] on div at bounding box center [309, 54] width 388 height 517
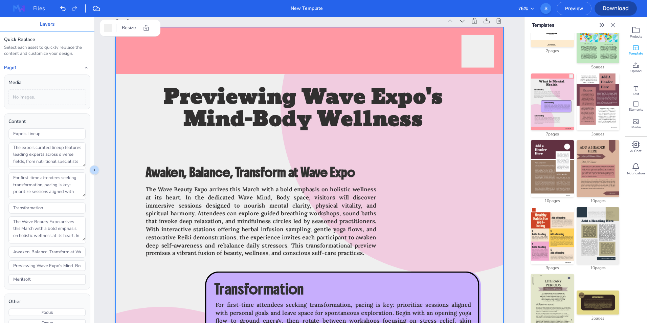
scroll to position [0, 0]
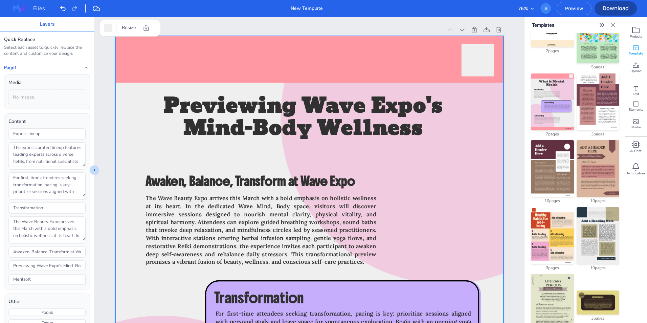
click at [616, 7] on span "Download" at bounding box center [615, 7] width 42 height 7
